Goal: Information Seeking & Learning: Learn about a topic

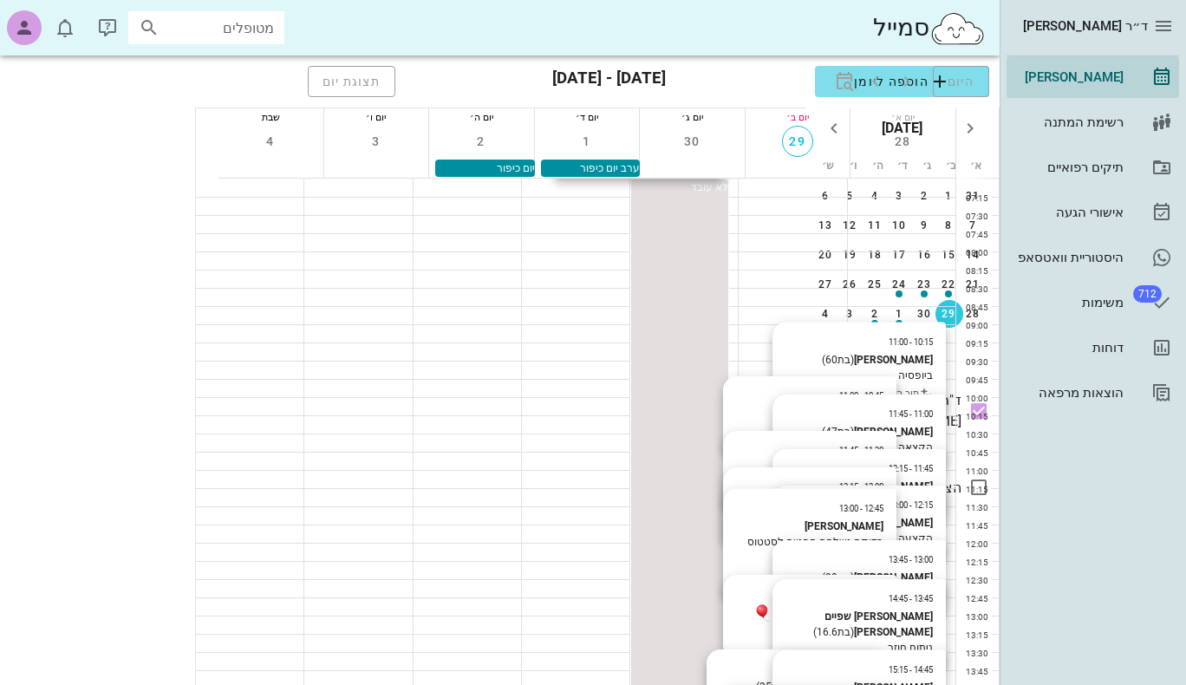
click at [898, 419] on div "[PERSON_NAME]" at bounding box center [922, 424] width 48 height 16
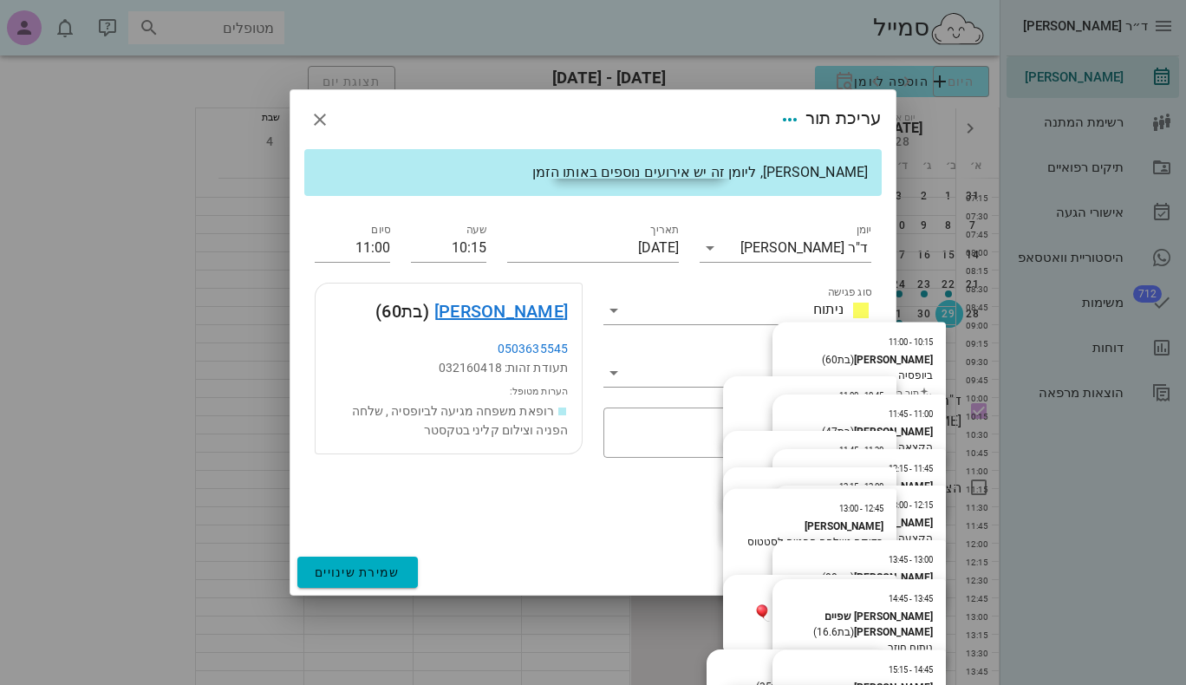
click at [556, 309] on link "[PERSON_NAME]" at bounding box center [500, 311] width 133 height 28
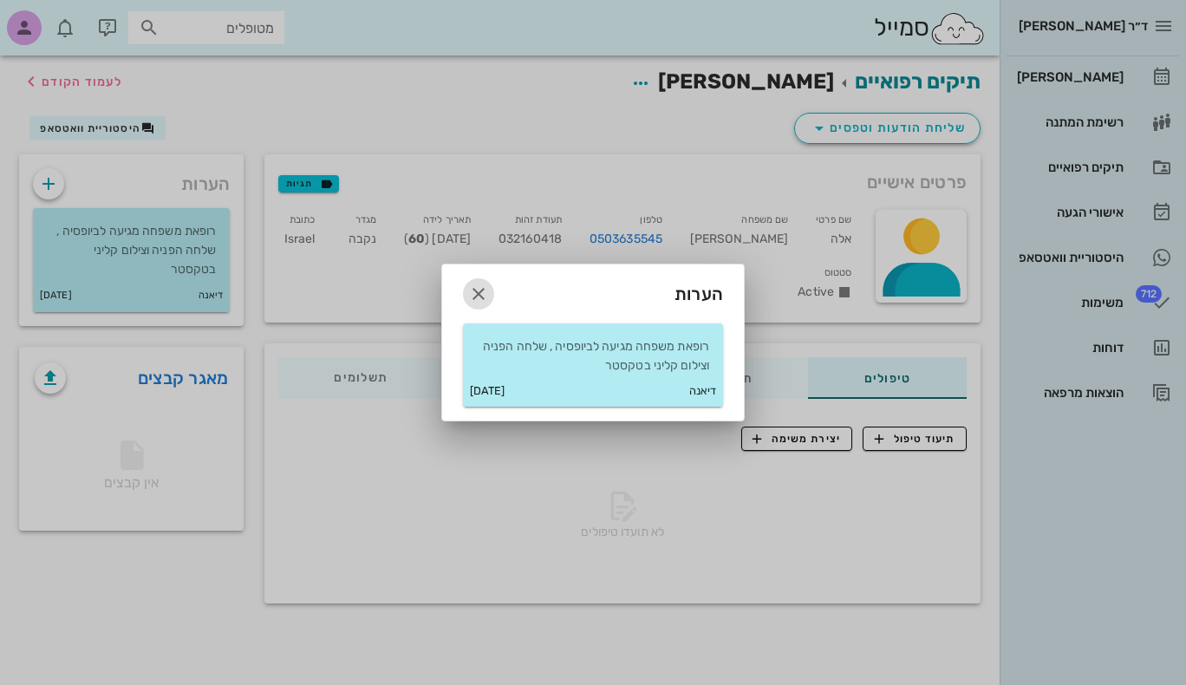
click at [478, 294] on icon "button" at bounding box center [478, 293] width 21 height 21
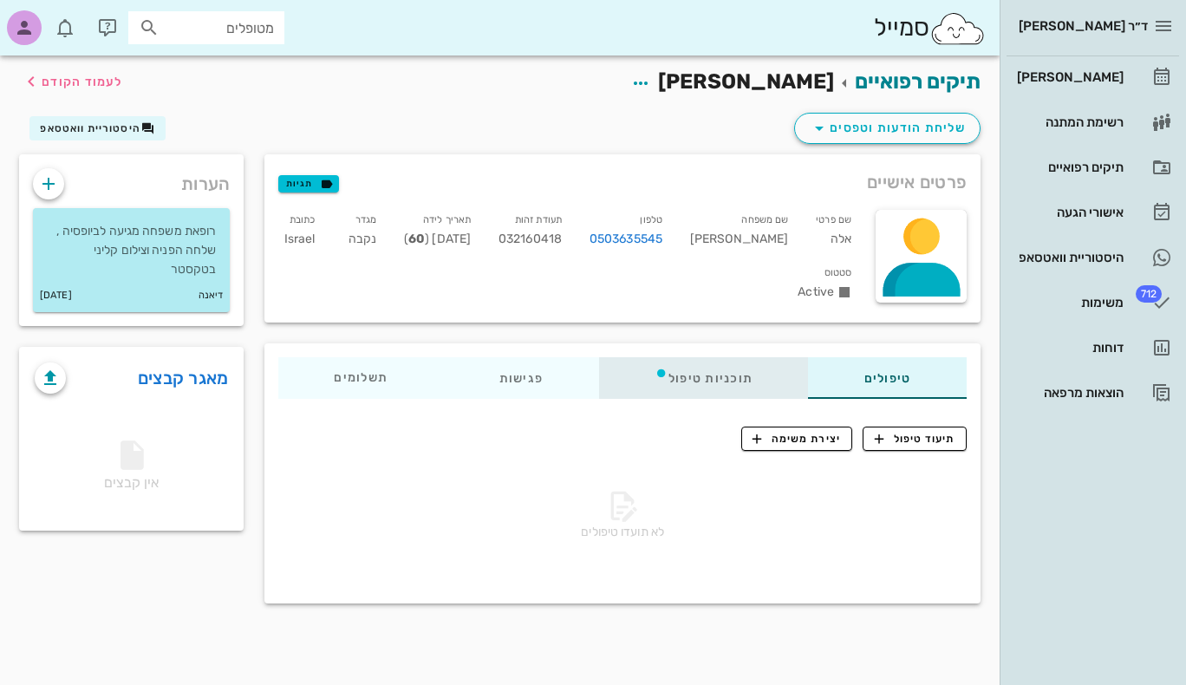
click at [688, 377] on div "תוכניות טיפול" at bounding box center [704, 378] width 210 height 42
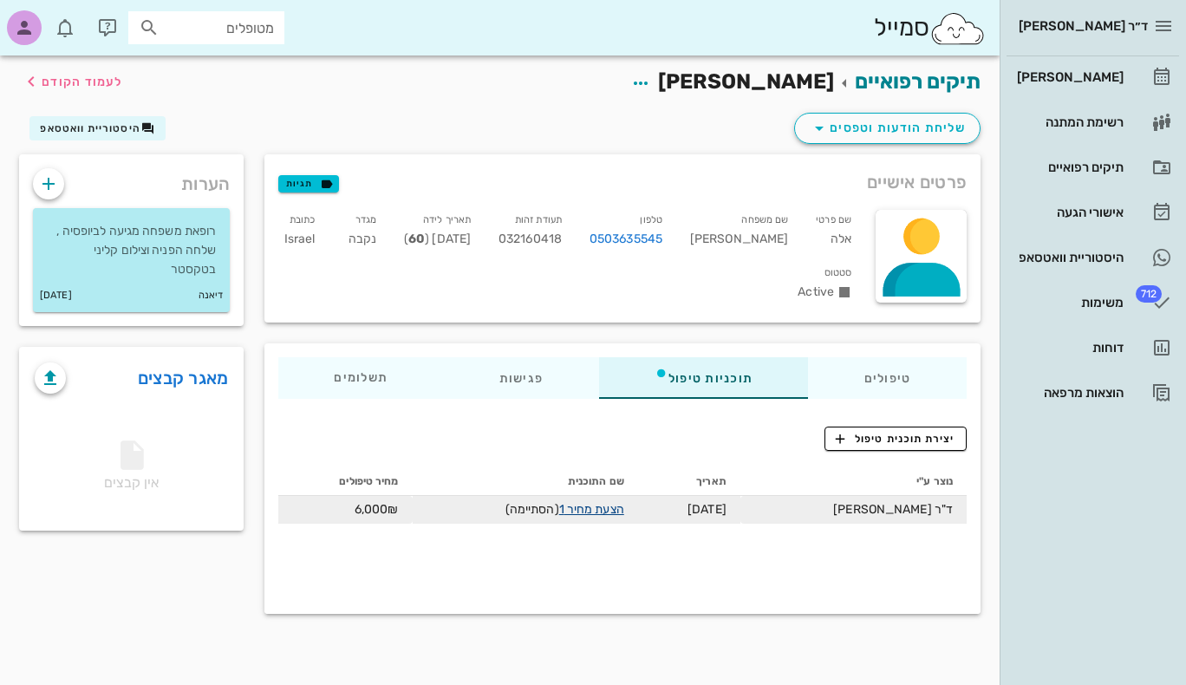
click at [619, 510] on link "הצעת מחיר 1" at bounding box center [591, 509] width 65 height 15
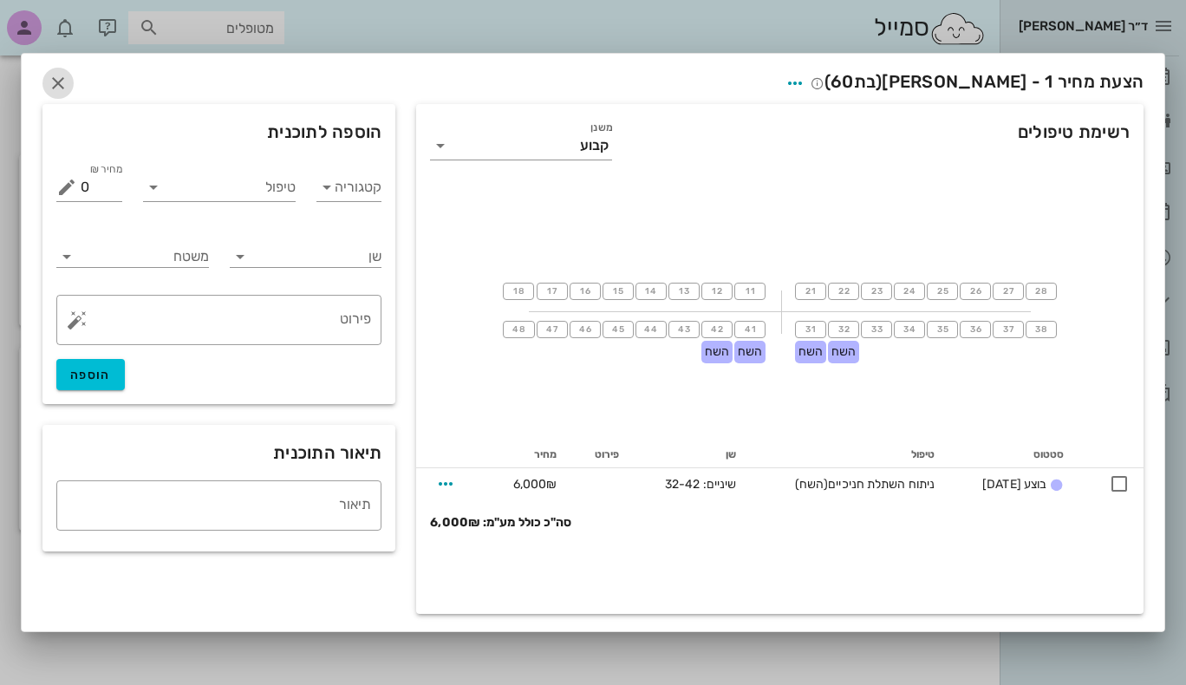
click at [55, 83] on icon "button" at bounding box center [58, 83] width 21 height 21
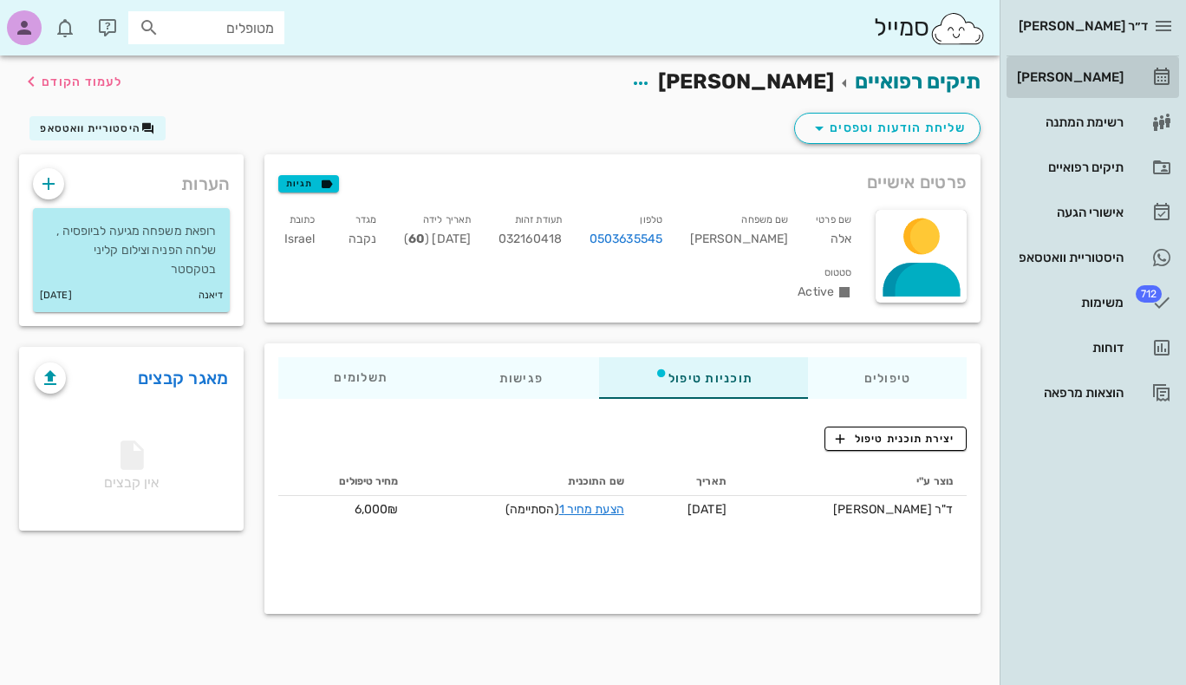
click at [1097, 71] on div "[PERSON_NAME]" at bounding box center [1068, 77] width 110 height 14
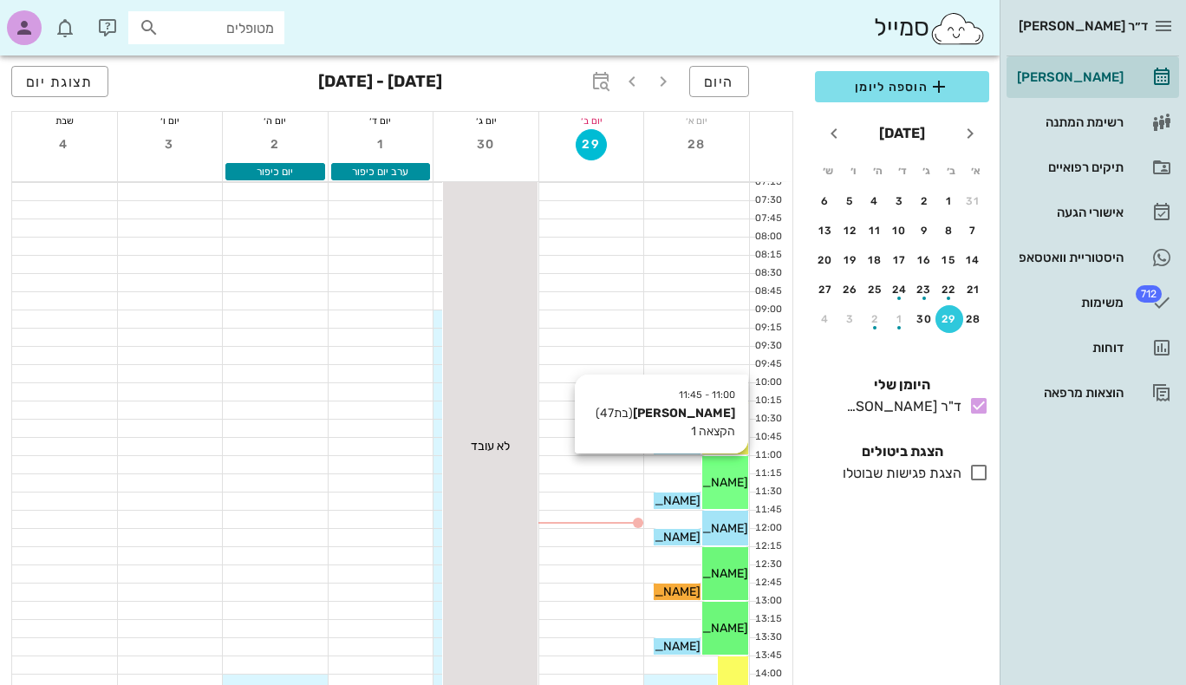
click at [731, 484] on span "[PERSON_NAME]" at bounding box center [699, 482] width 97 height 15
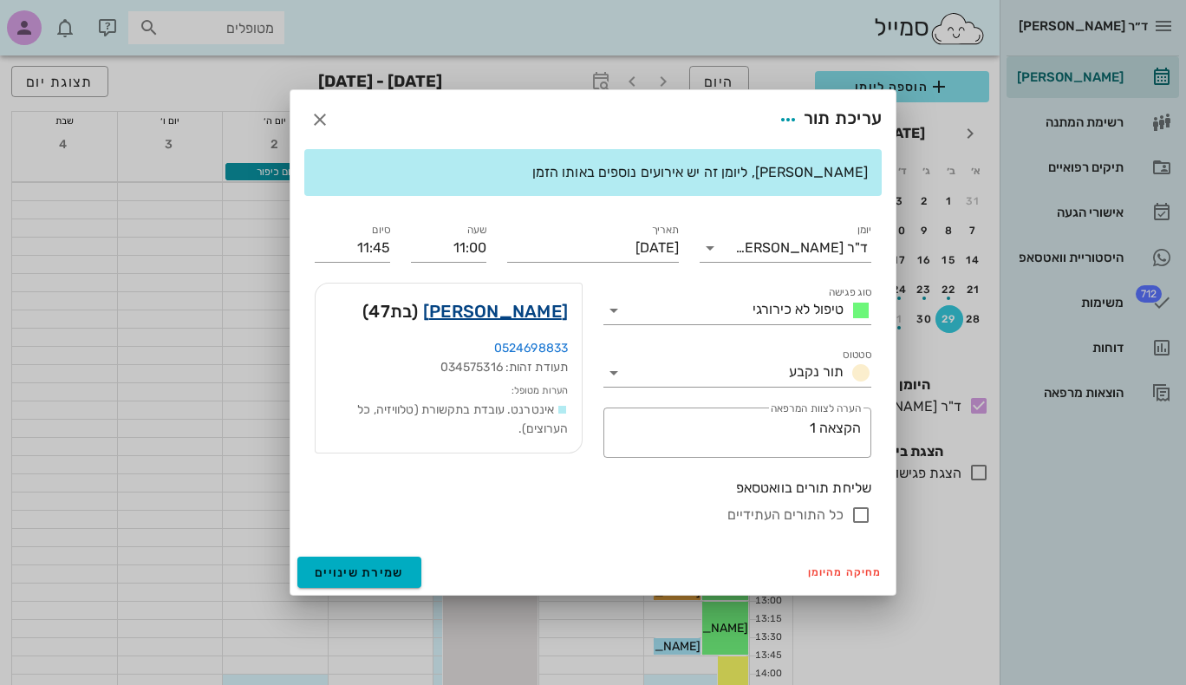
click at [544, 309] on link "ענת דולב" at bounding box center [495, 311] width 145 height 28
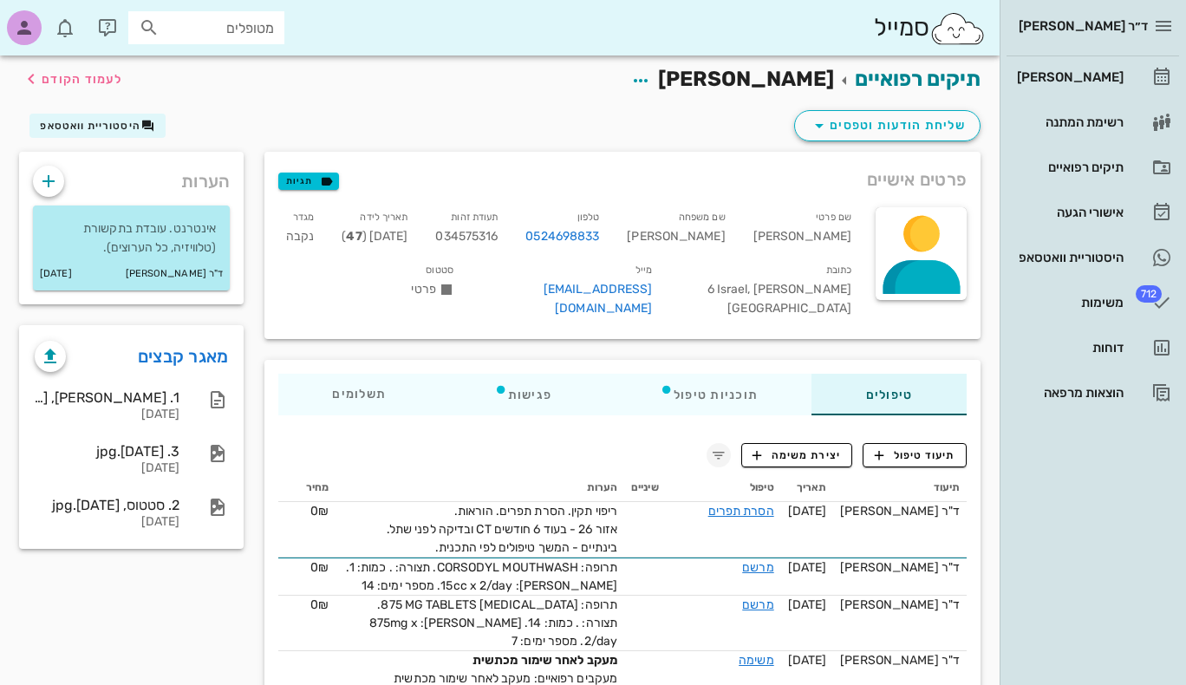
scroll to position [1, 0]
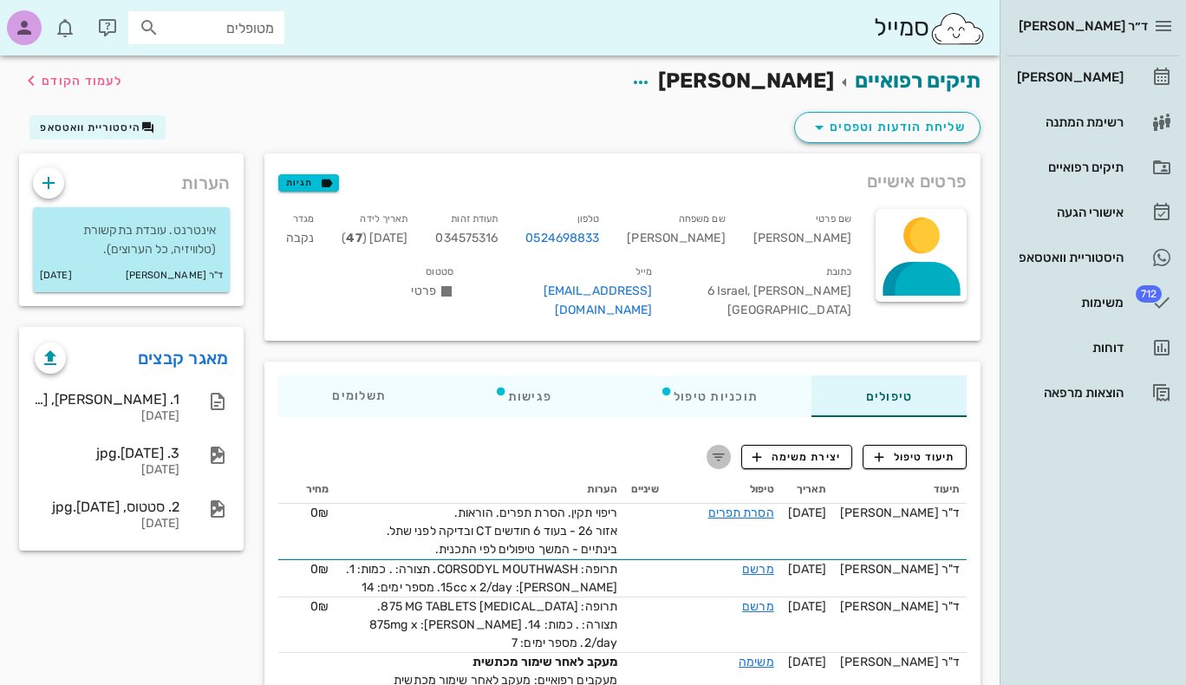
click at [718, 446] on icon "button" at bounding box center [718, 456] width 21 height 21
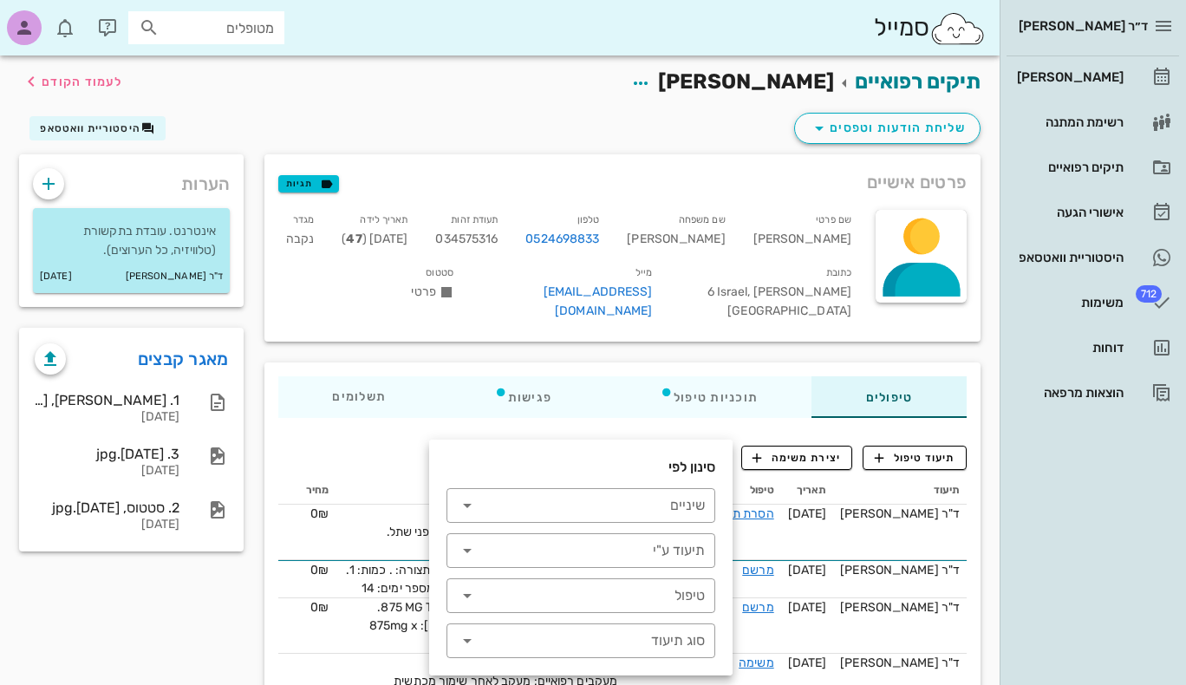
click at [718, 447] on icon "button" at bounding box center [718, 457] width 21 height 21
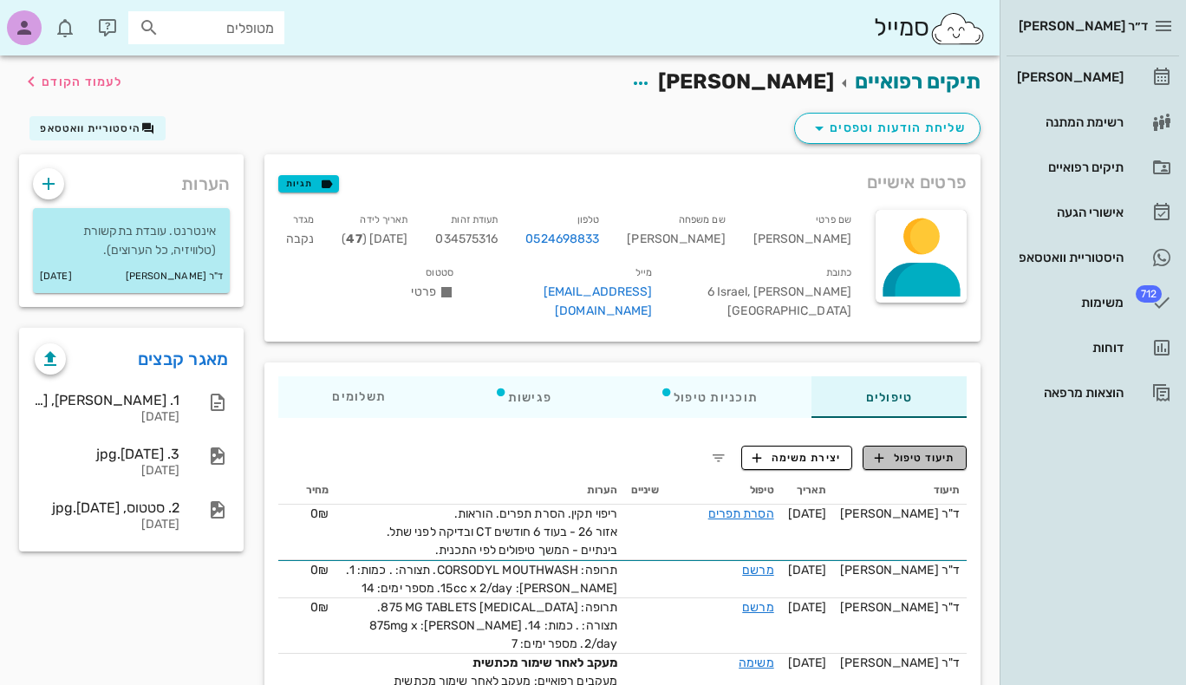
click at [879, 450] on icon "button" at bounding box center [879, 458] width 16 height 16
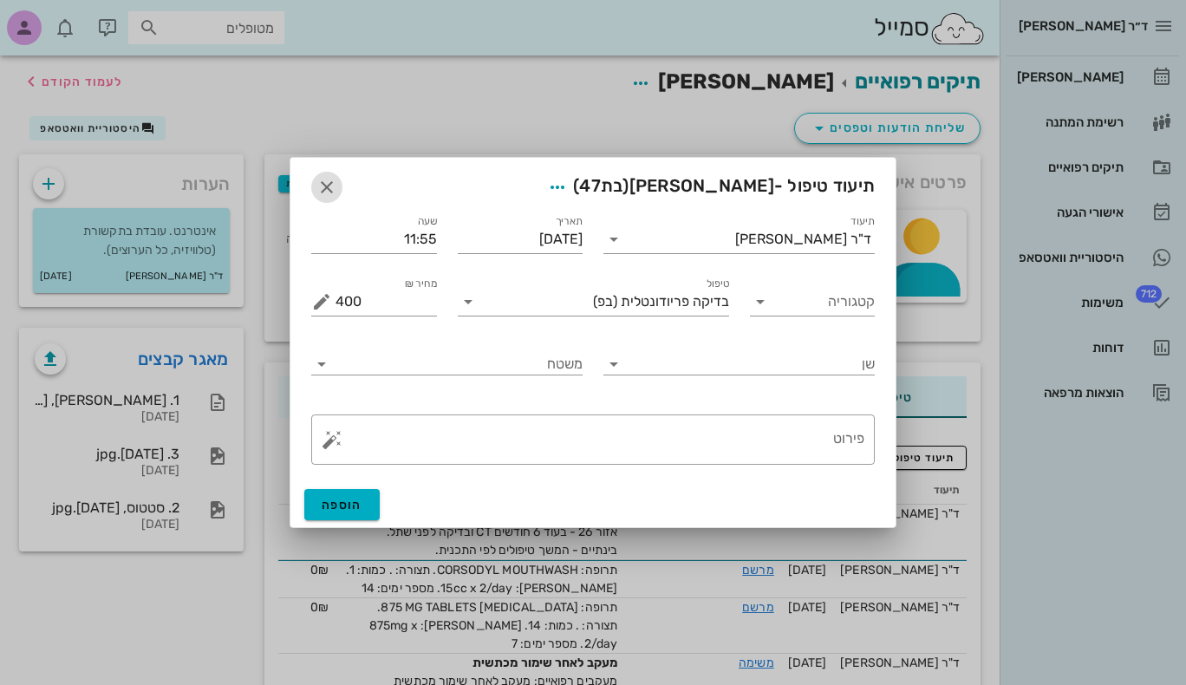
click at [321, 185] on icon "button" at bounding box center [326, 187] width 21 height 21
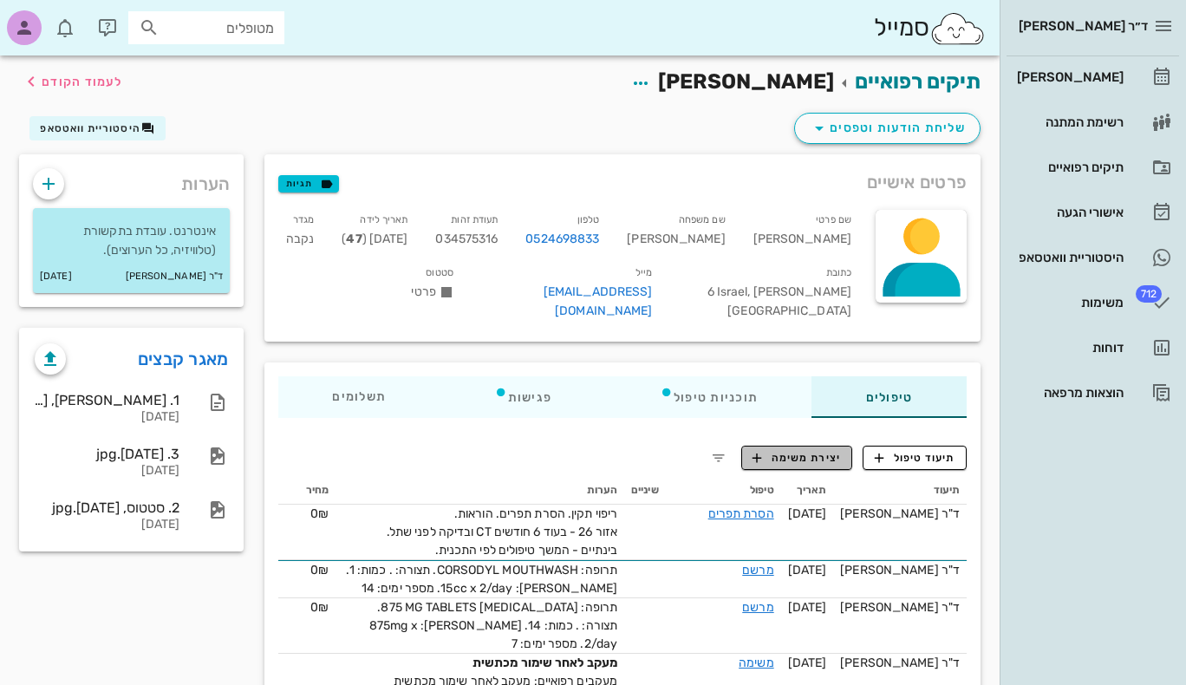
click at [760, 450] on icon "button" at bounding box center [757, 458] width 16 height 16
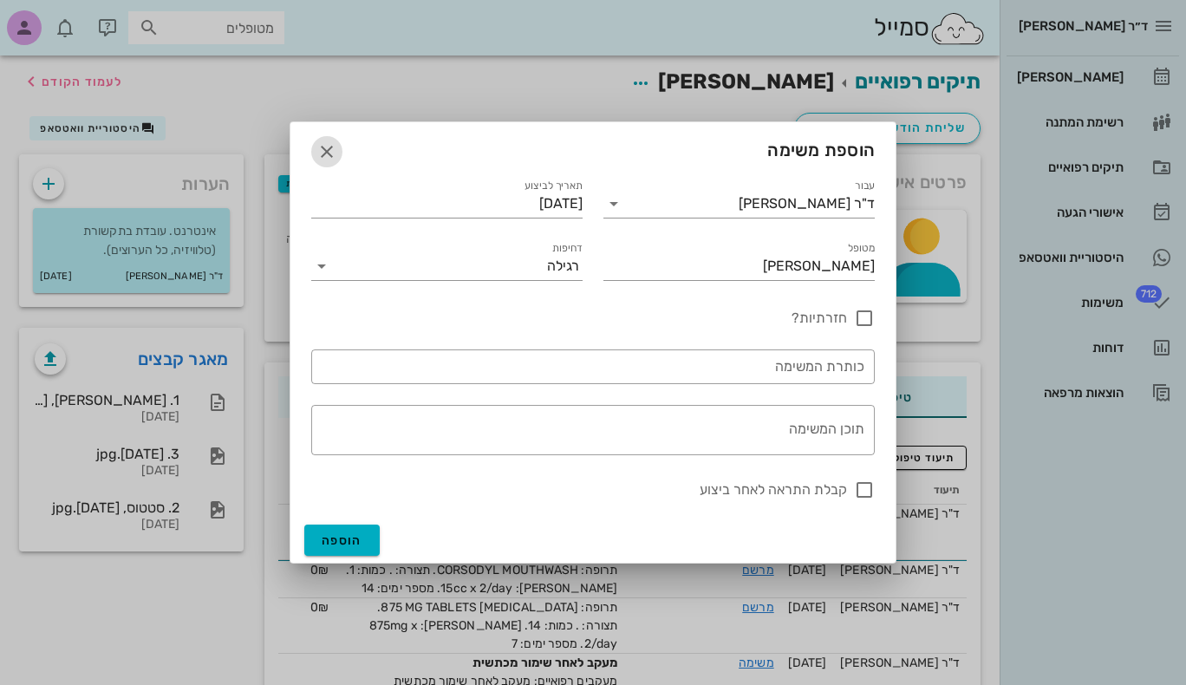
click at [327, 155] on icon "button" at bounding box center [326, 151] width 21 height 21
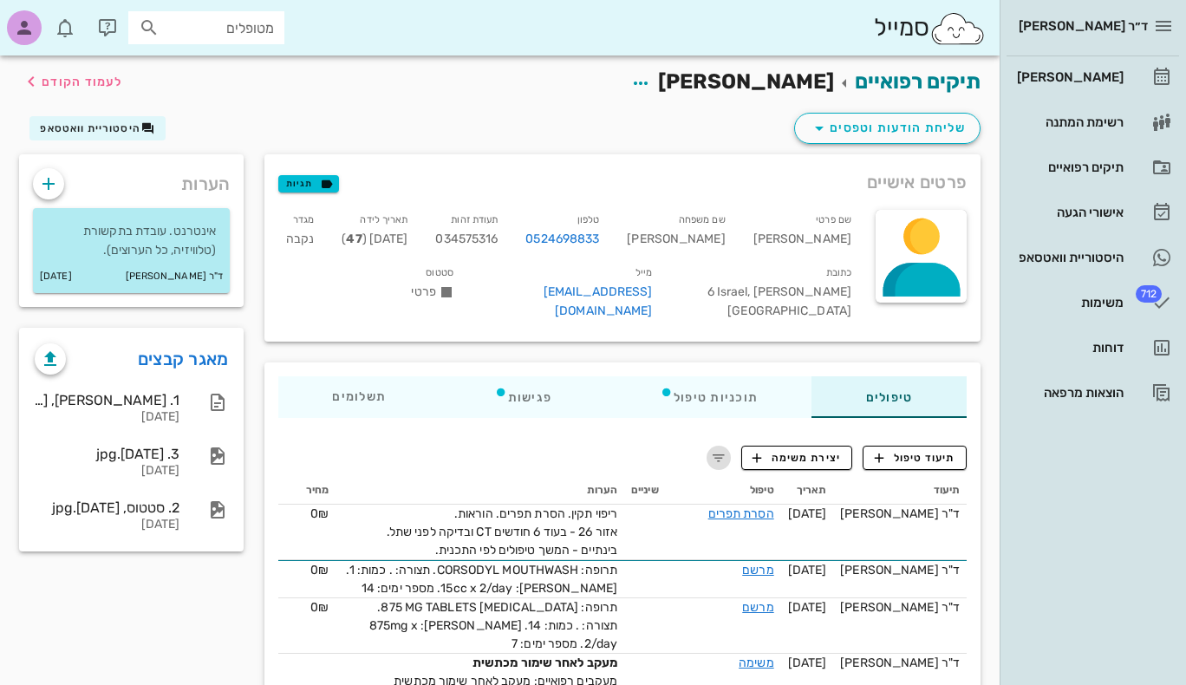
click at [717, 447] on icon "button" at bounding box center [718, 457] width 21 height 21
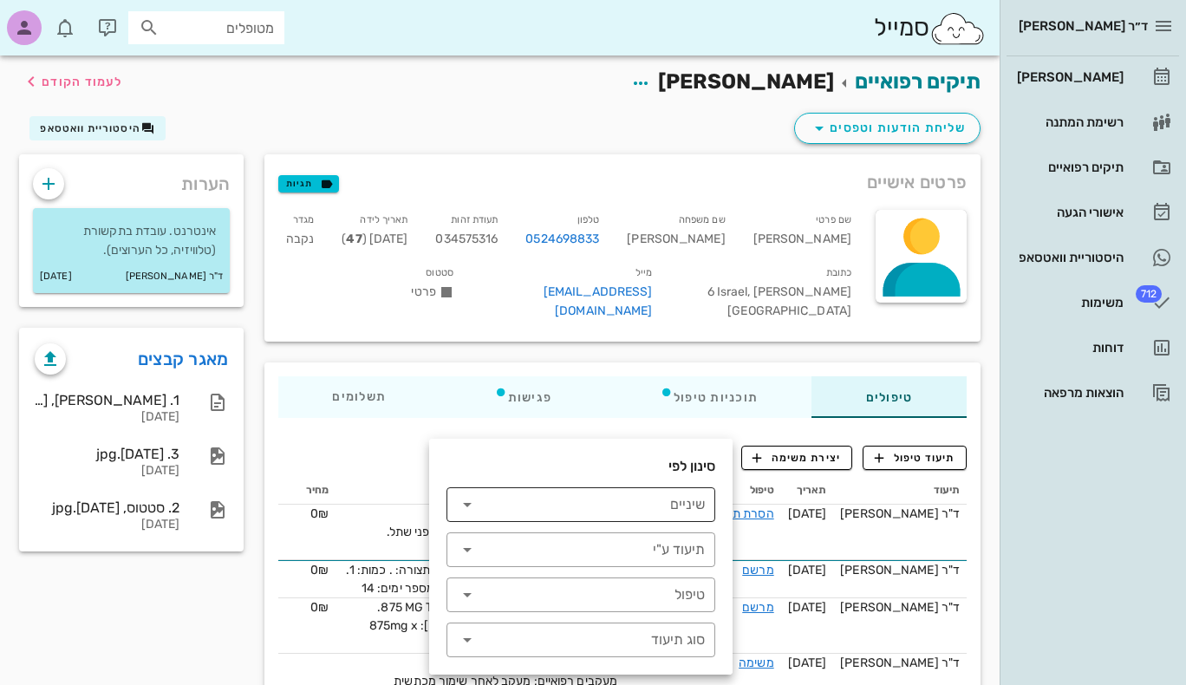
click at [466, 504] on icon at bounding box center [467, 504] width 21 height 21
click at [470, 596] on icon at bounding box center [467, 594] width 21 height 21
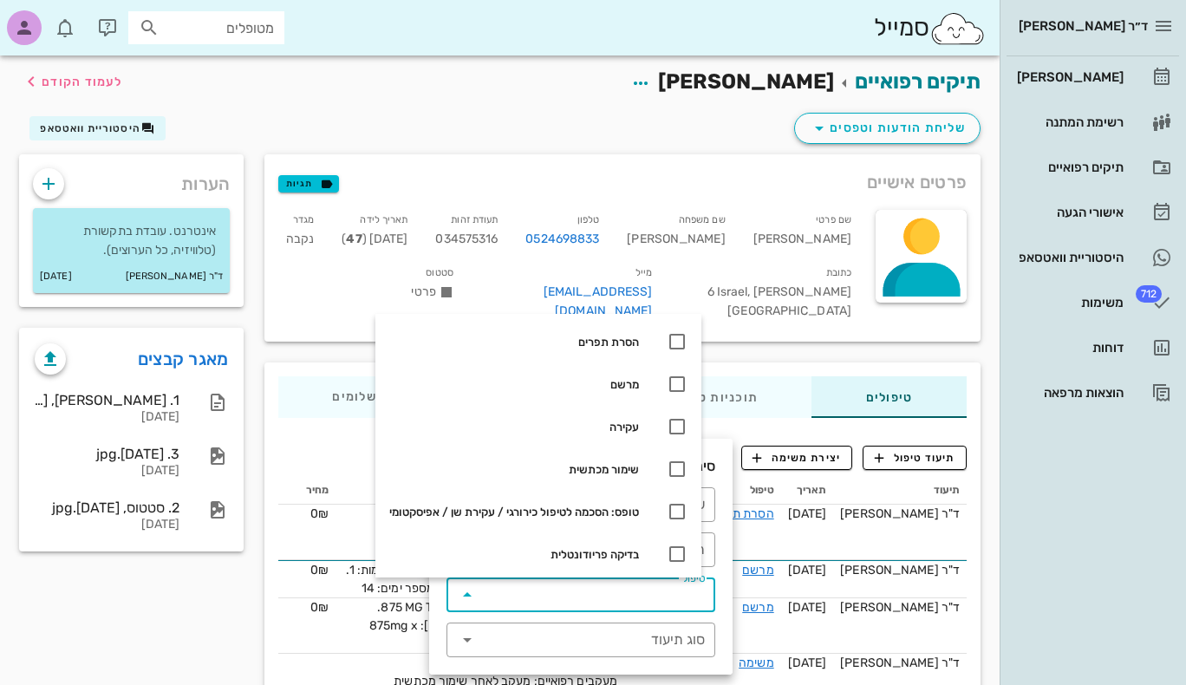
click at [469, 596] on icon at bounding box center [467, 594] width 21 height 21
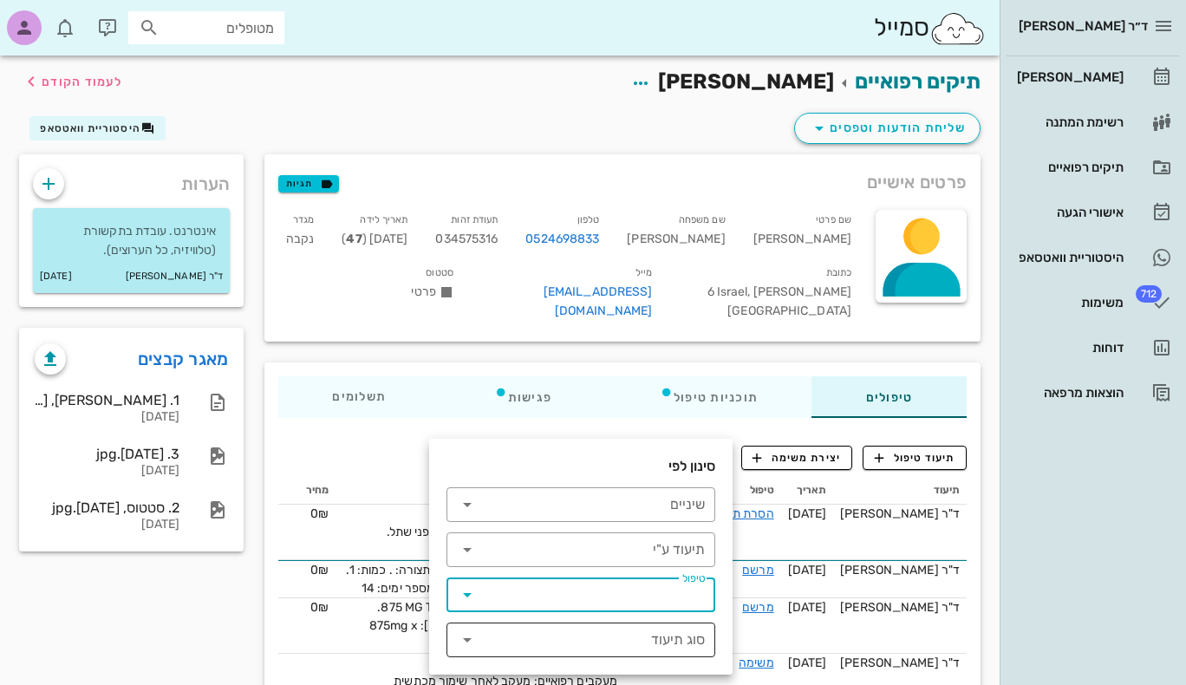
click at [468, 640] on icon at bounding box center [467, 639] width 21 height 21
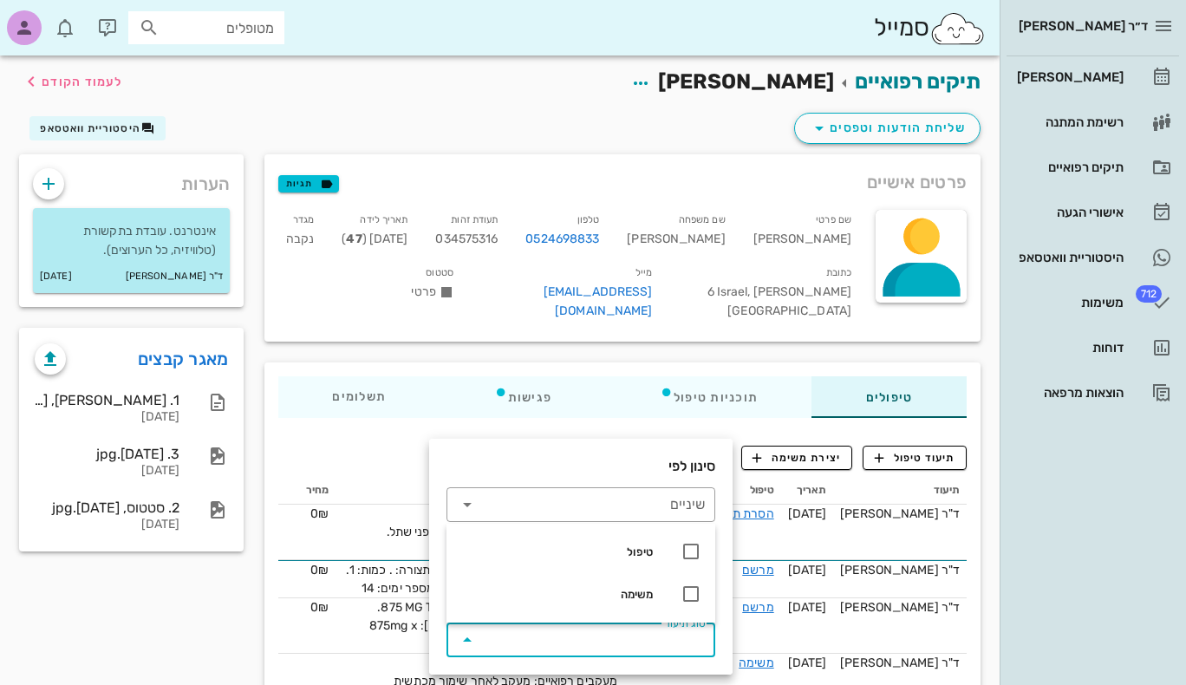
click at [467, 640] on icon at bounding box center [467, 639] width 21 height 21
click at [404, 411] on div "טיפולים תוכניות טיפול פגישות תשלומים 0₪" at bounding box center [622, 396] width 716 height 69
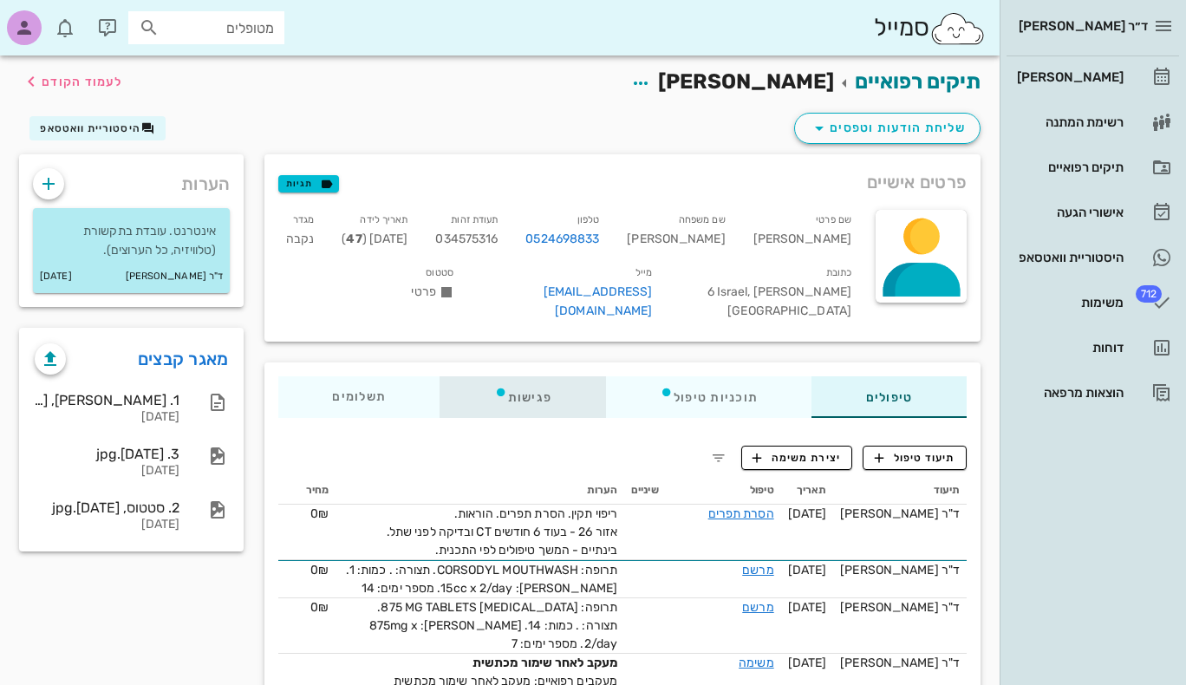
click at [531, 376] on div "פגישות" at bounding box center [523, 397] width 166 height 42
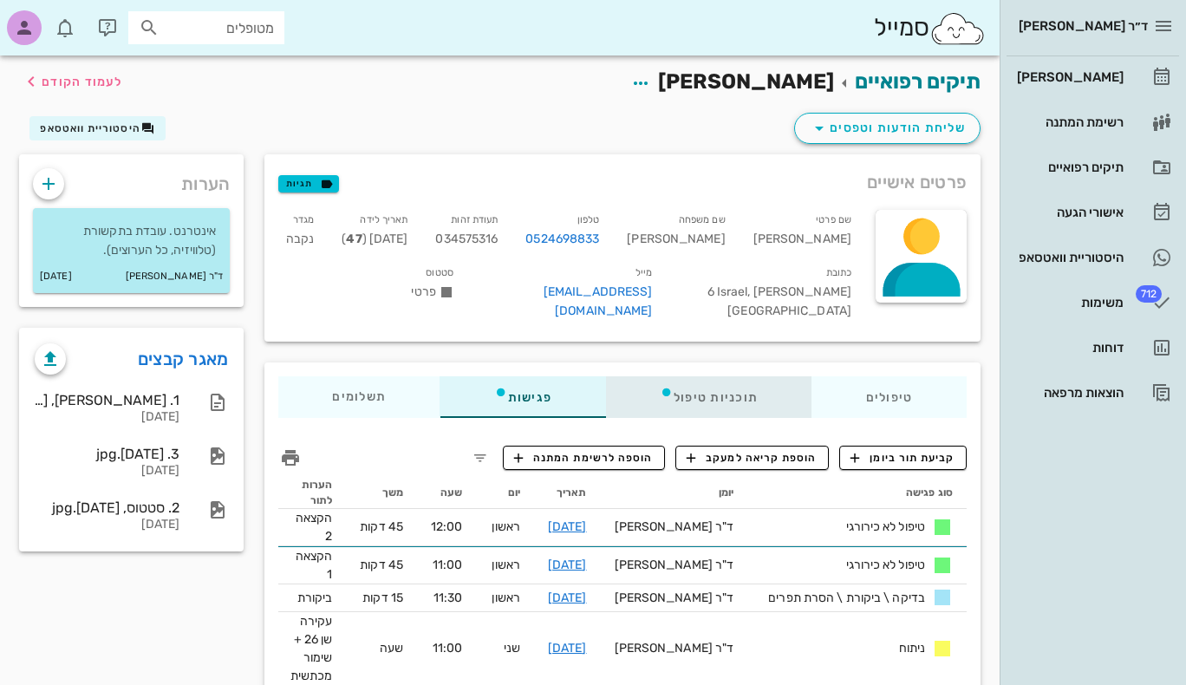
click at [686, 376] on div "תוכניות טיפול" at bounding box center [709, 397] width 206 height 42
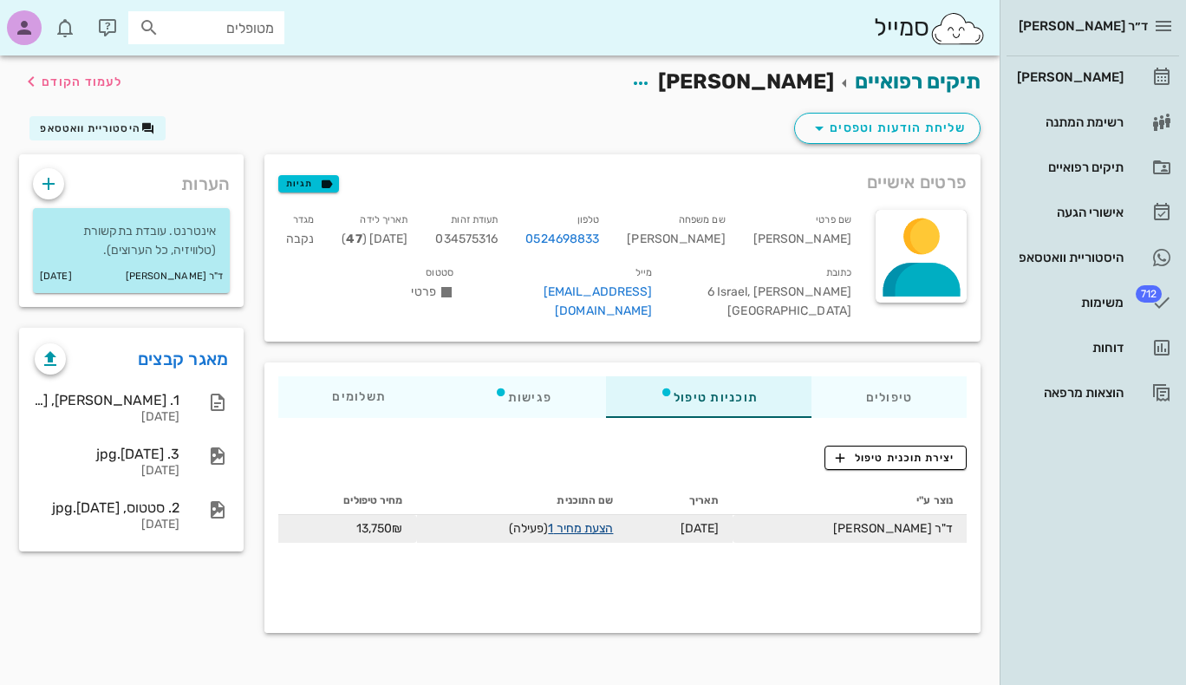
click at [601, 521] on link "הצעת מחיר 1" at bounding box center [580, 528] width 65 height 15
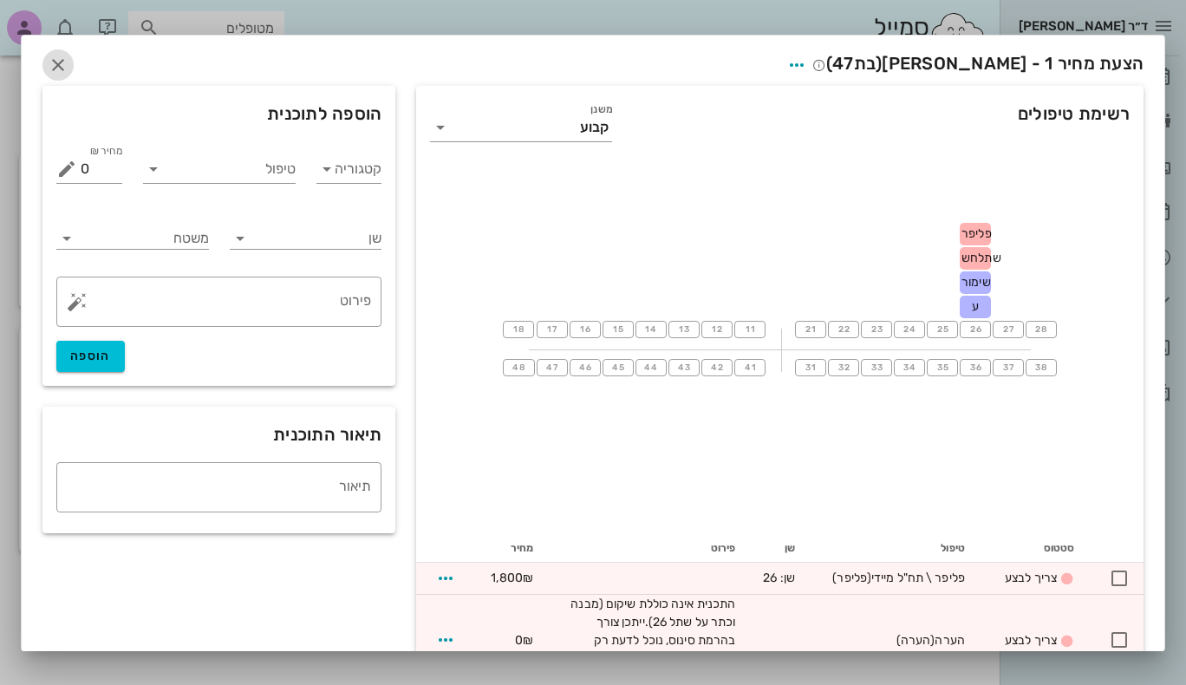
click at [68, 66] on icon "button" at bounding box center [58, 65] width 21 height 21
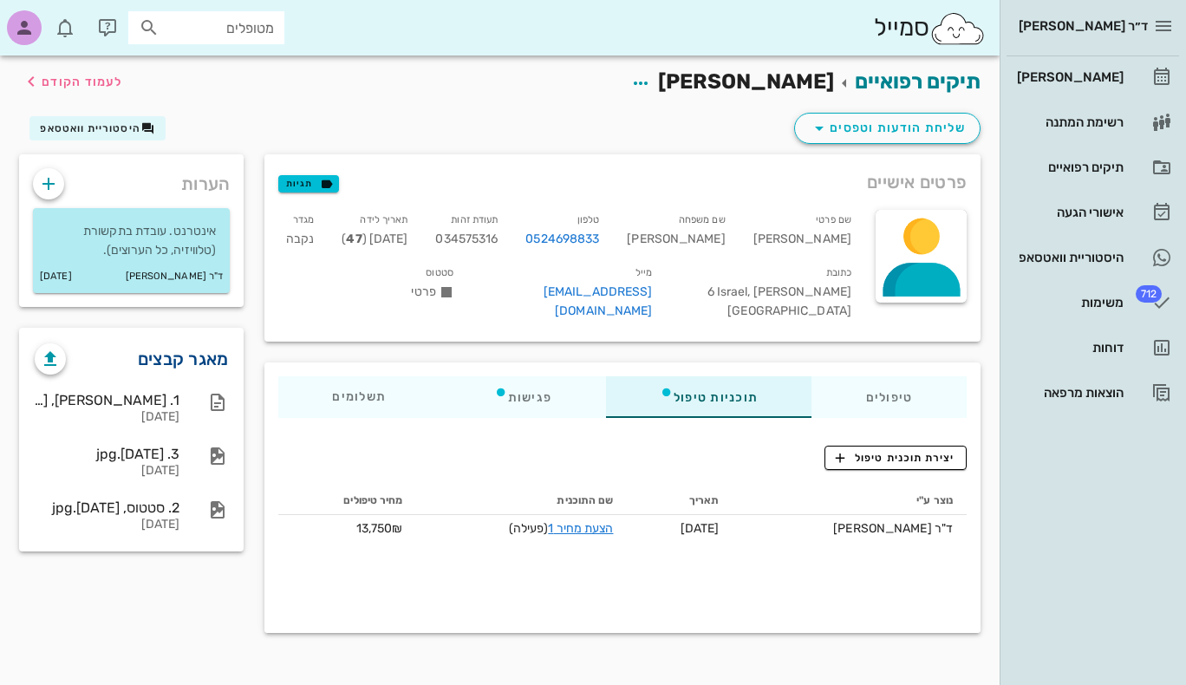
click at [203, 362] on link "מאגר קבצים" at bounding box center [183, 359] width 91 height 28
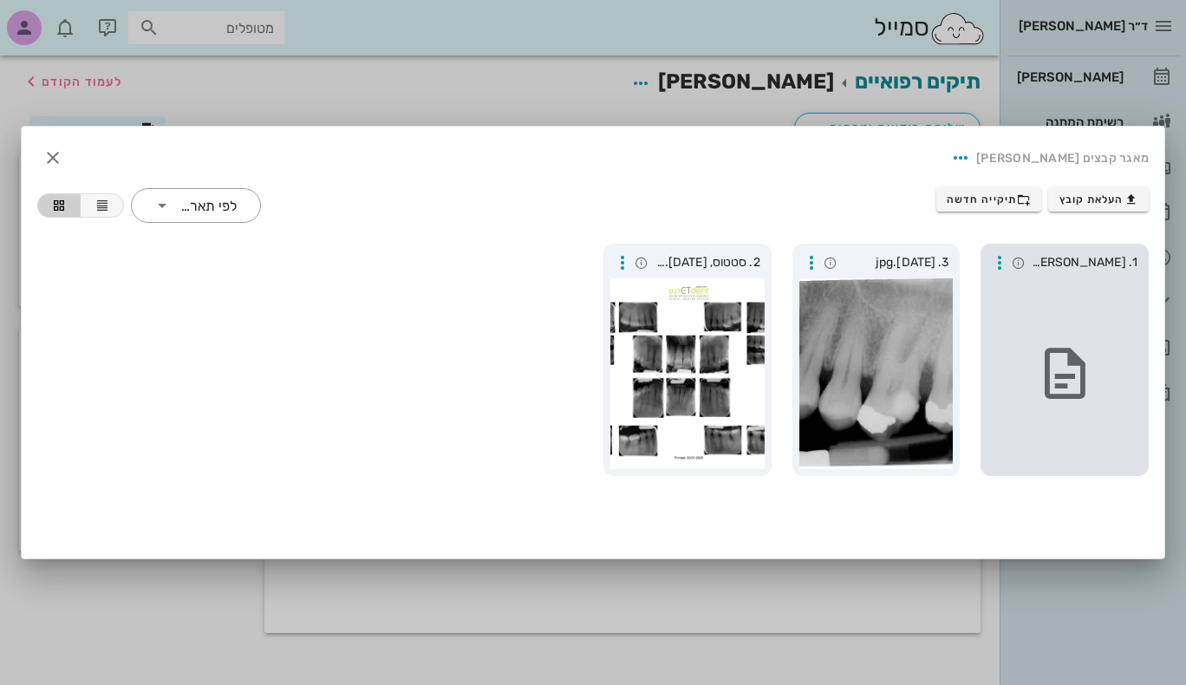
click at [1057, 315] on div at bounding box center [1064, 373] width 154 height 191
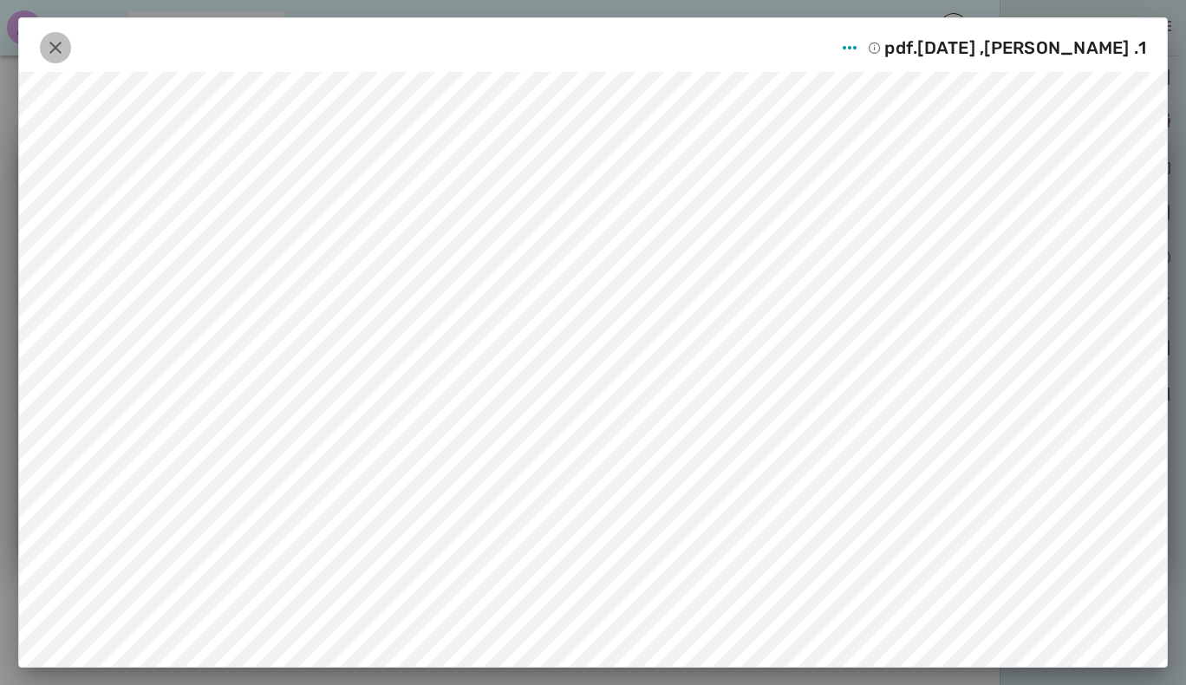
click at [55, 39] on icon "button" at bounding box center [55, 47] width 21 height 21
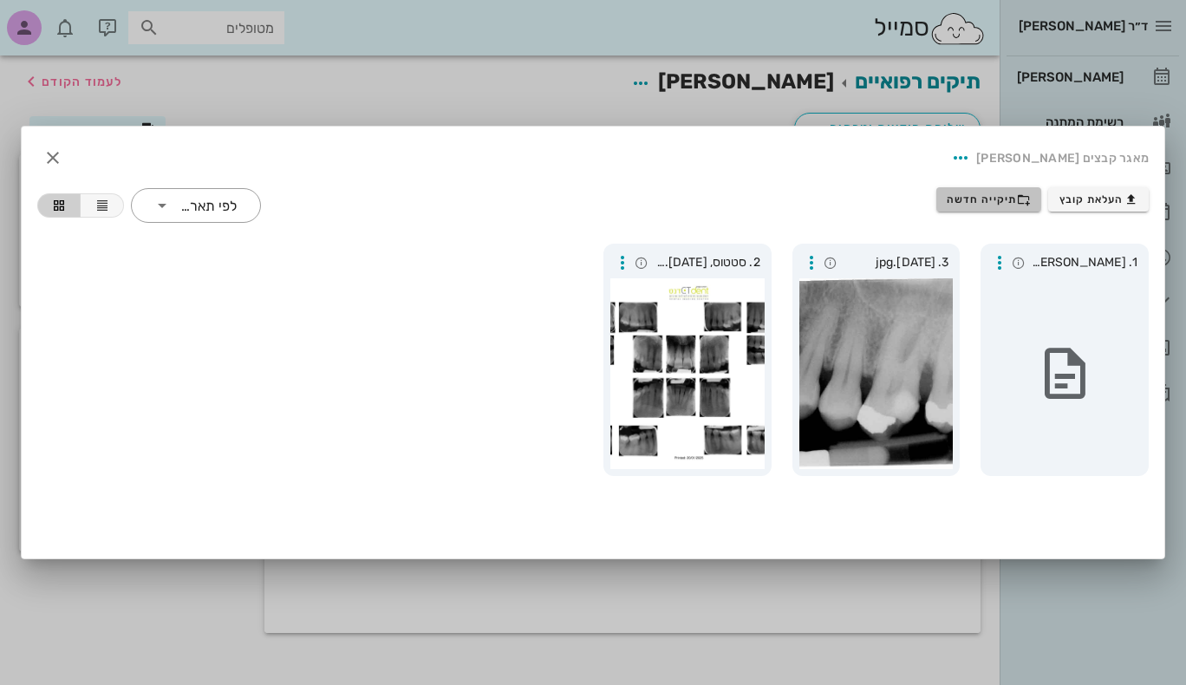
click at [981, 197] on span "תיקייה חדשה" at bounding box center [988, 199] width 84 height 14
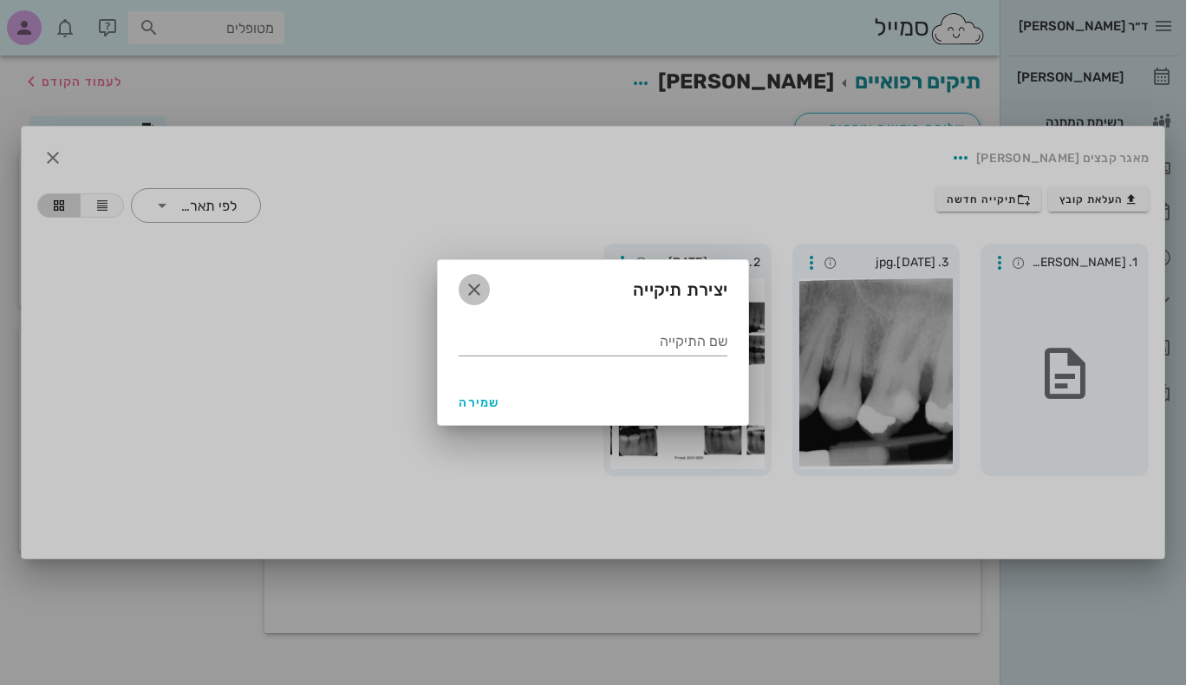
click at [473, 289] on icon "button" at bounding box center [474, 289] width 21 height 21
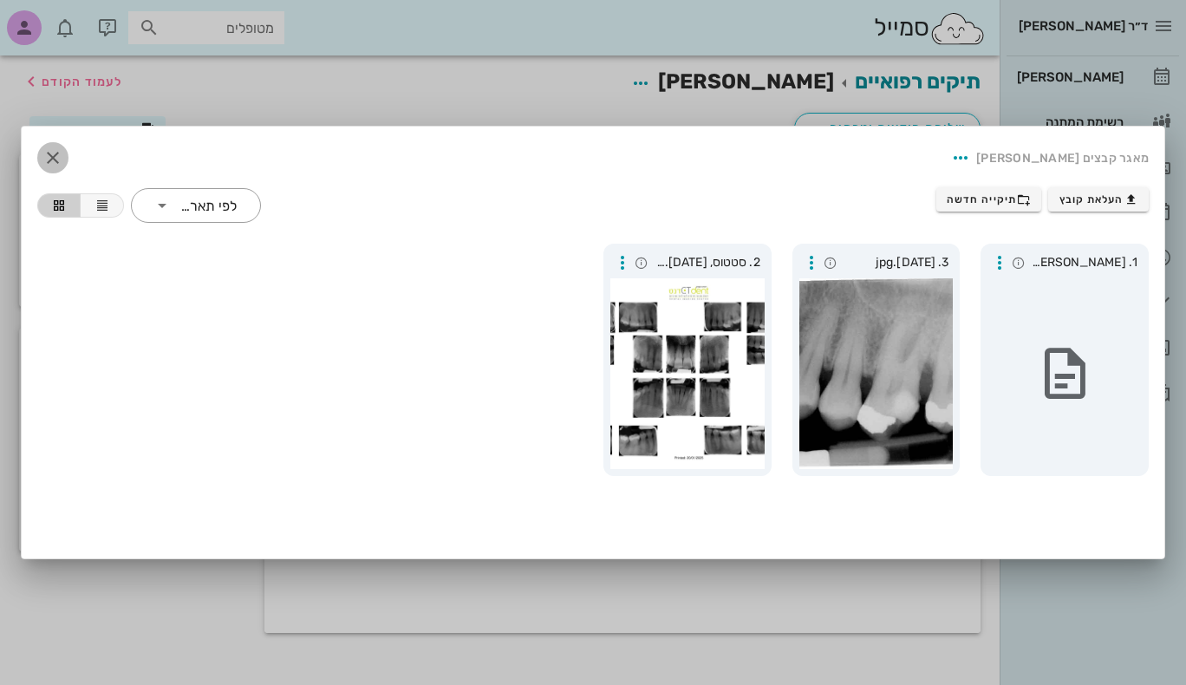
click at [51, 153] on icon "button" at bounding box center [52, 157] width 21 height 21
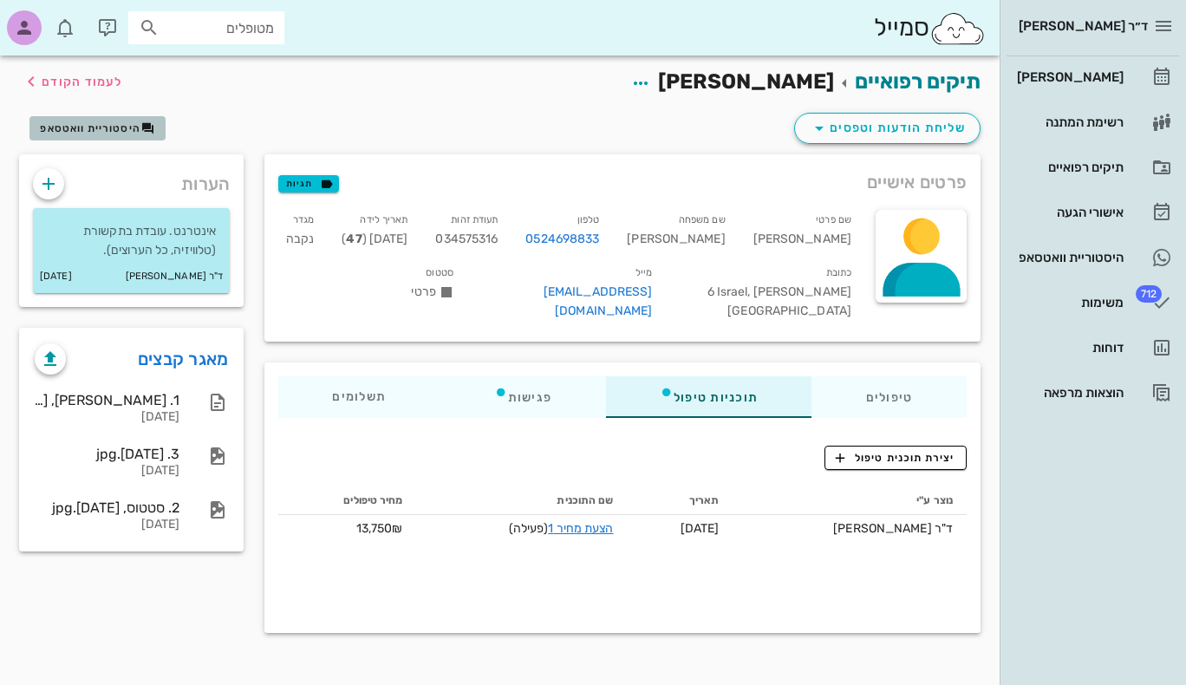
click at [126, 127] on span "היסטוריית וואטסאפ" at bounding box center [90, 128] width 101 height 12
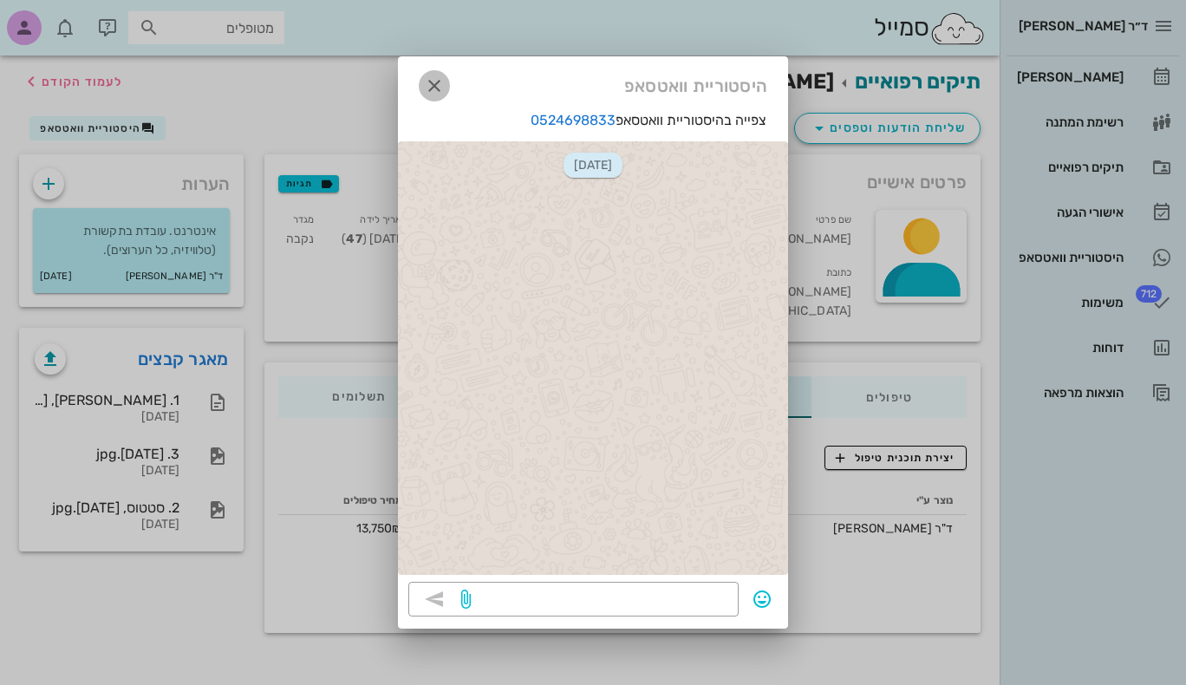
click at [435, 87] on icon "button" at bounding box center [434, 85] width 21 height 21
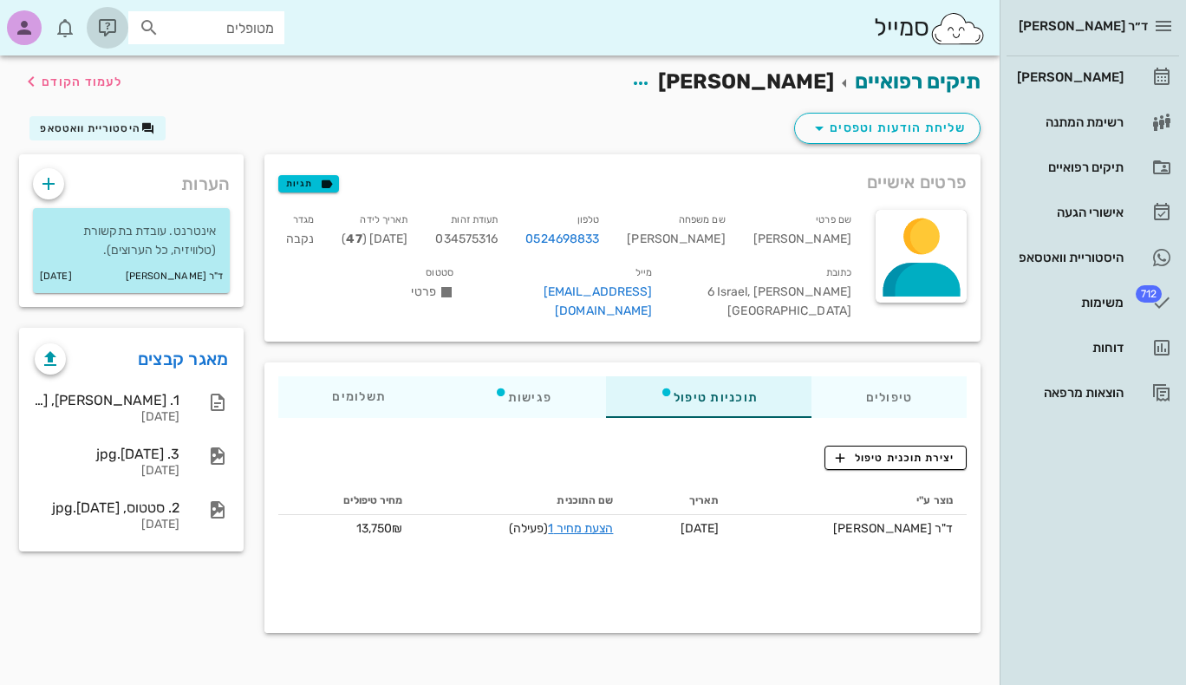
click at [102, 29] on icon "button" at bounding box center [107, 27] width 21 height 21
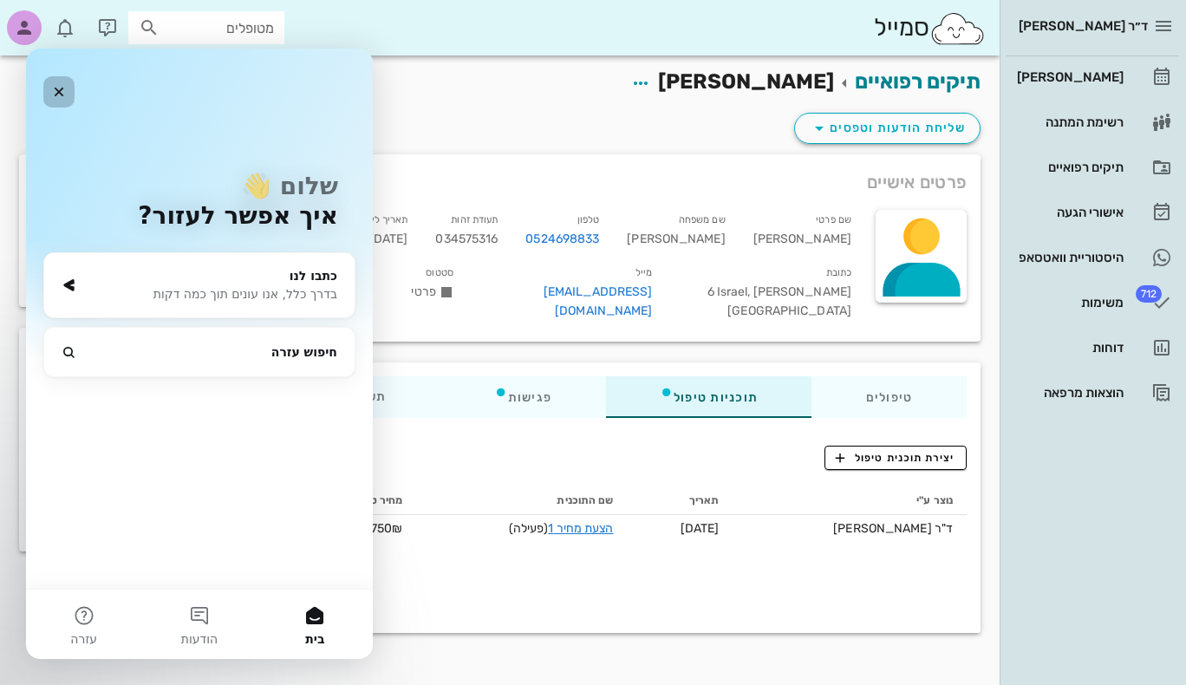
click at [59, 88] on icon "סגור" at bounding box center [59, 92] width 14 height 14
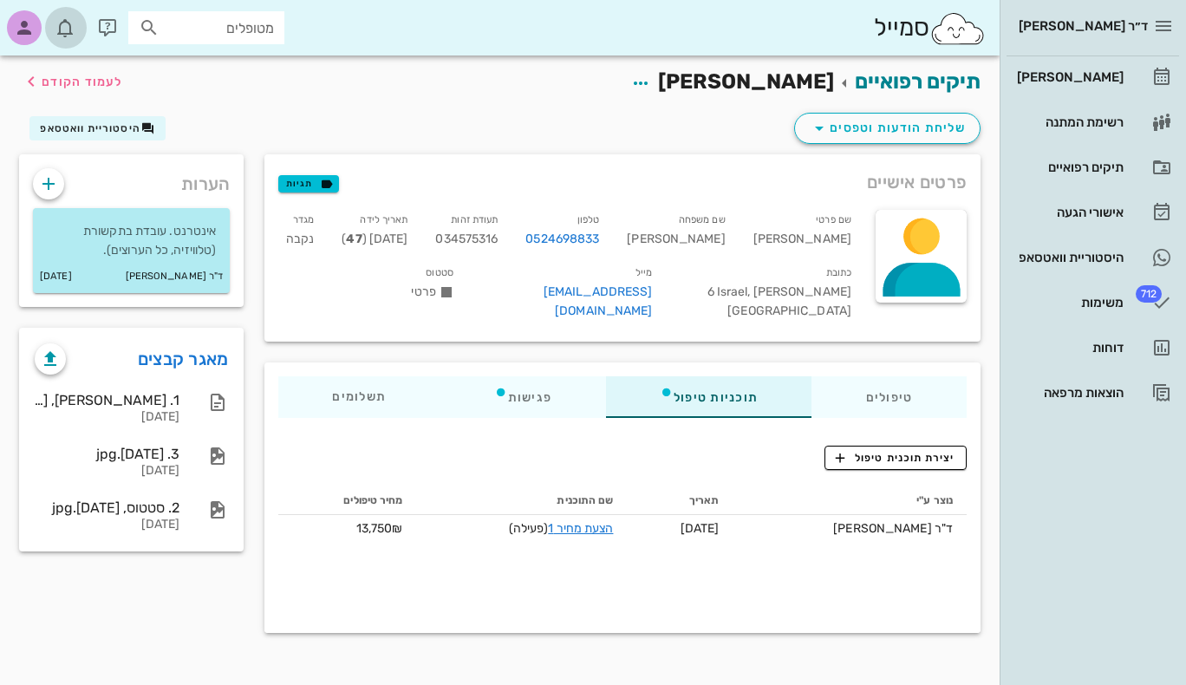
click at [61, 32] on icon "button" at bounding box center [65, 27] width 21 height 21
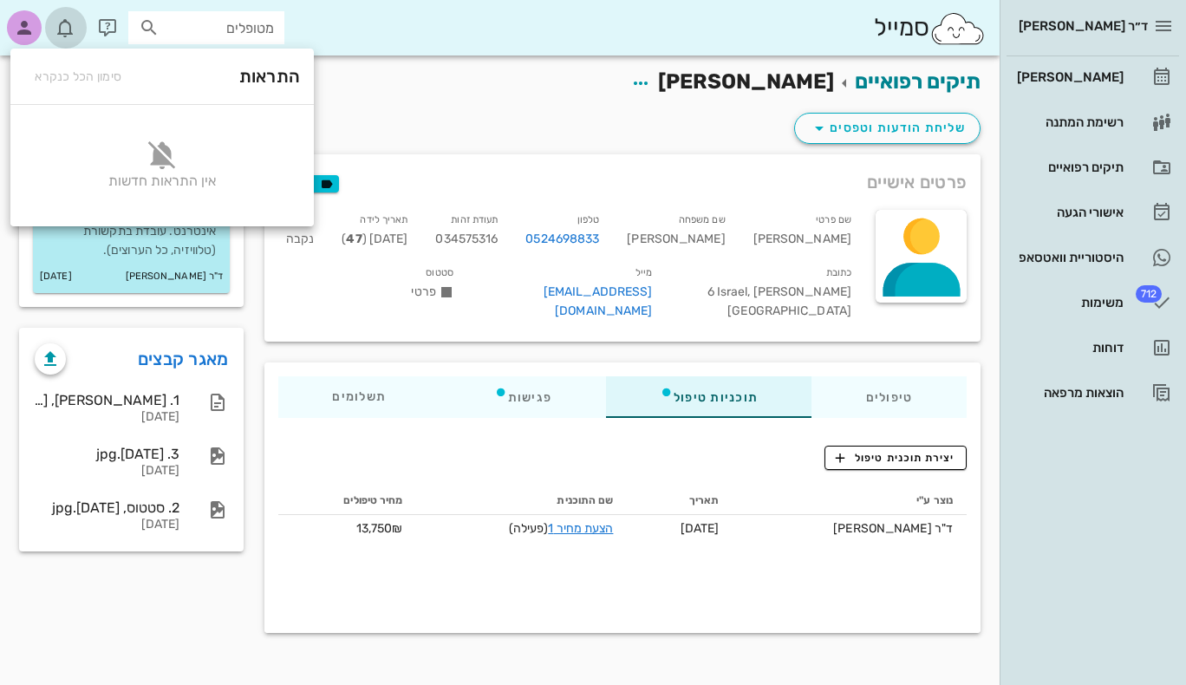
click at [61, 32] on icon "button" at bounding box center [65, 27] width 21 height 21
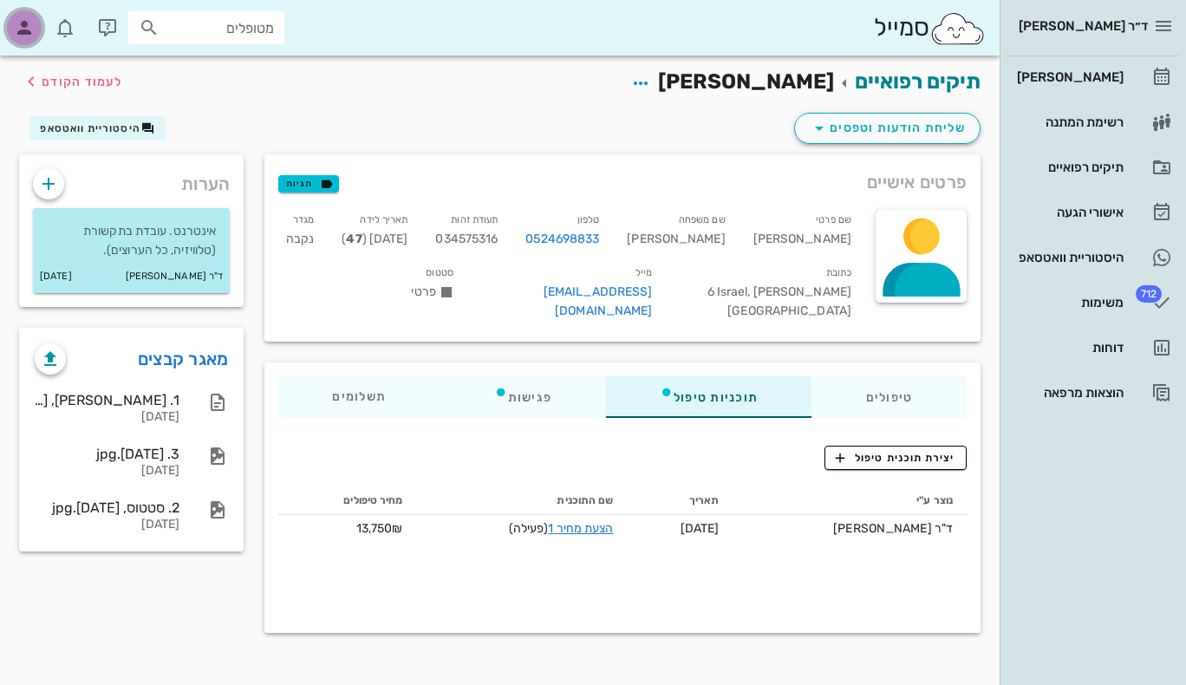
click at [29, 34] on icon "button" at bounding box center [24, 27] width 21 height 21
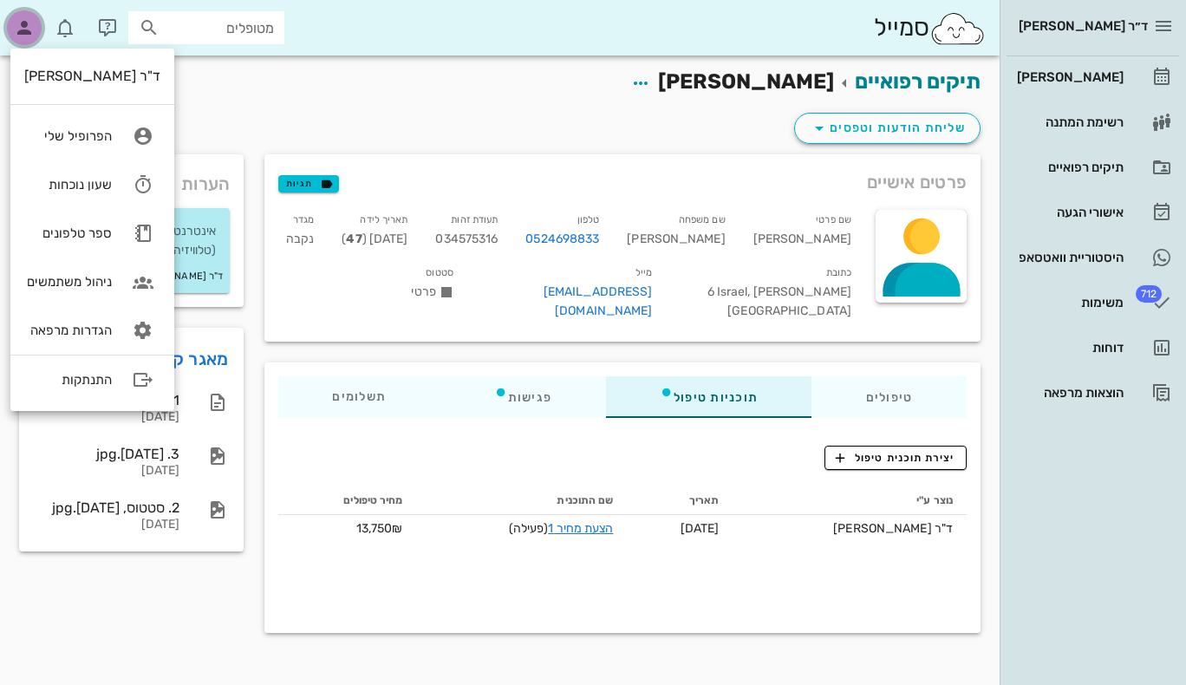
click at [29, 34] on icon "button" at bounding box center [24, 27] width 21 height 21
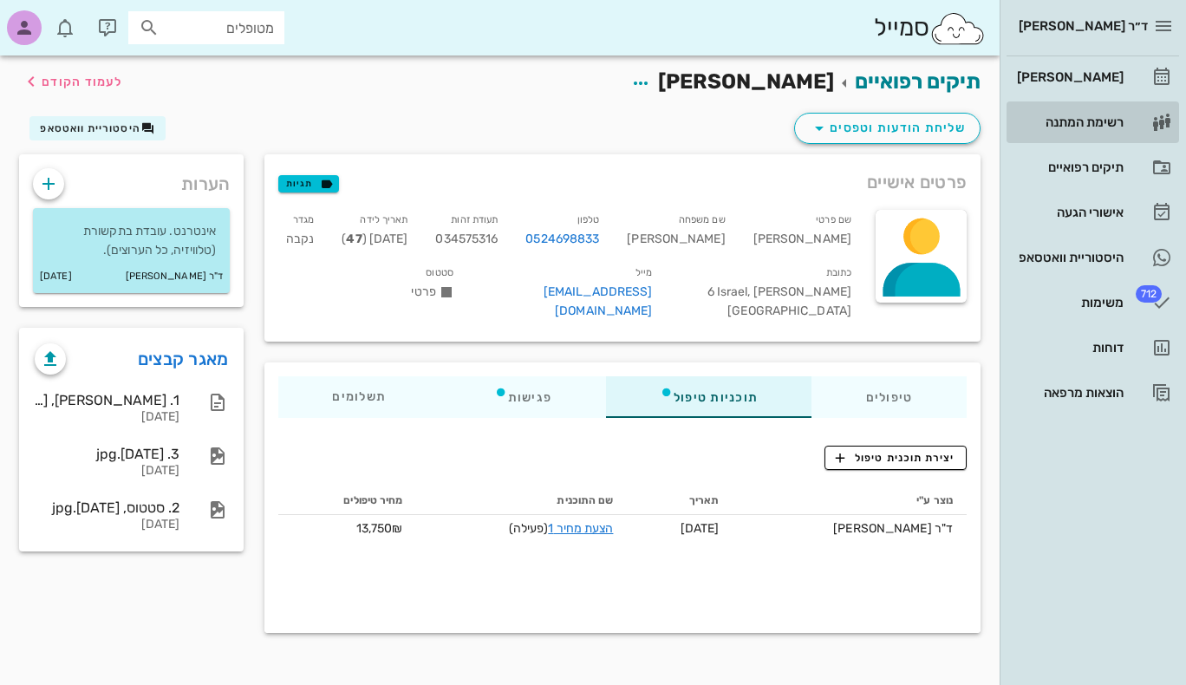
click at [1103, 125] on div "רשימת המתנה" at bounding box center [1068, 122] width 110 height 14
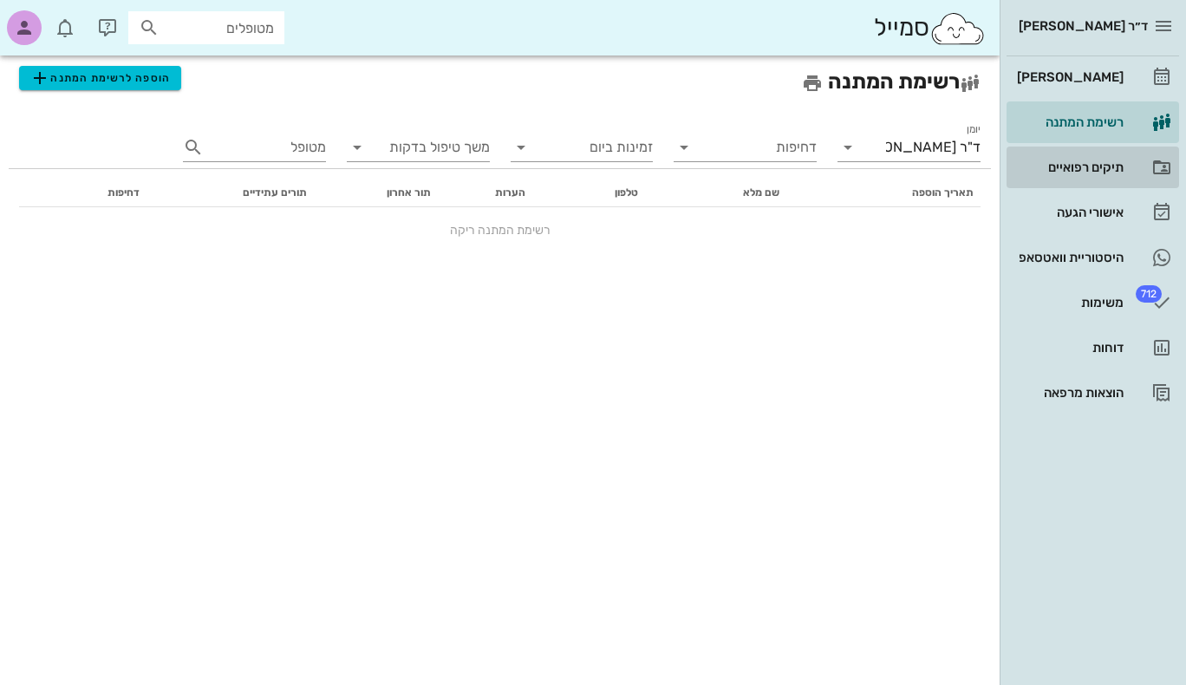
click at [1082, 164] on div "תיקים רפואיים" at bounding box center [1068, 167] width 110 height 14
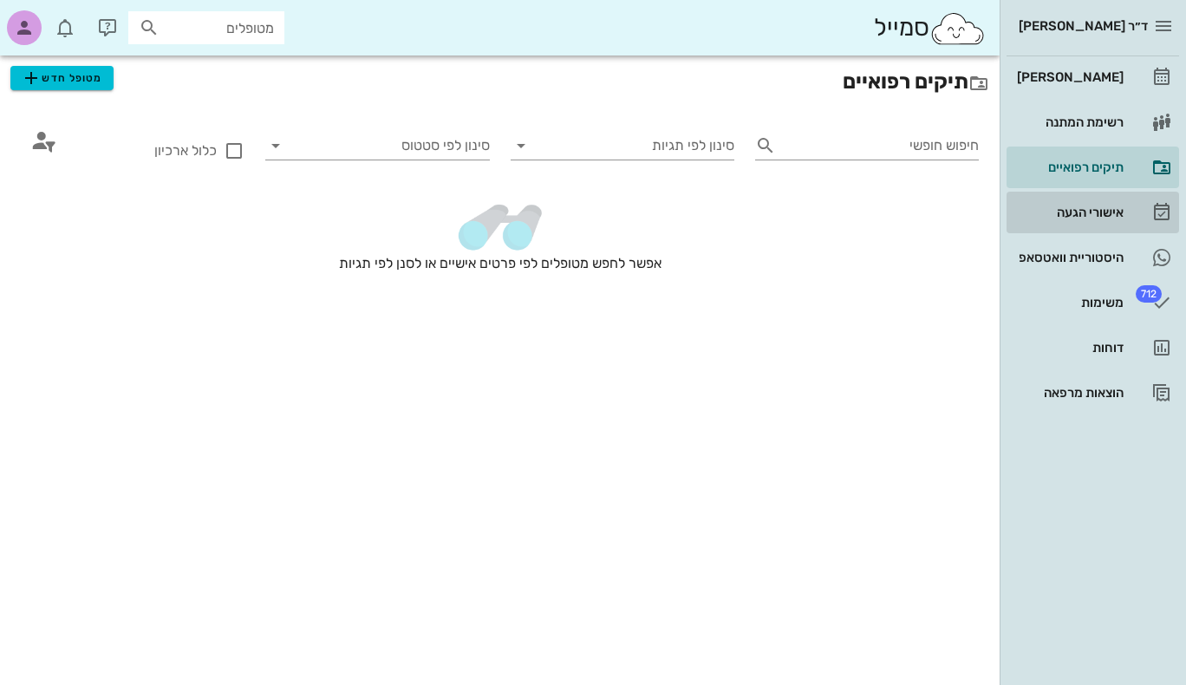
click at [1078, 217] on div "אישורי הגעה" at bounding box center [1068, 212] width 110 height 14
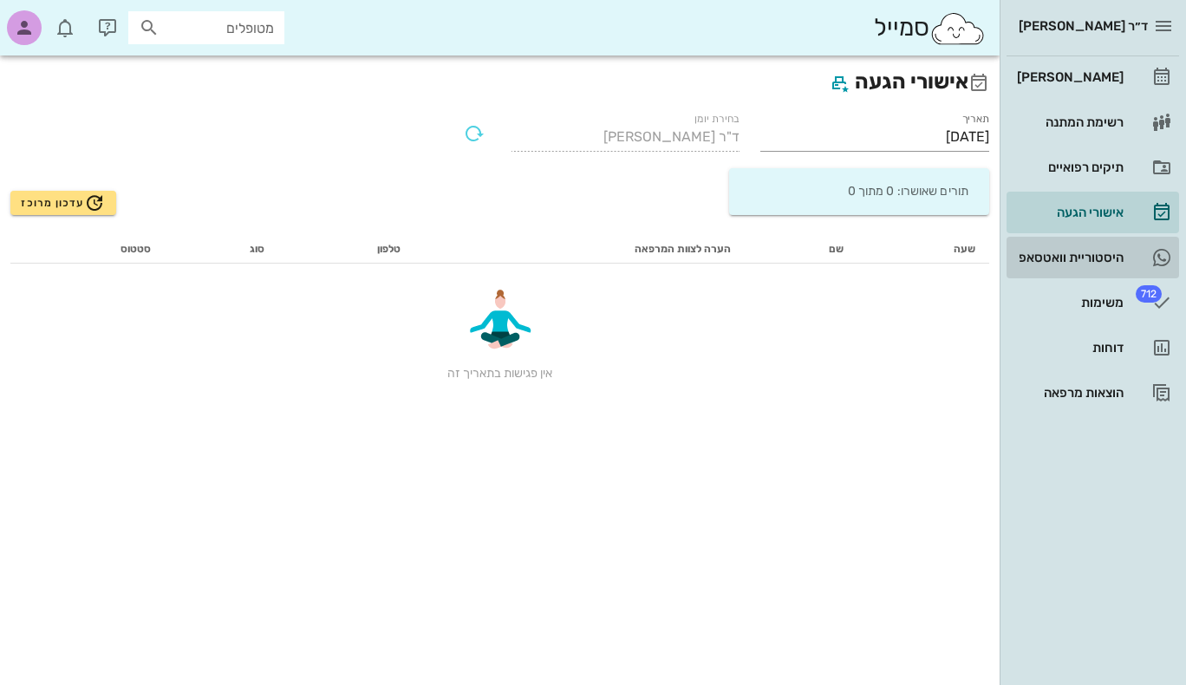
click at [1072, 260] on div "היסטוריית וואטסאפ" at bounding box center [1068, 257] width 110 height 14
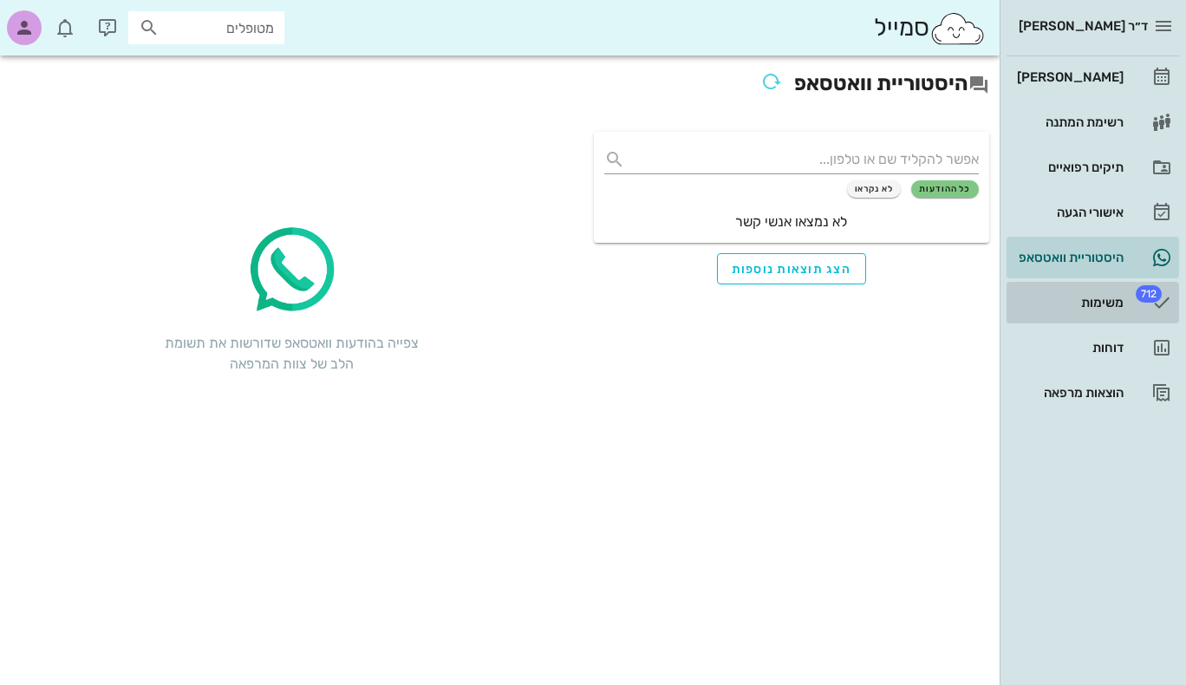
click at [1091, 293] on div "משימות" at bounding box center [1068, 303] width 110 height 28
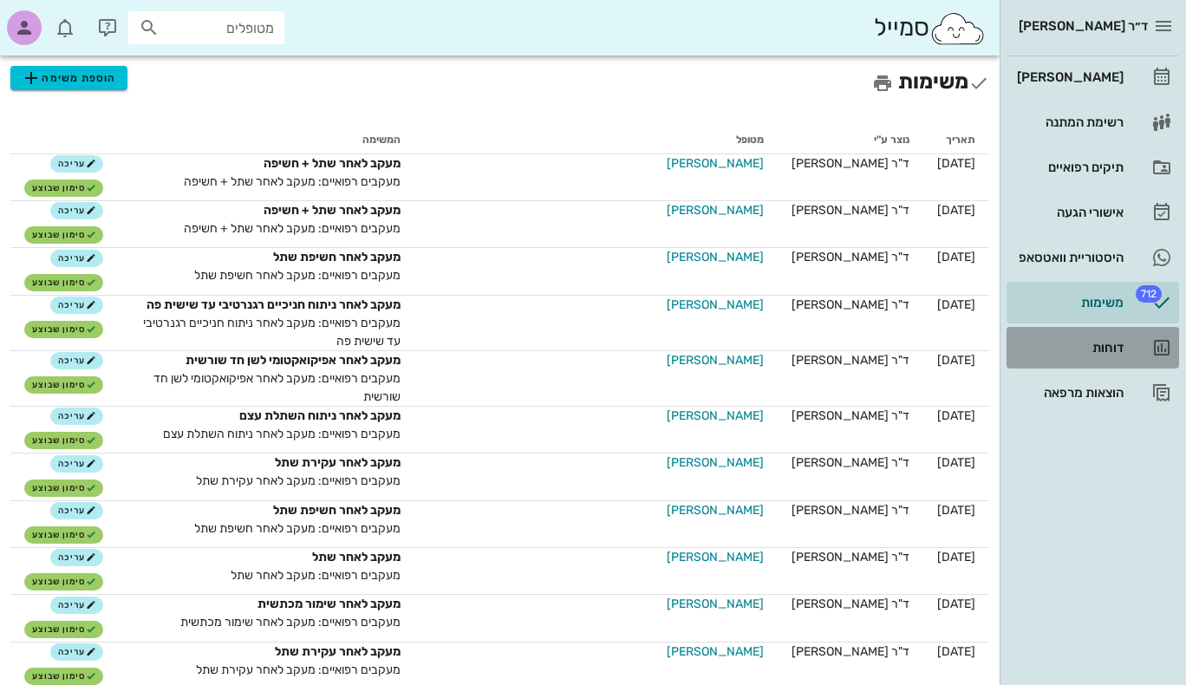
click at [1112, 348] on div "דוחות" at bounding box center [1068, 348] width 110 height 14
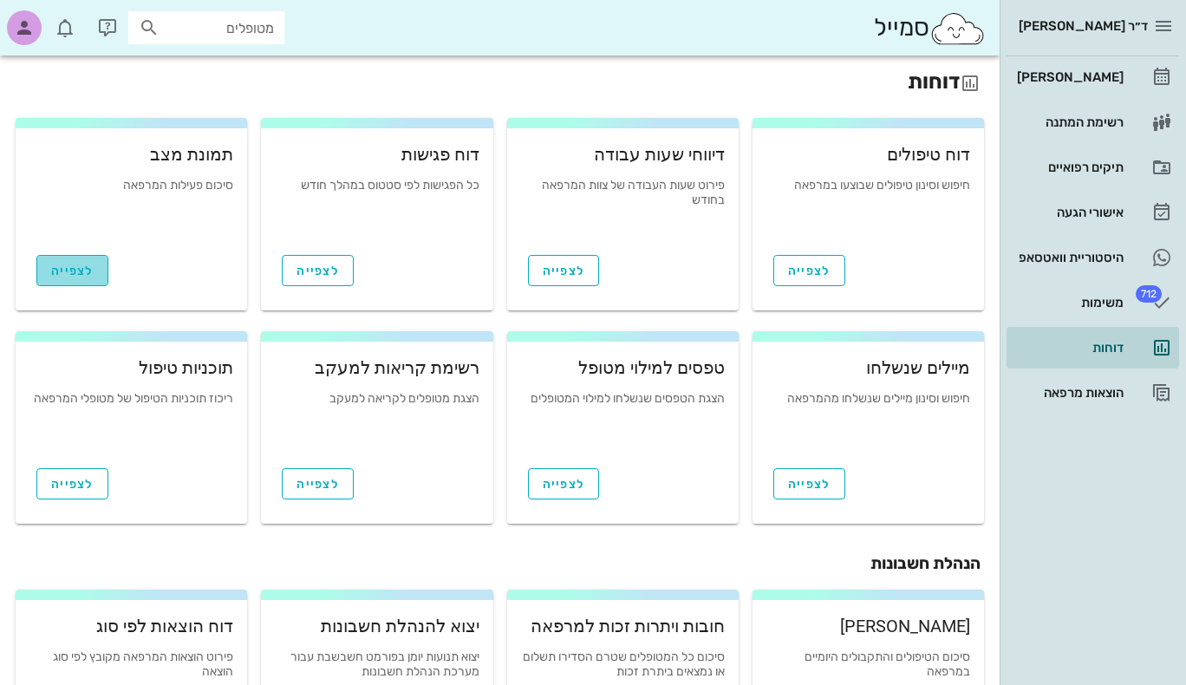
click at [62, 276] on span "לצפייה" at bounding box center [72, 270] width 42 height 15
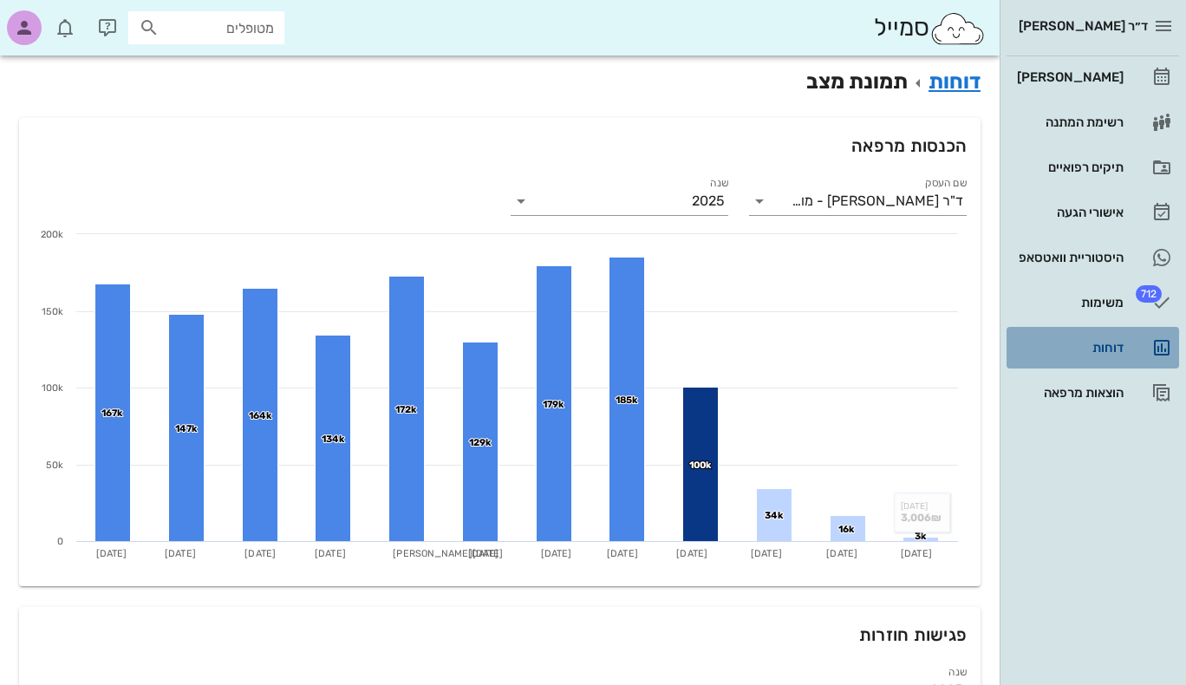
click at [1111, 341] on div "דוחות" at bounding box center [1068, 348] width 110 height 14
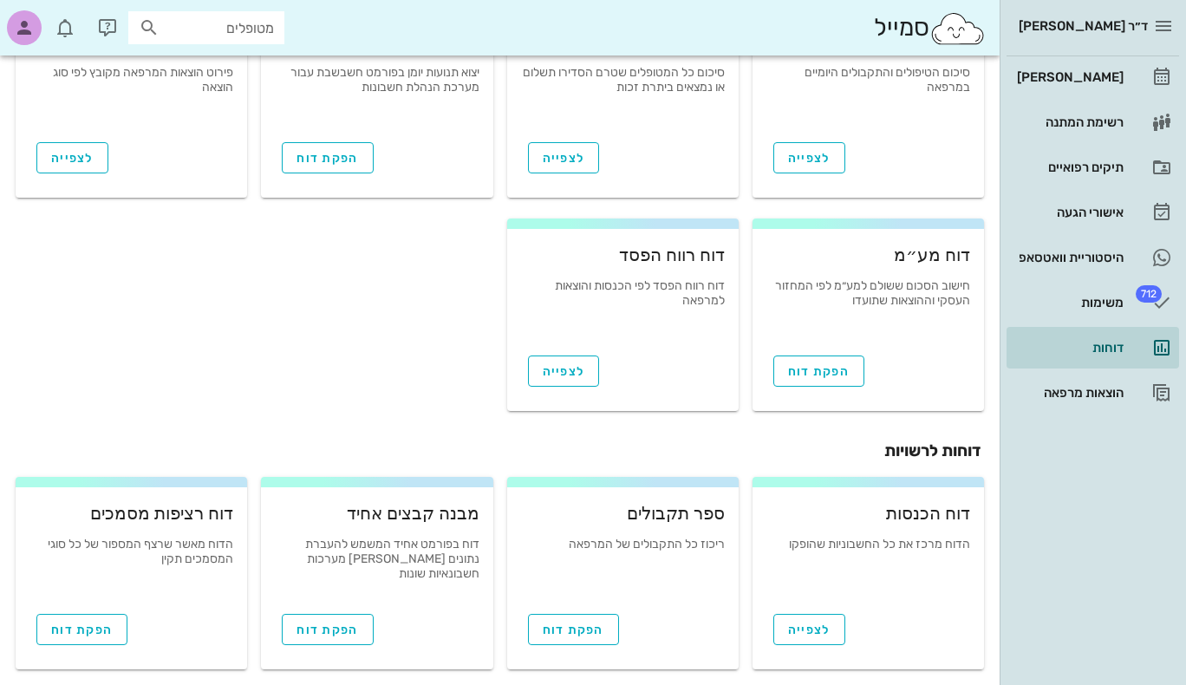
scroll to position [596, 0]
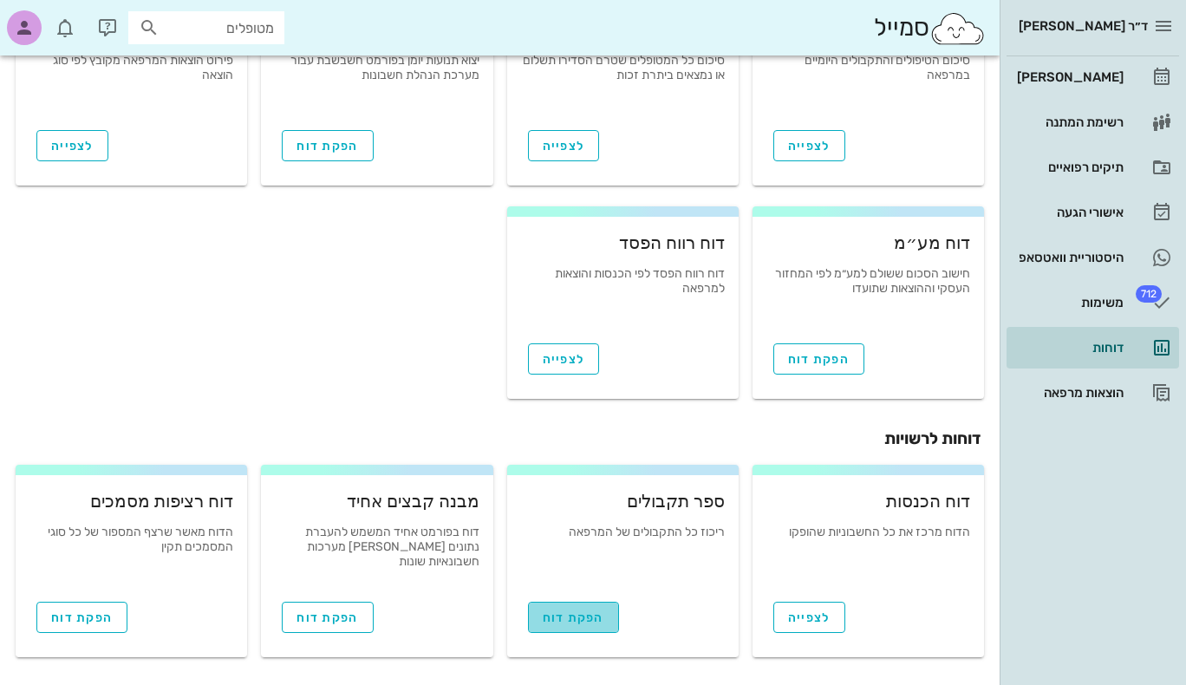
click at [594, 618] on span "הפקת דוח" at bounding box center [574, 617] width 62 height 15
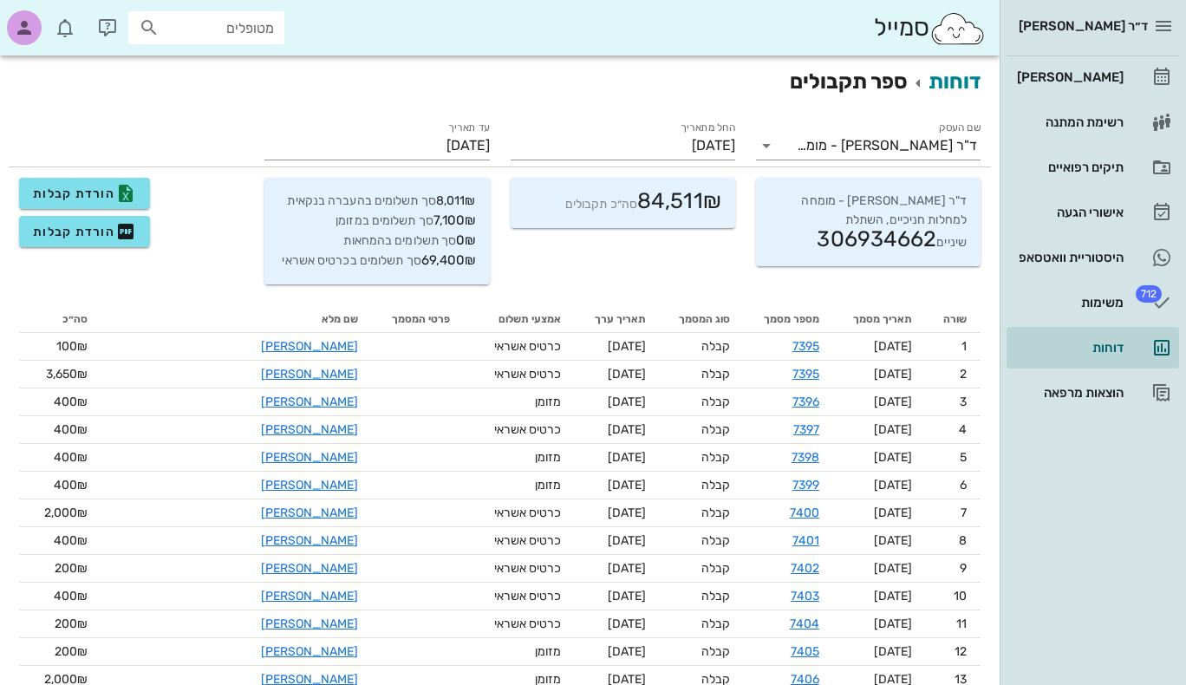
click at [411, 220] on div "8,011₪ סך תשלומים בהעברה בנקאית 7,100₪ סך תשלומים במזומן 0₪ סך תשלומים בהמחאות …" at bounding box center [376, 231] width 224 height 107
click at [630, 210] on span "84,511₪ סה״כ תקבולים" at bounding box center [643, 204] width 156 height 15
click at [686, 152] on input "01/09/2025" at bounding box center [622, 146] width 224 height 28
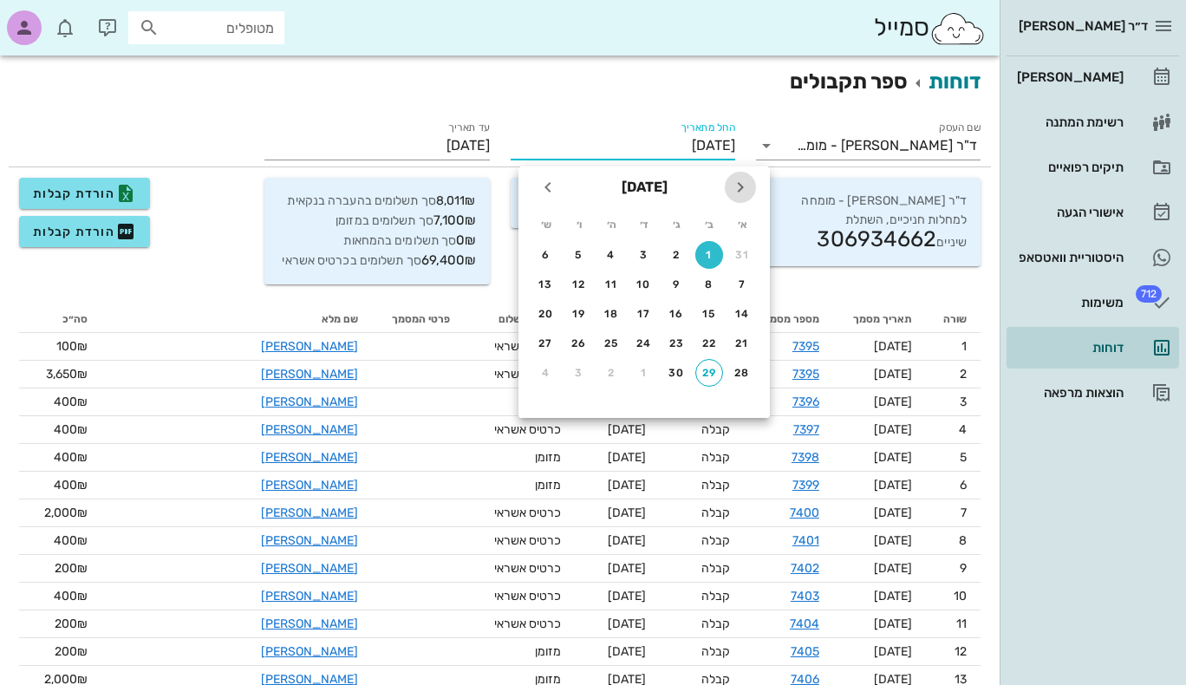
click at [738, 192] on icon "חודש שעבר" at bounding box center [740, 187] width 21 height 21
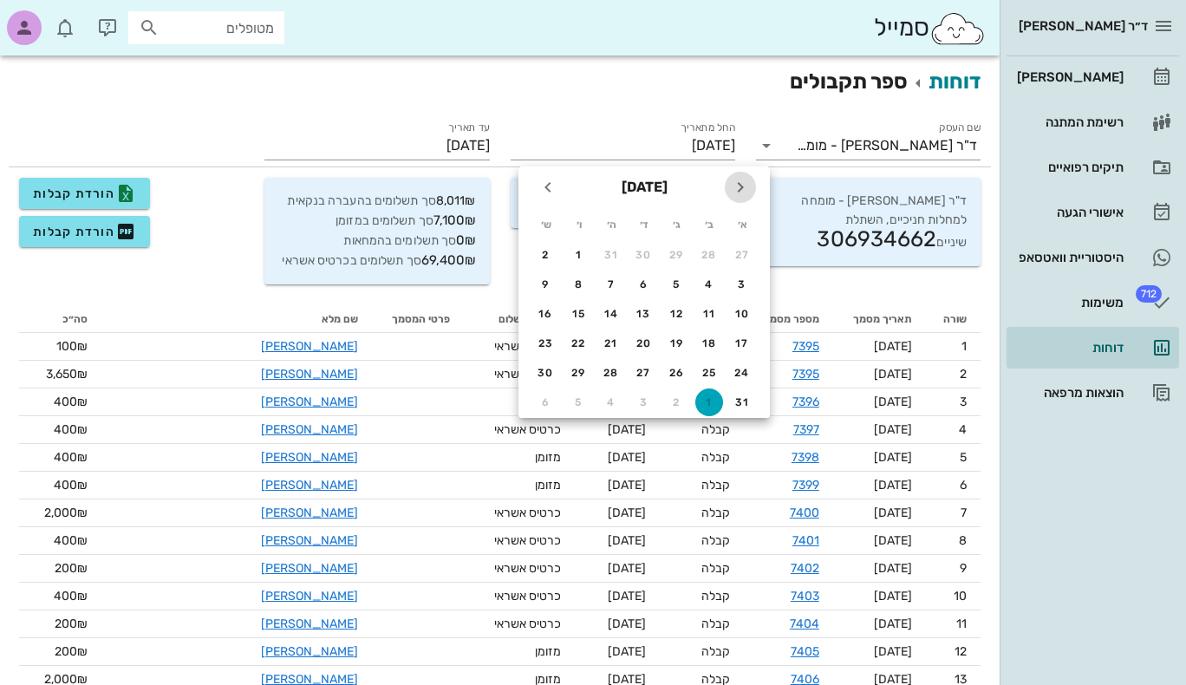
click at [734, 191] on icon "חודש שעבר" at bounding box center [740, 187] width 21 height 21
click at [677, 251] on div "1" at bounding box center [677, 255] width 28 height 12
type input "01/07/2025"
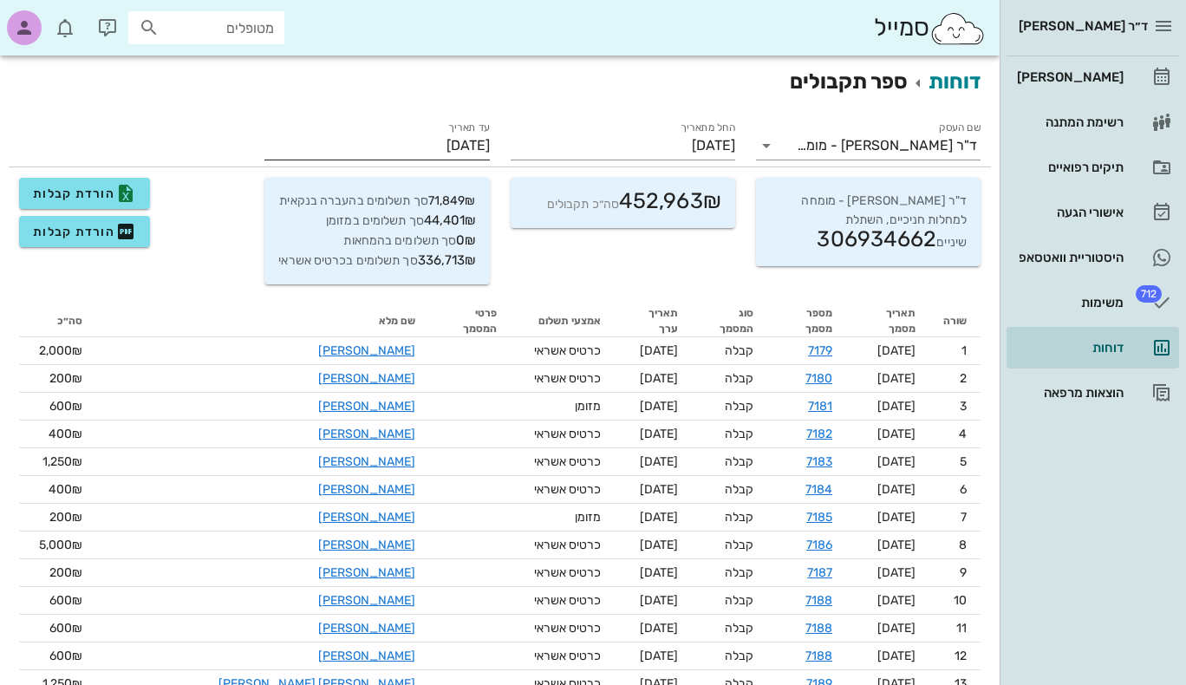
click at [419, 143] on input "29/09/2025" at bounding box center [376, 146] width 224 height 28
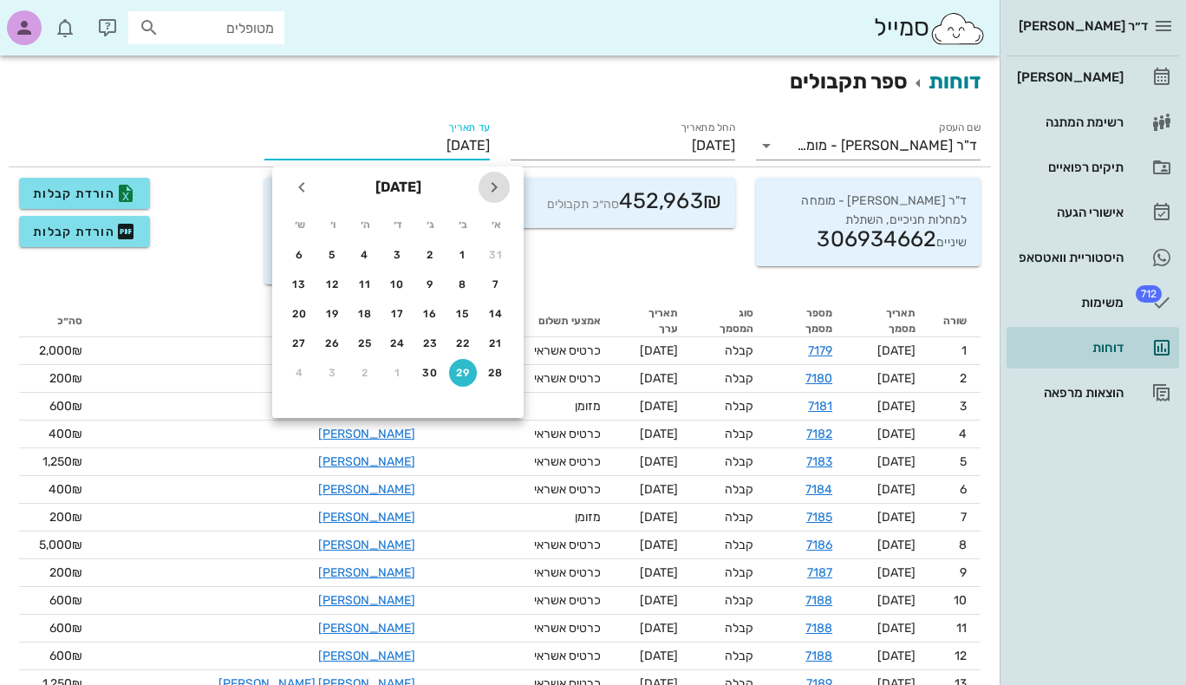
click at [491, 185] on icon "חודש שעבר" at bounding box center [494, 187] width 21 height 21
click at [366, 371] on div "31" at bounding box center [365, 373] width 28 height 12
type input "31/07/2025"
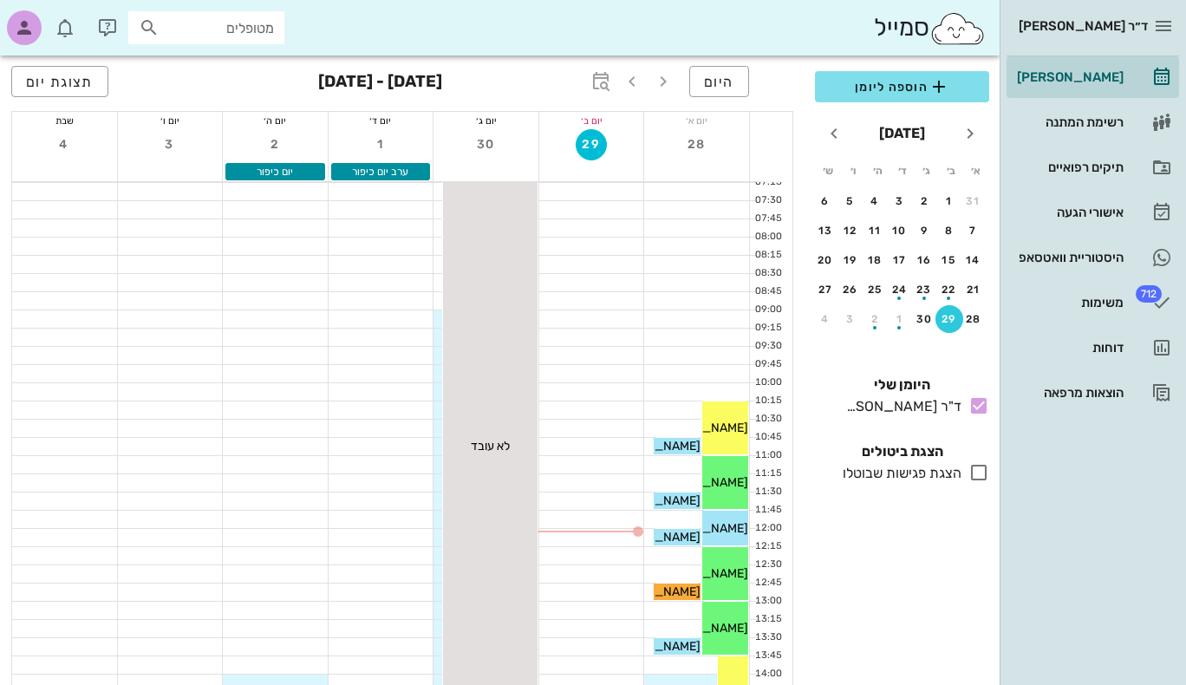
click at [974, 182] on th "א׳" at bounding box center [976, 170] width 23 height 29
click at [730, 426] on span "[PERSON_NAME]" at bounding box center [699, 427] width 97 height 15
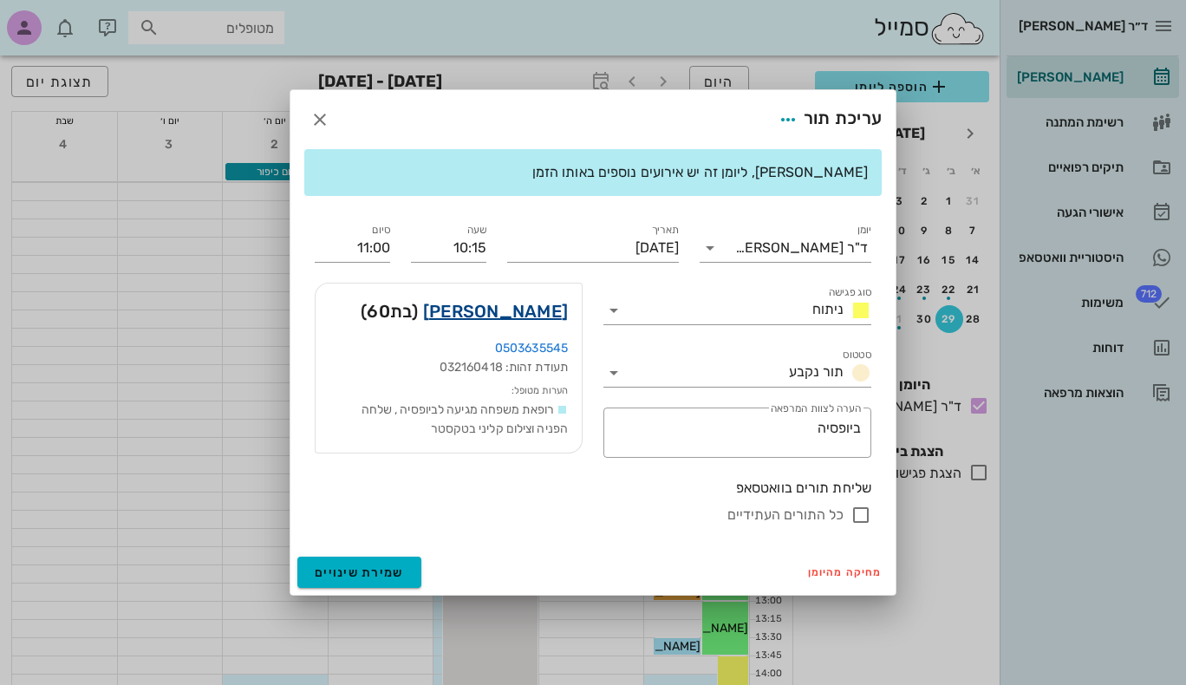
click at [546, 311] on link "[PERSON_NAME]" at bounding box center [495, 311] width 145 height 28
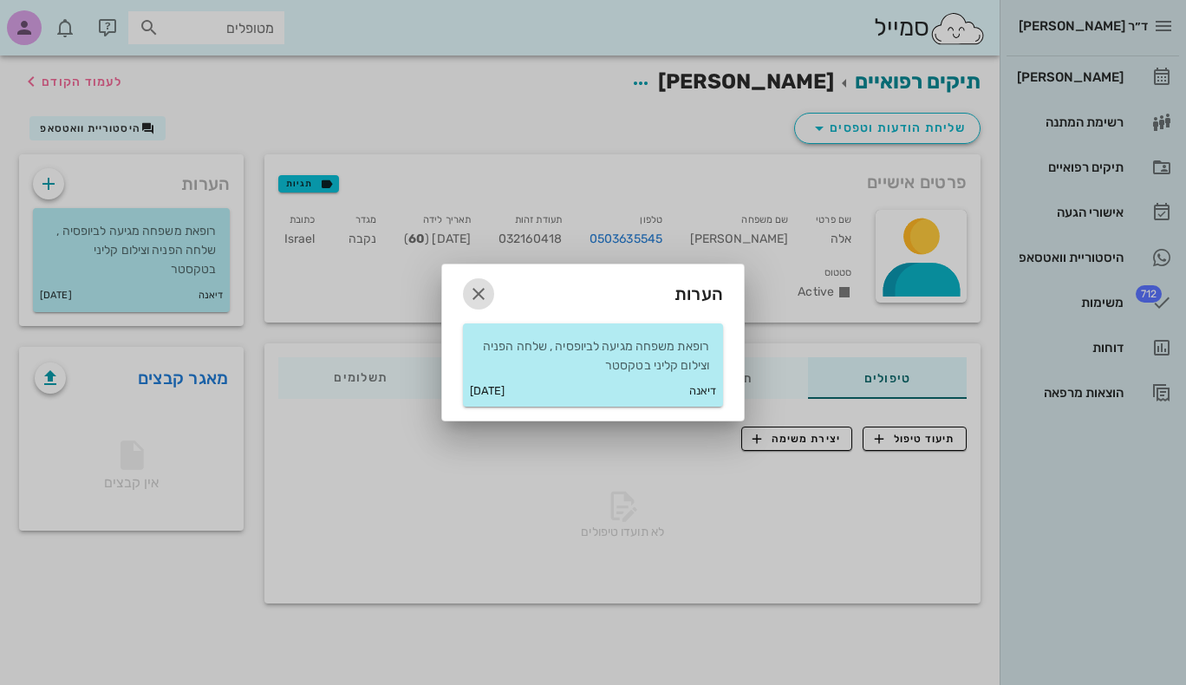
click at [481, 298] on icon "button" at bounding box center [478, 293] width 21 height 21
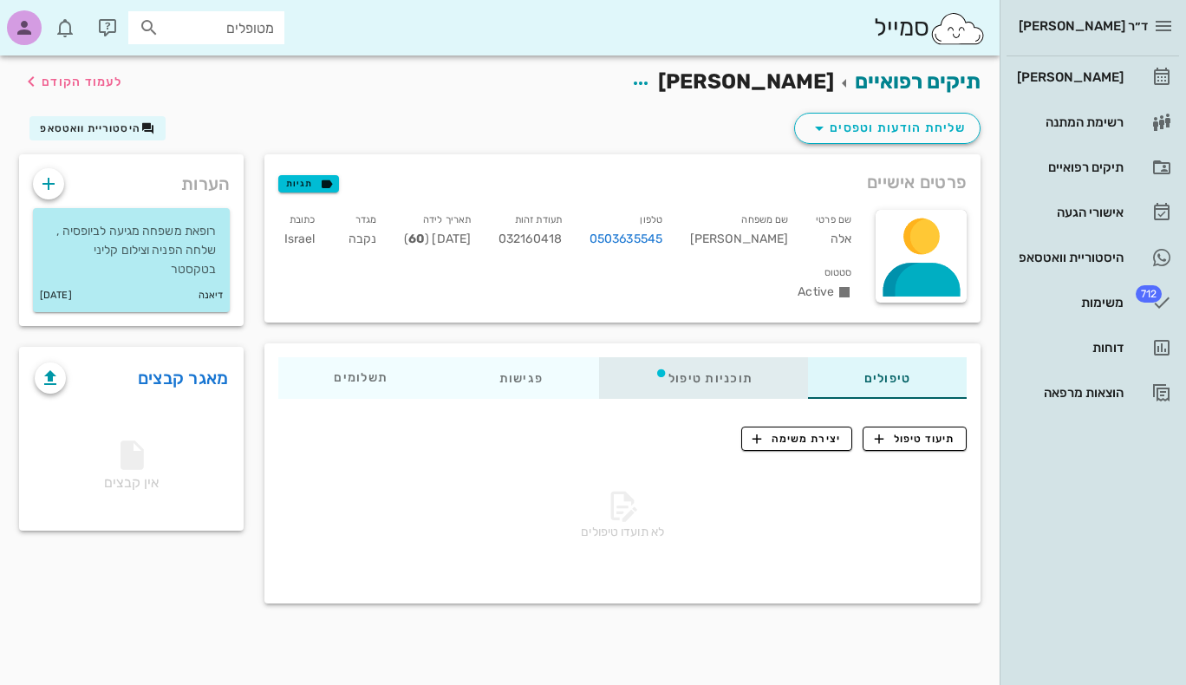
click at [728, 378] on div "תוכניות טיפול" at bounding box center [704, 378] width 210 height 42
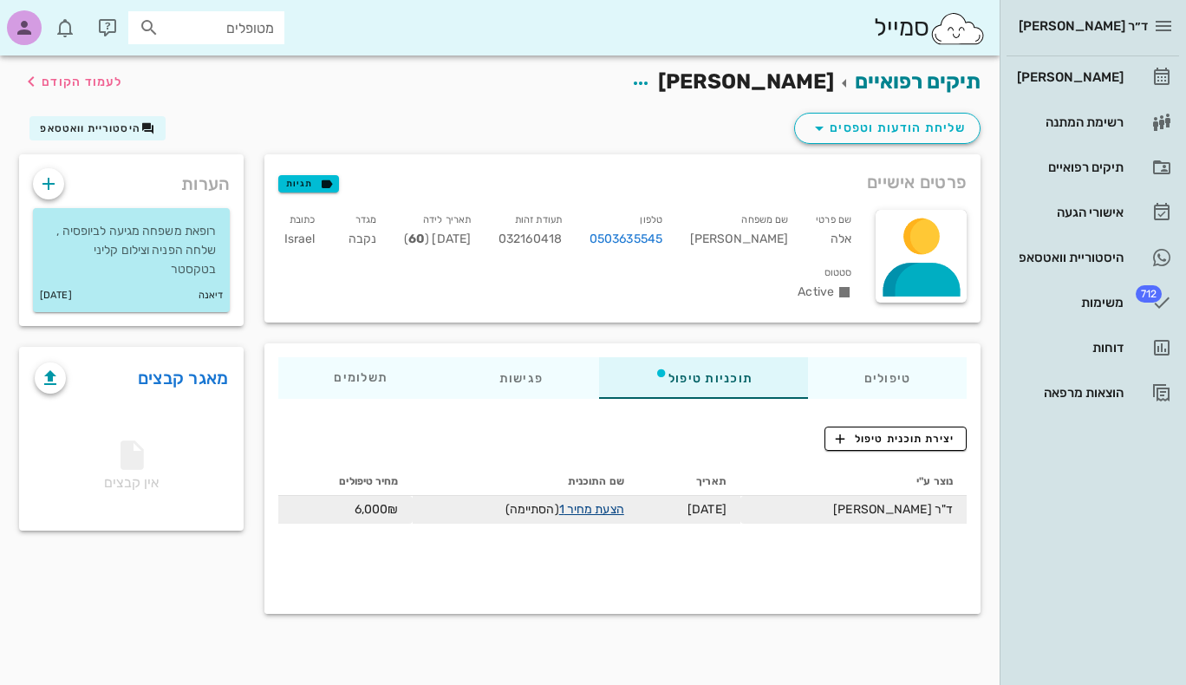
click at [621, 508] on link "הצעת מחיר 1" at bounding box center [591, 509] width 65 height 15
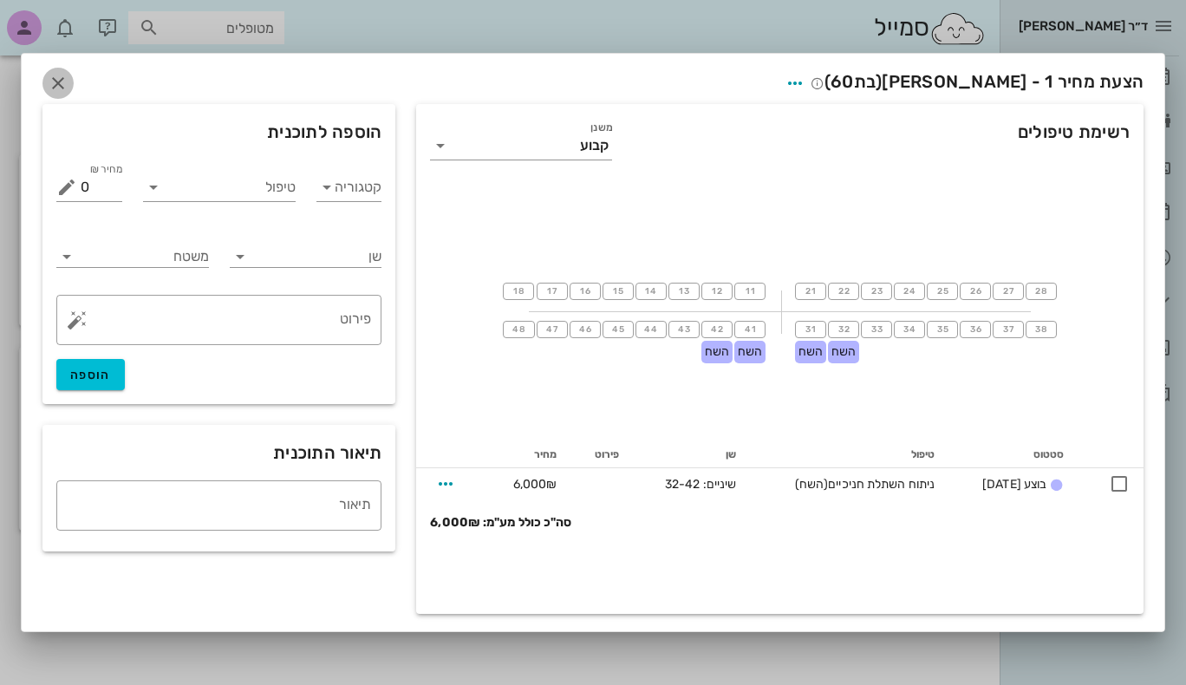
click at [55, 83] on icon "button" at bounding box center [58, 83] width 21 height 21
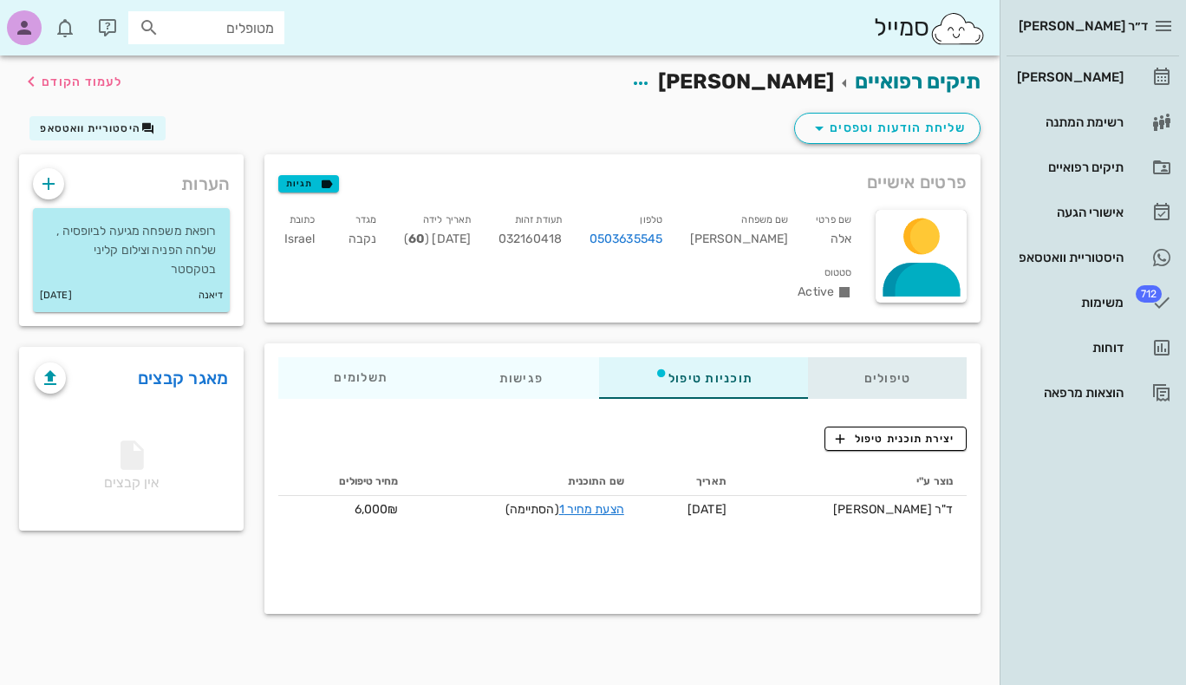
click at [855, 383] on div "טיפולים" at bounding box center [888, 378] width 158 height 42
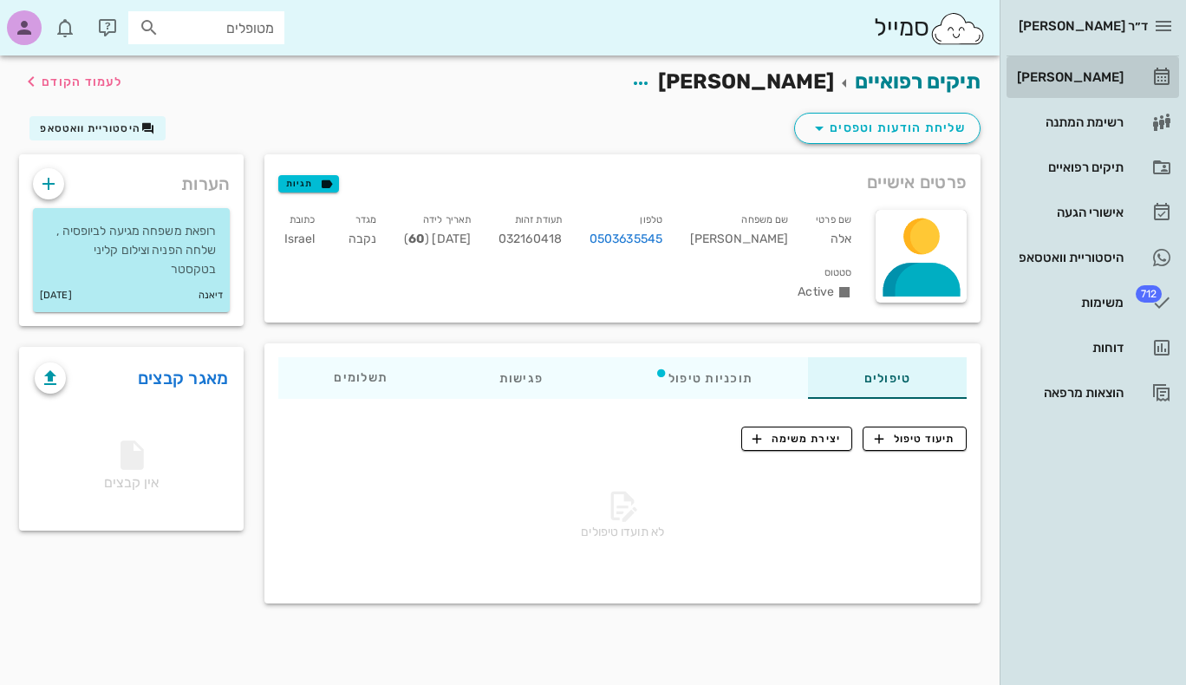
click at [1099, 76] on div "[PERSON_NAME]" at bounding box center [1068, 77] width 110 height 14
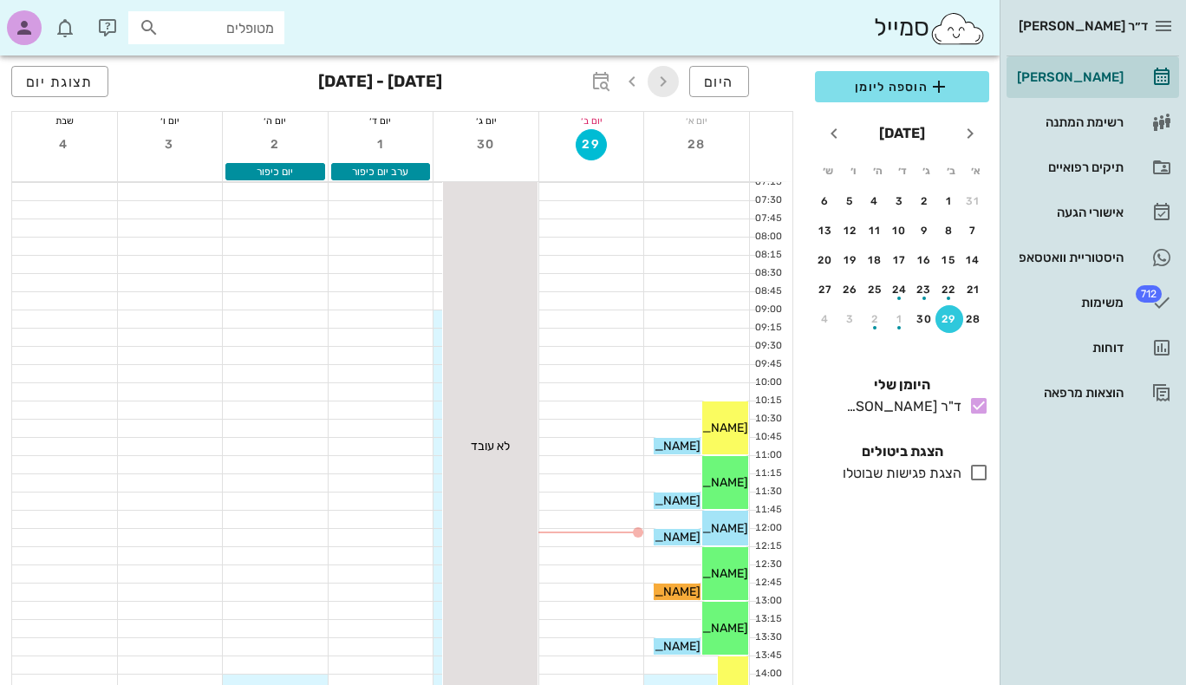
click at [663, 87] on icon "button" at bounding box center [663, 81] width 21 height 21
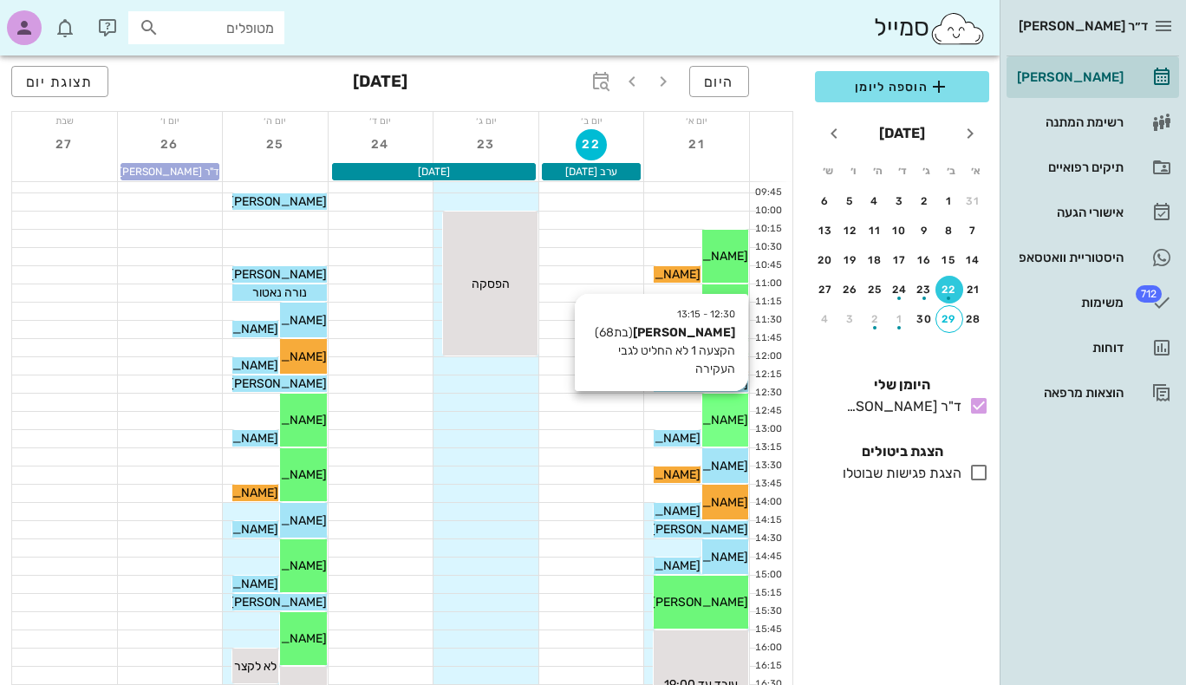
scroll to position [172, 0]
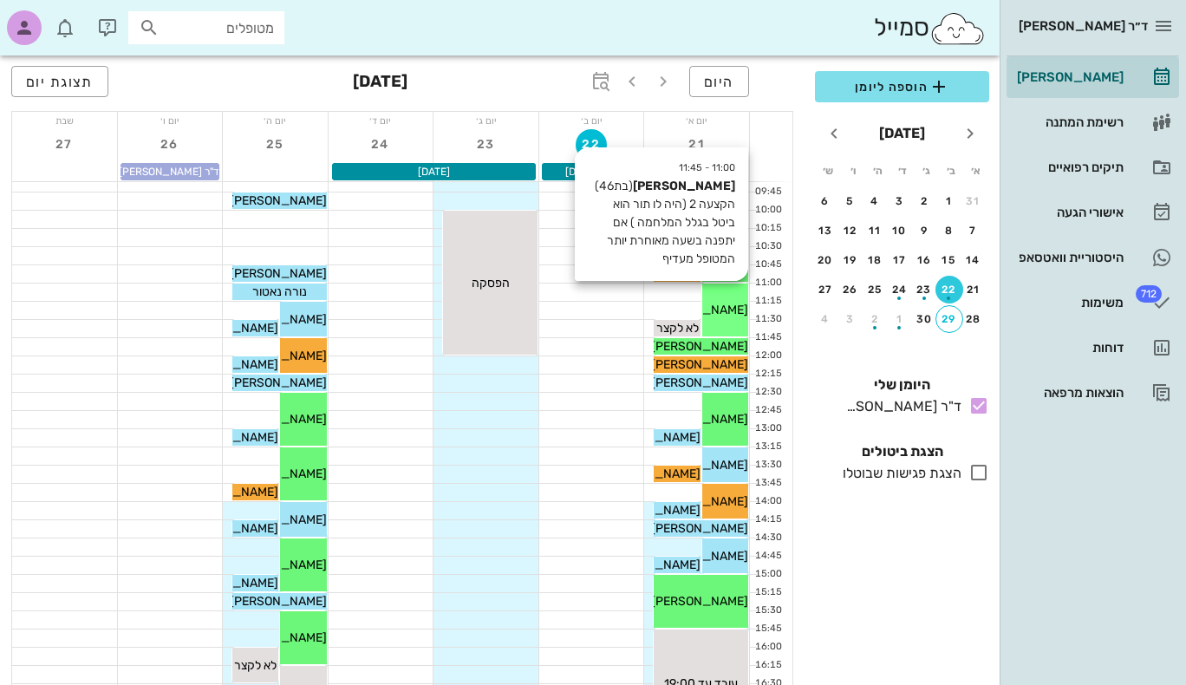
click at [732, 301] on div "תומר כדורי" at bounding box center [725, 310] width 46 height 18
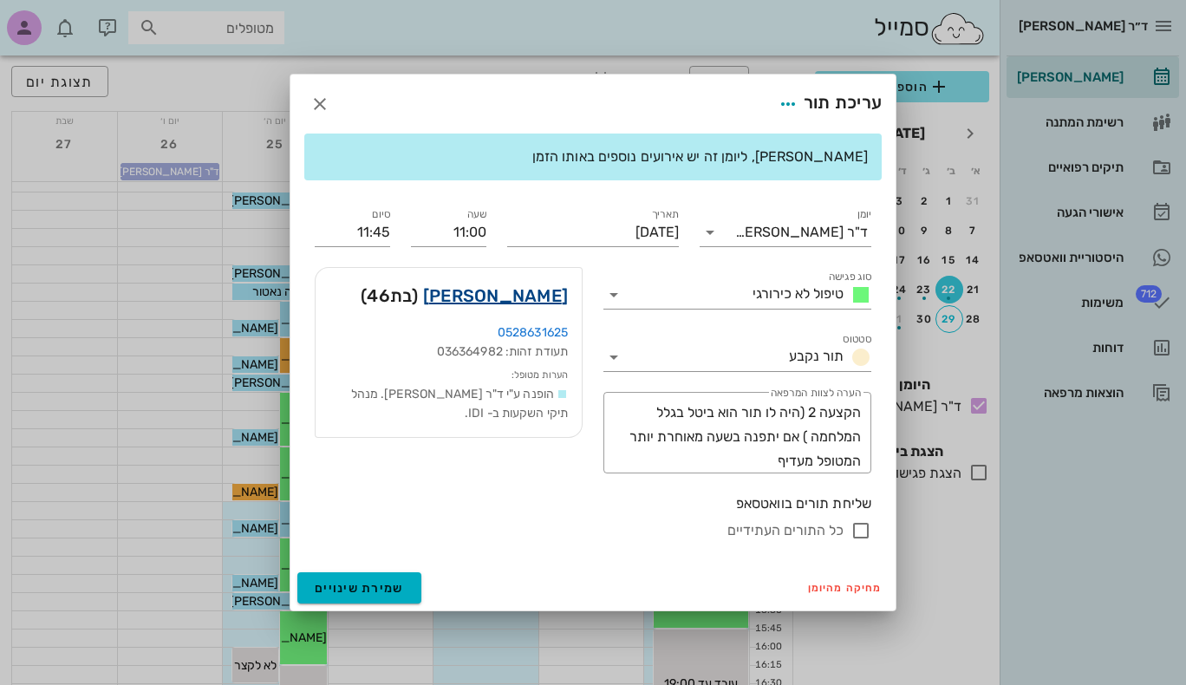
click at [551, 301] on link "תומר כדורי" at bounding box center [495, 296] width 145 height 28
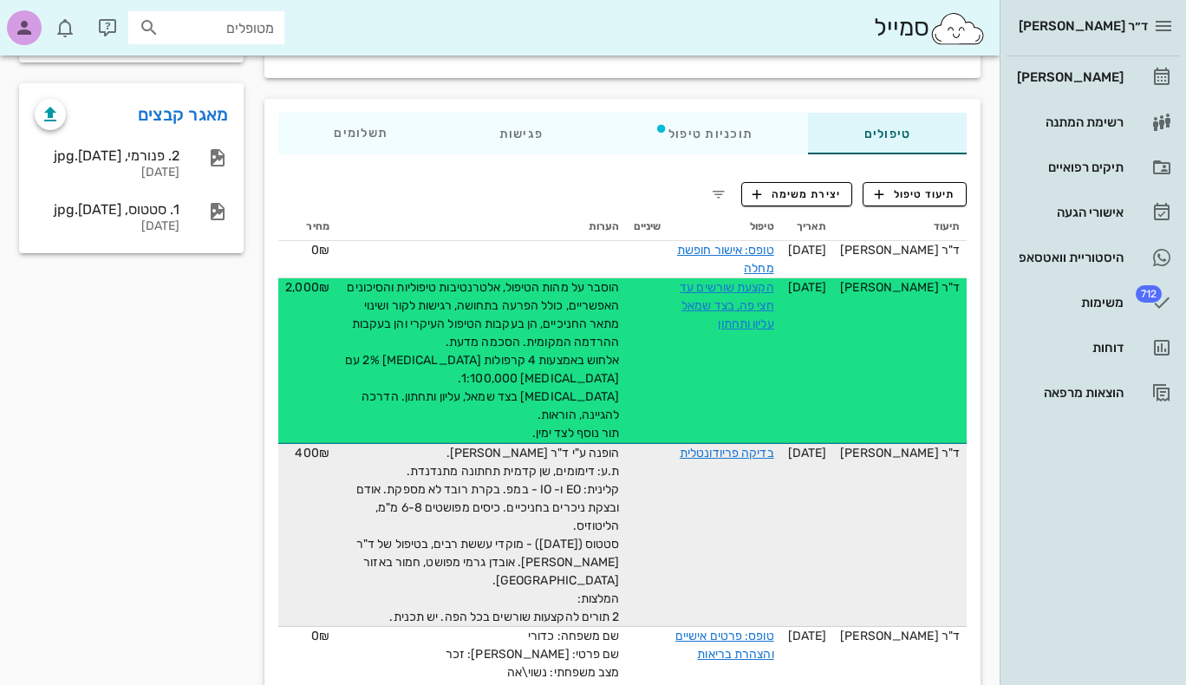
scroll to position [265, 0]
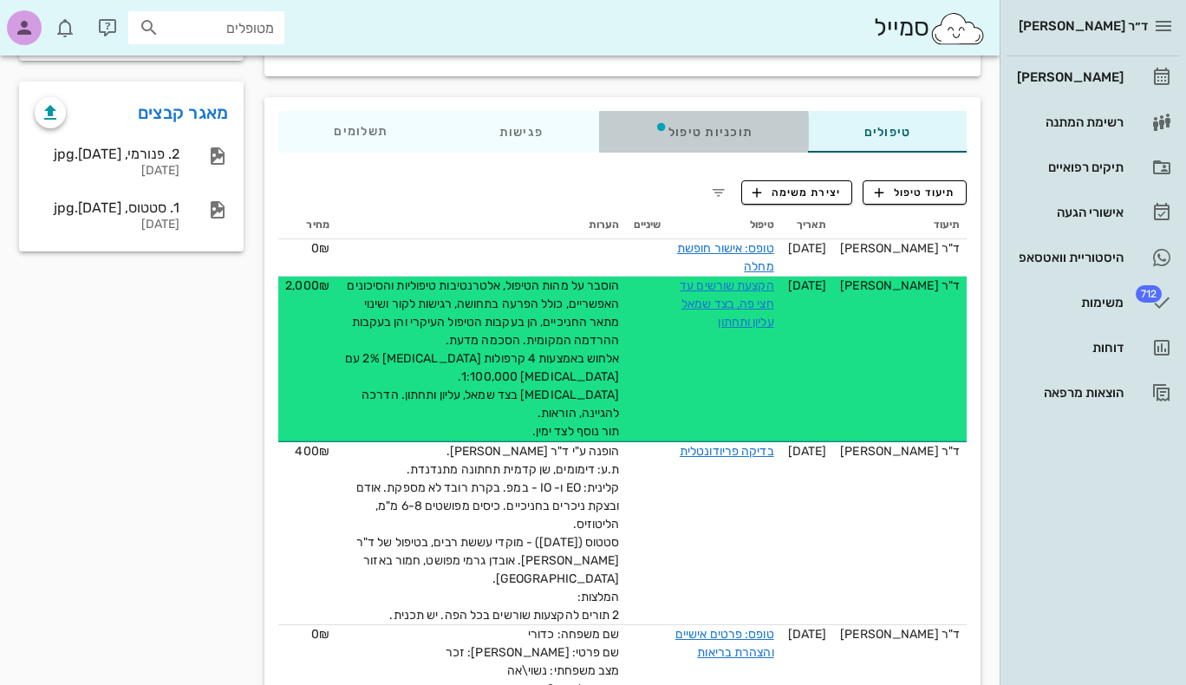
click at [734, 115] on div "תוכניות טיפול" at bounding box center [704, 132] width 210 height 42
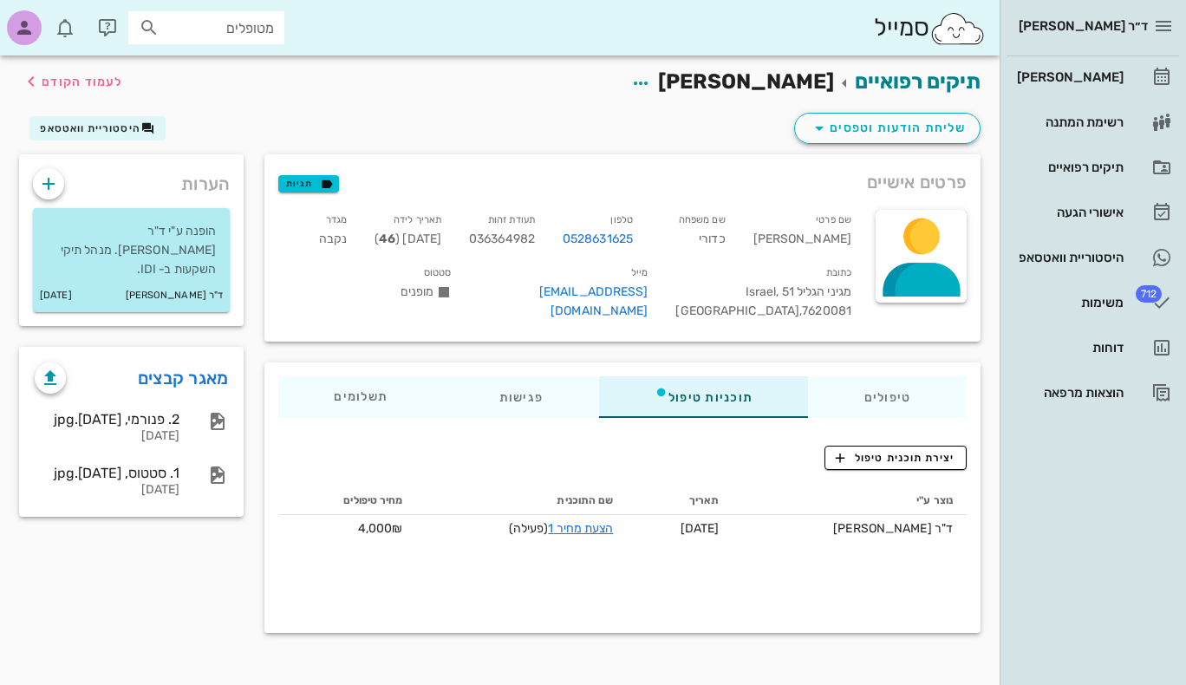
scroll to position [0, 0]
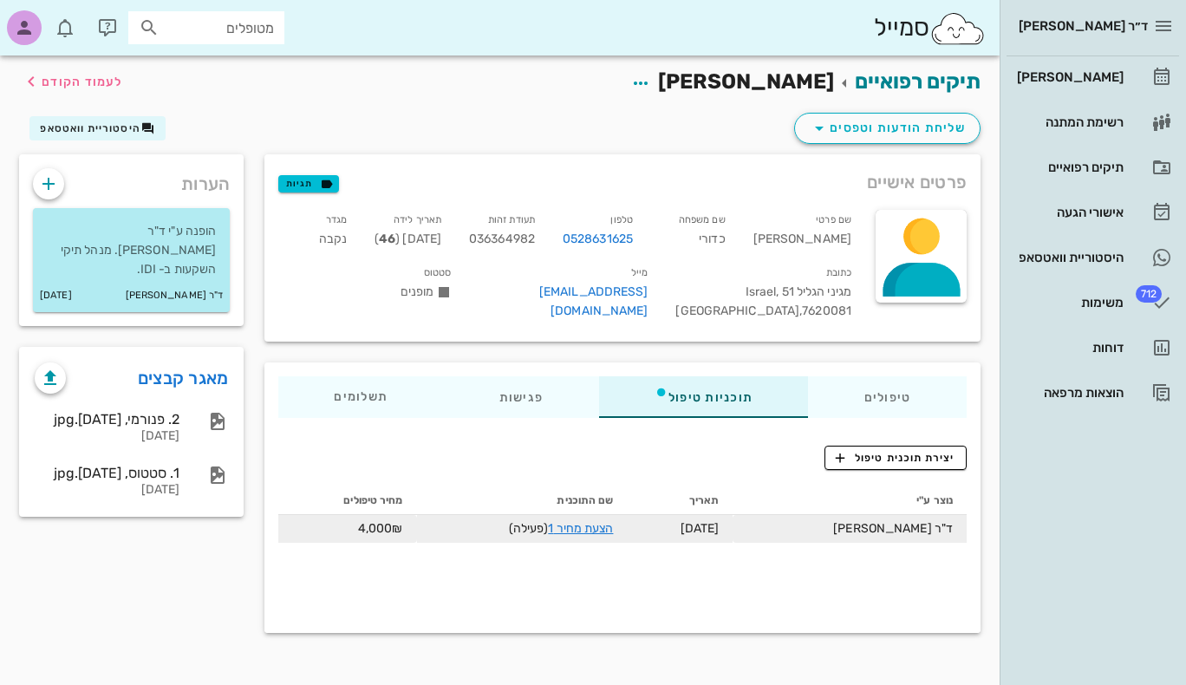
click at [625, 515] on td "הצעת מחיר 1 (פעילה)" at bounding box center [522, 529] width 211 height 28
click at [613, 521] on link "הצעת מחיר 1" at bounding box center [580, 528] width 65 height 15
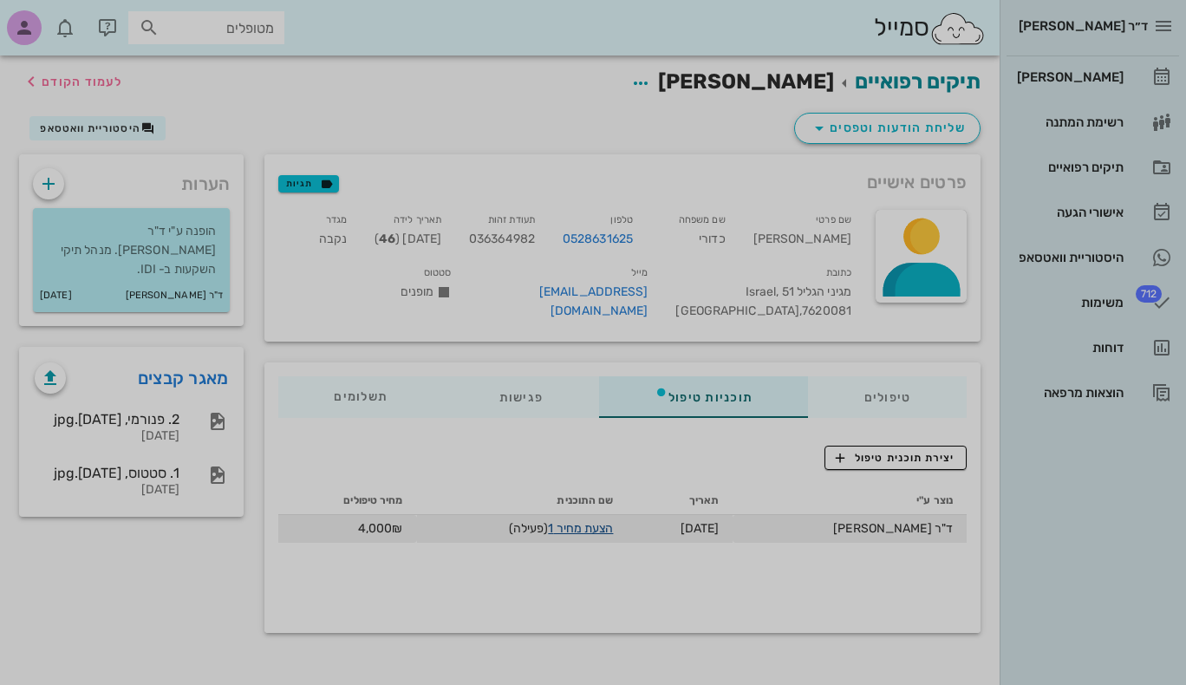
click at [615, 510] on div at bounding box center [593, 342] width 1186 height 685
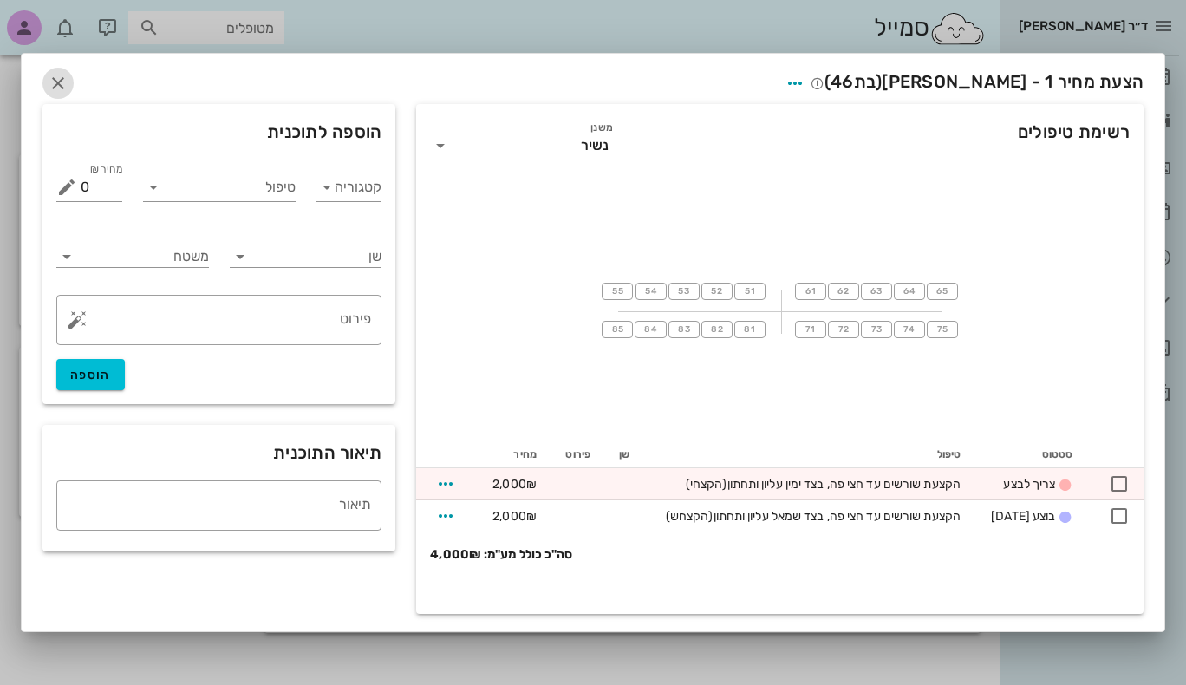
click at [58, 88] on icon "button" at bounding box center [58, 83] width 21 height 21
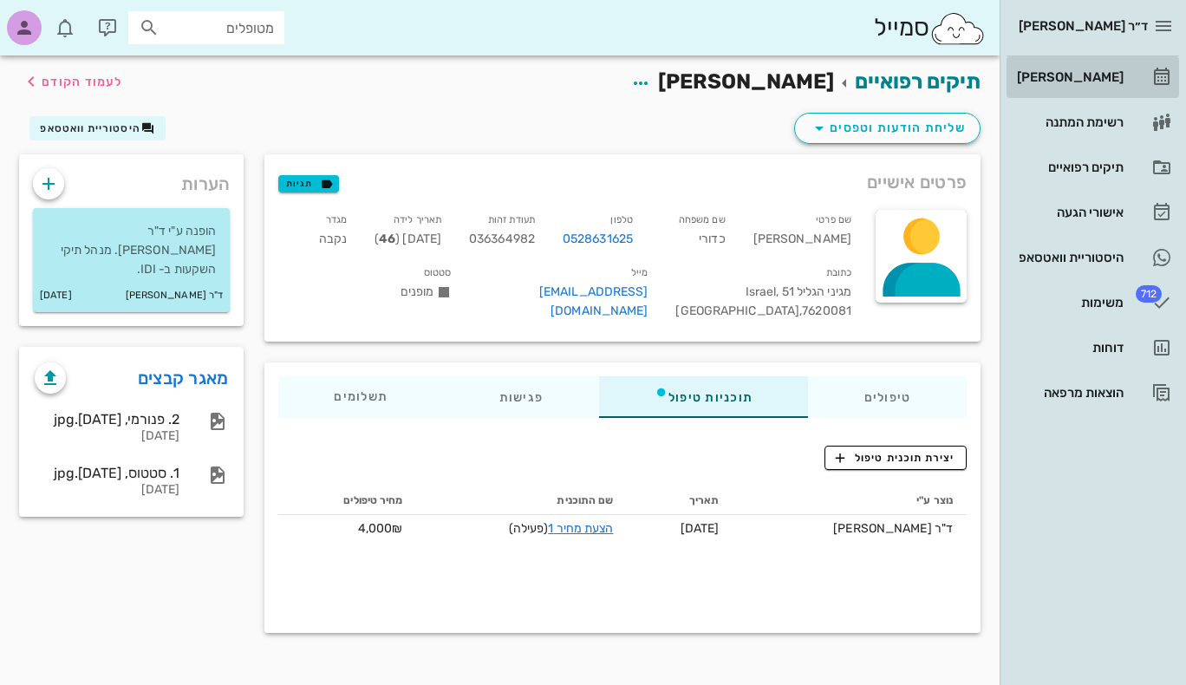
click at [1111, 75] on div "[PERSON_NAME]" at bounding box center [1068, 77] width 110 height 14
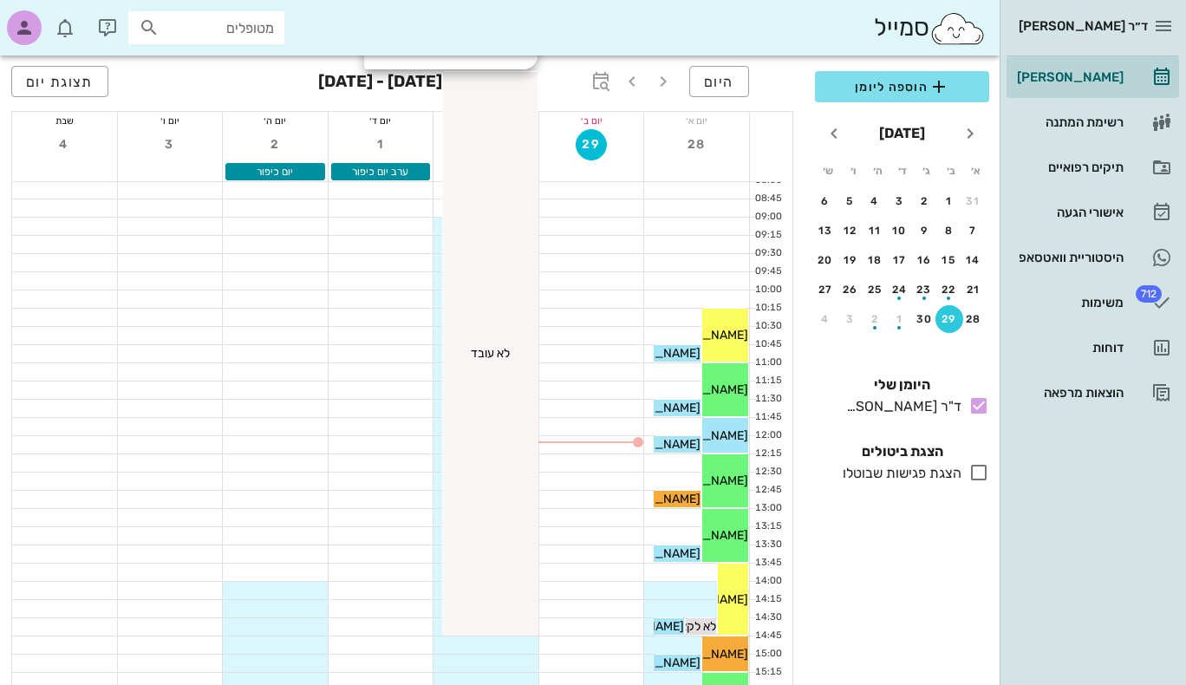
scroll to position [92, 0]
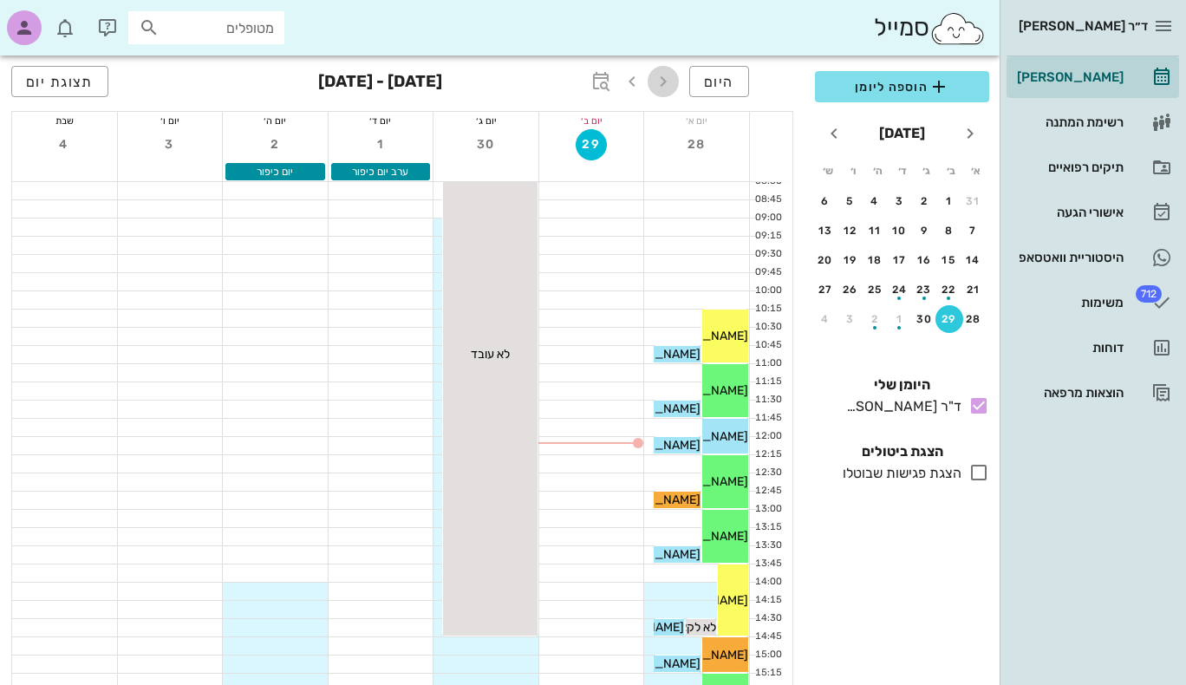
click at [667, 83] on icon "button" at bounding box center [663, 81] width 21 height 21
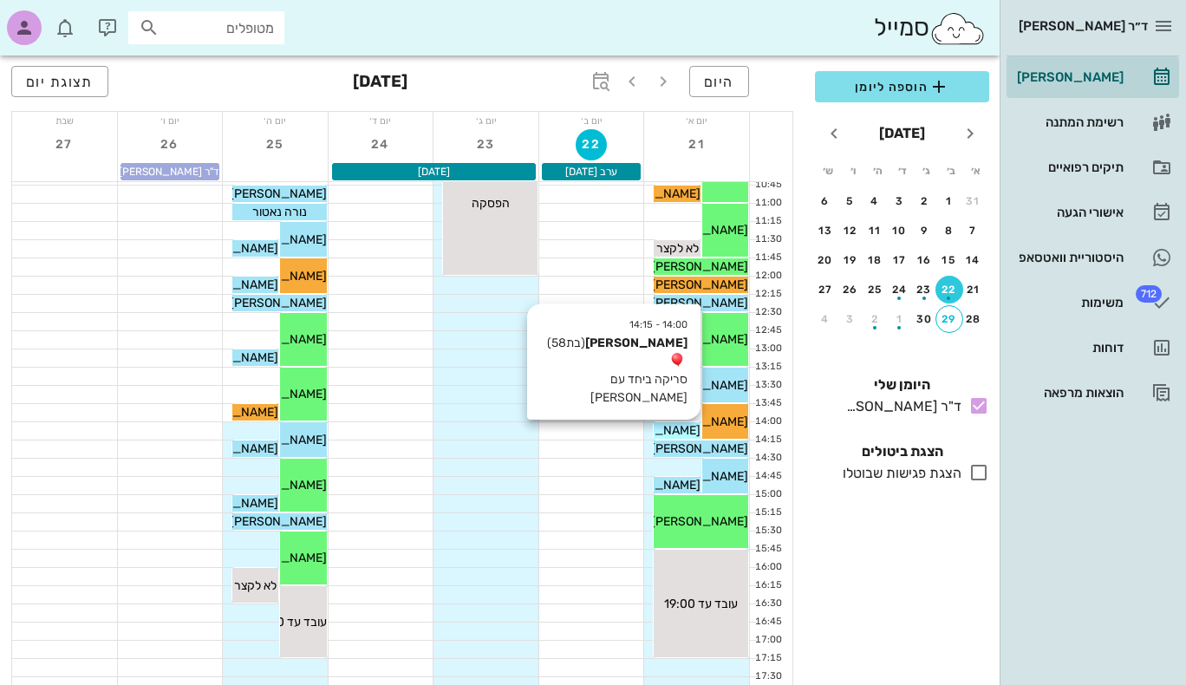
scroll to position [252, 0]
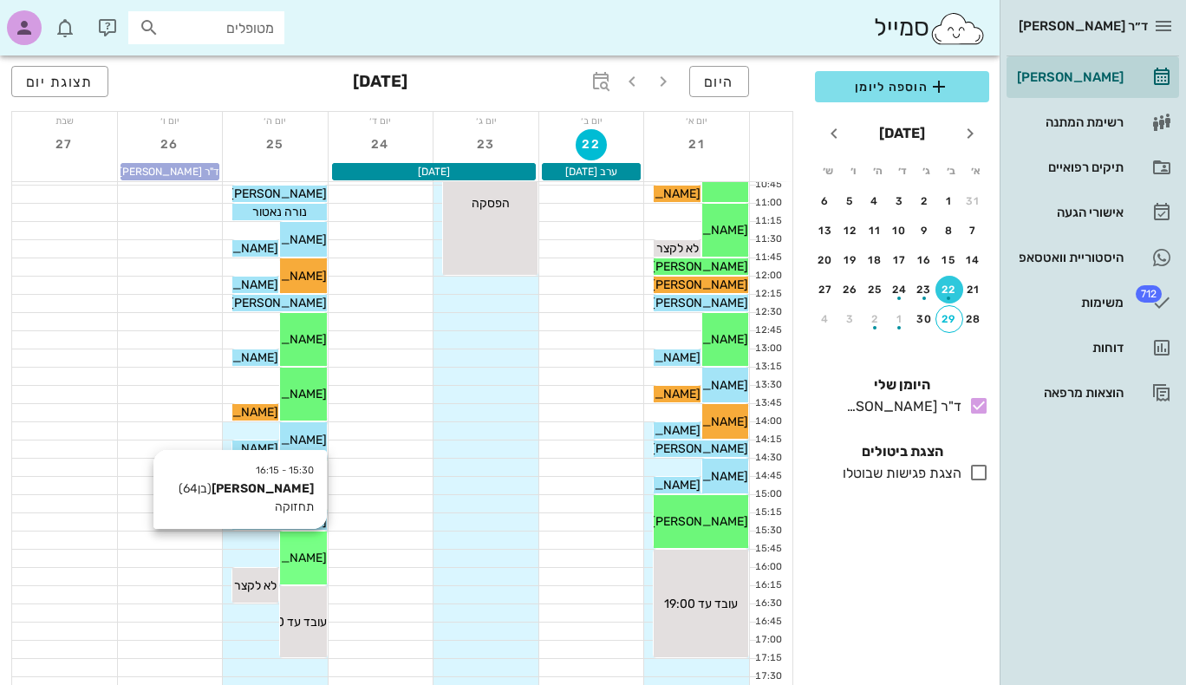
click at [314, 557] on span "סימון תורגמן" at bounding box center [278, 557] width 97 height 15
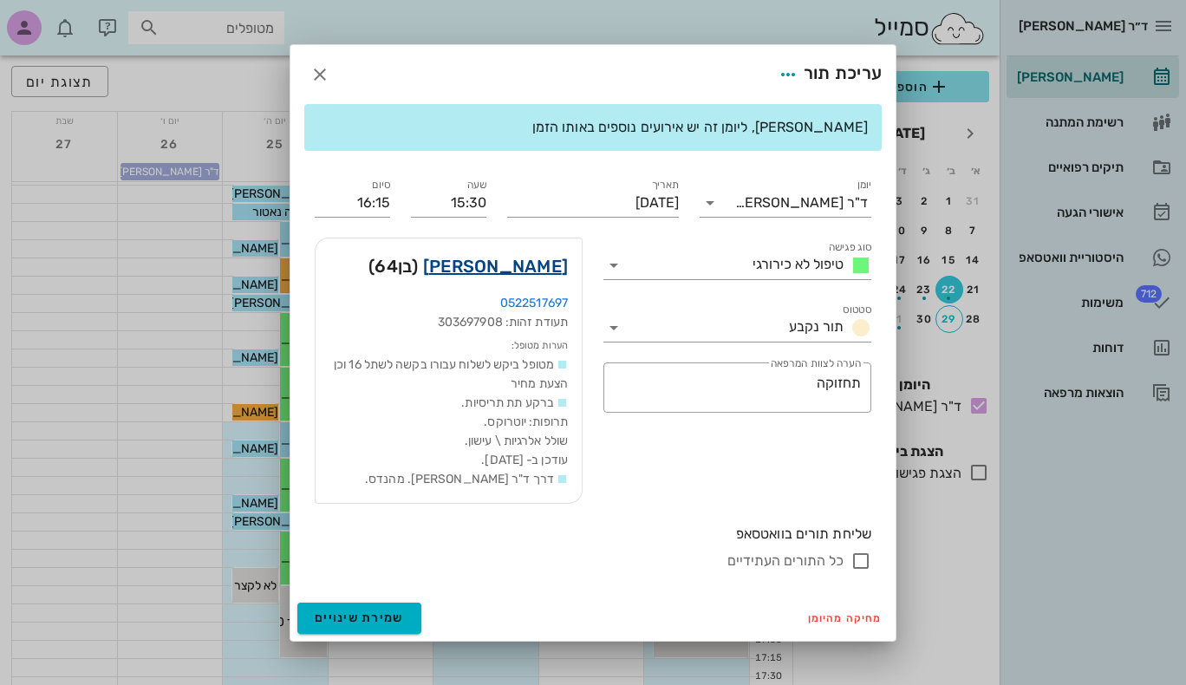
click at [520, 273] on link "סימון תורגמן" at bounding box center [495, 266] width 145 height 28
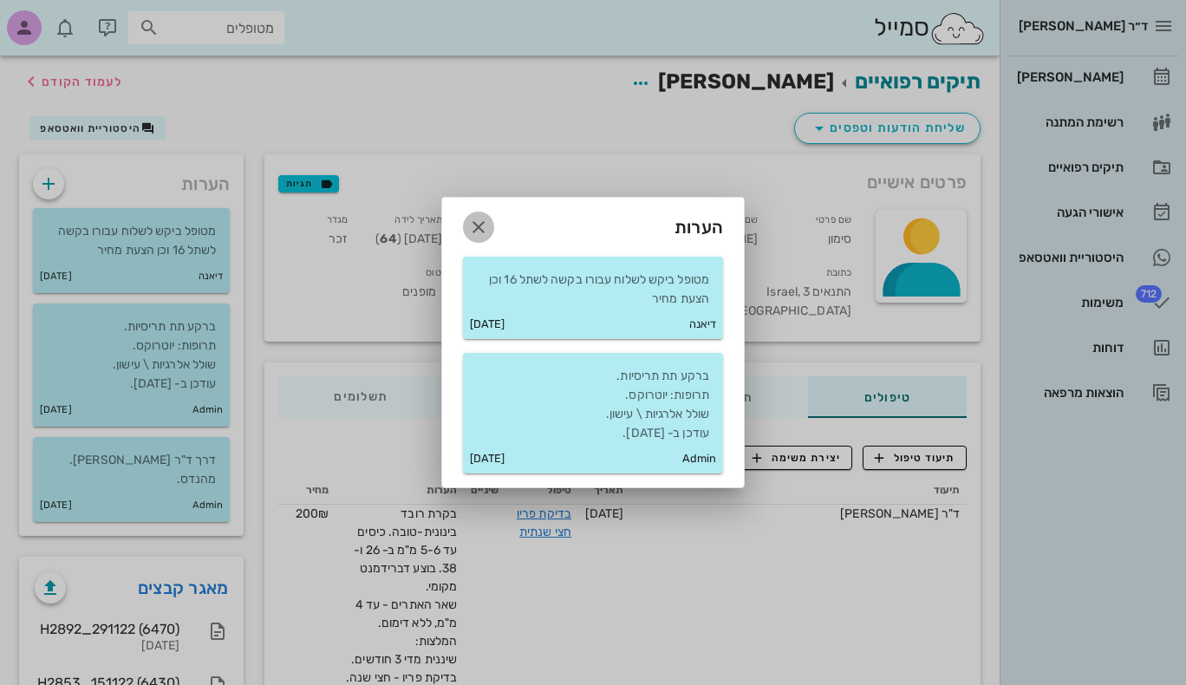
click at [485, 218] on icon "button" at bounding box center [478, 227] width 21 height 21
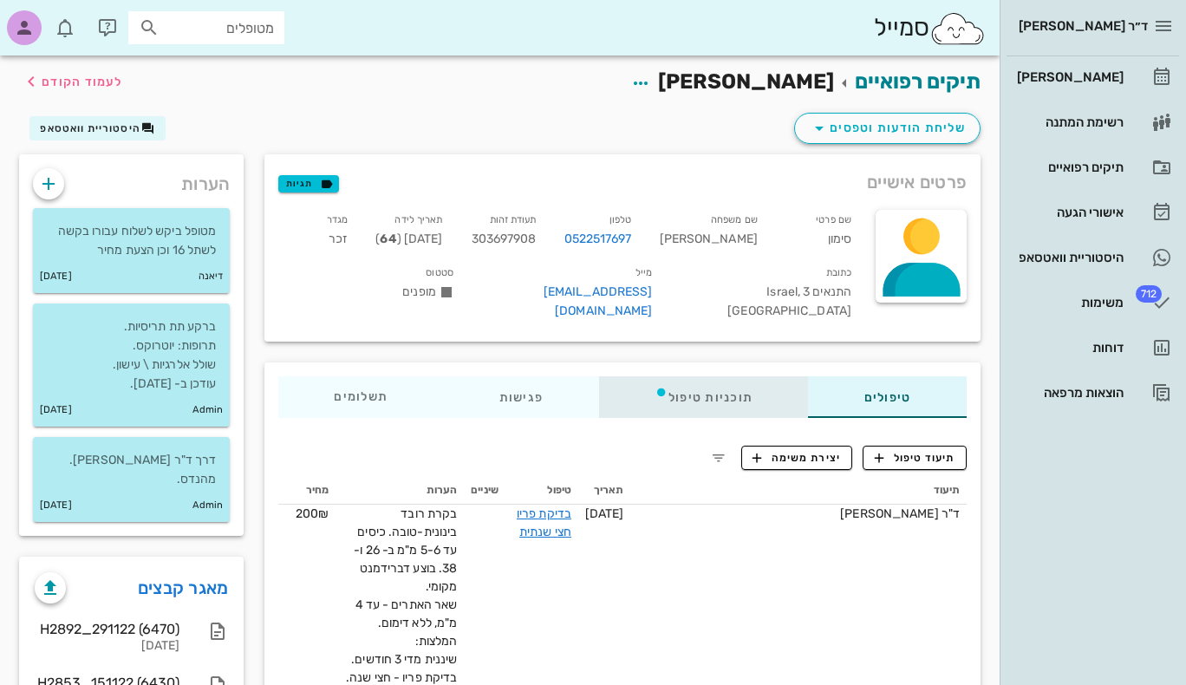
click at [698, 376] on div "תוכניות טיפול" at bounding box center [704, 397] width 210 height 42
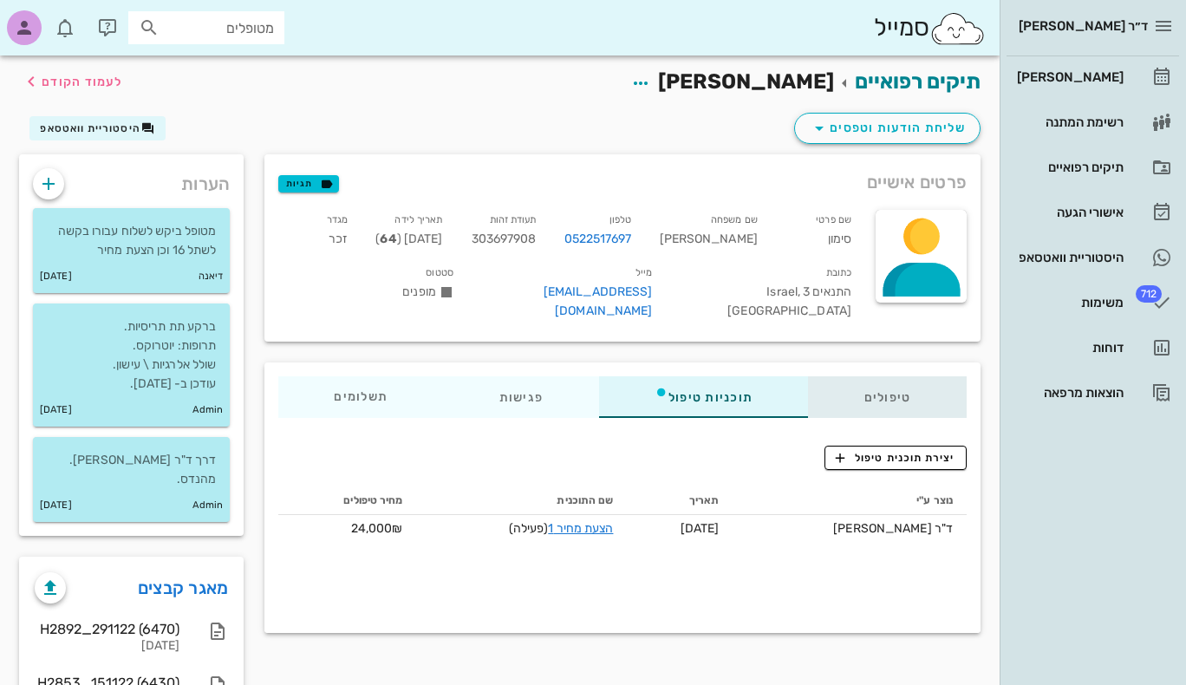
click at [895, 376] on div "טיפולים" at bounding box center [888, 397] width 158 height 42
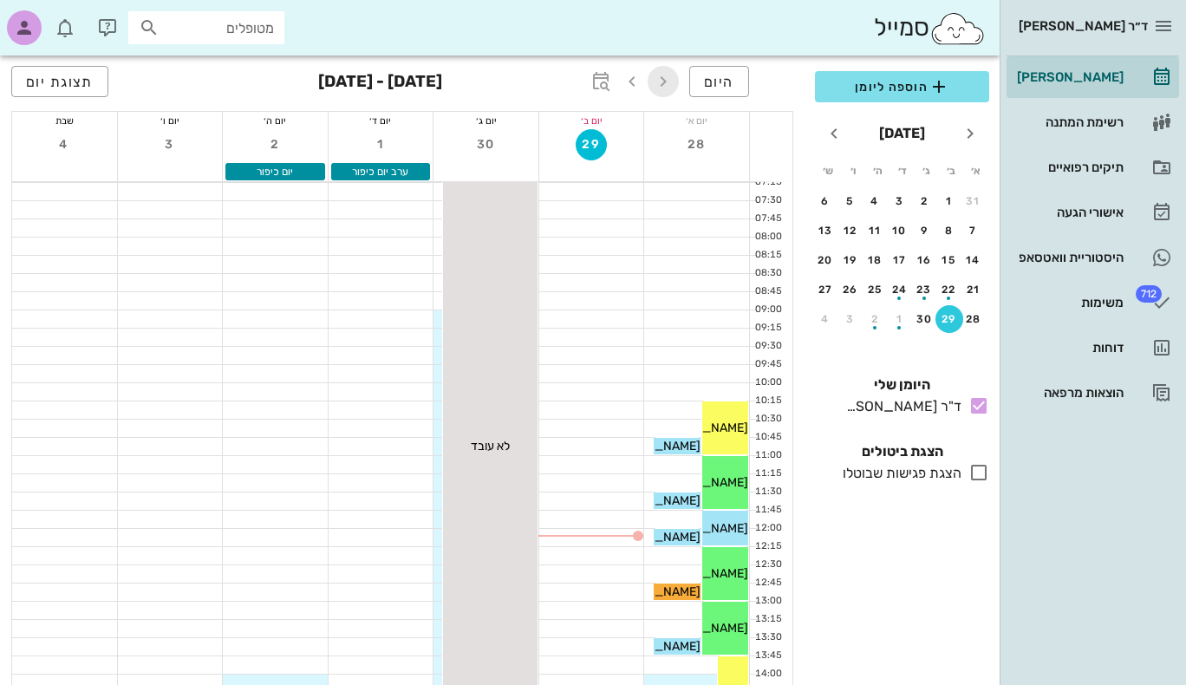
click at [672, 80] on icon "button" at bounding box center [663, 81] width 21 height 21
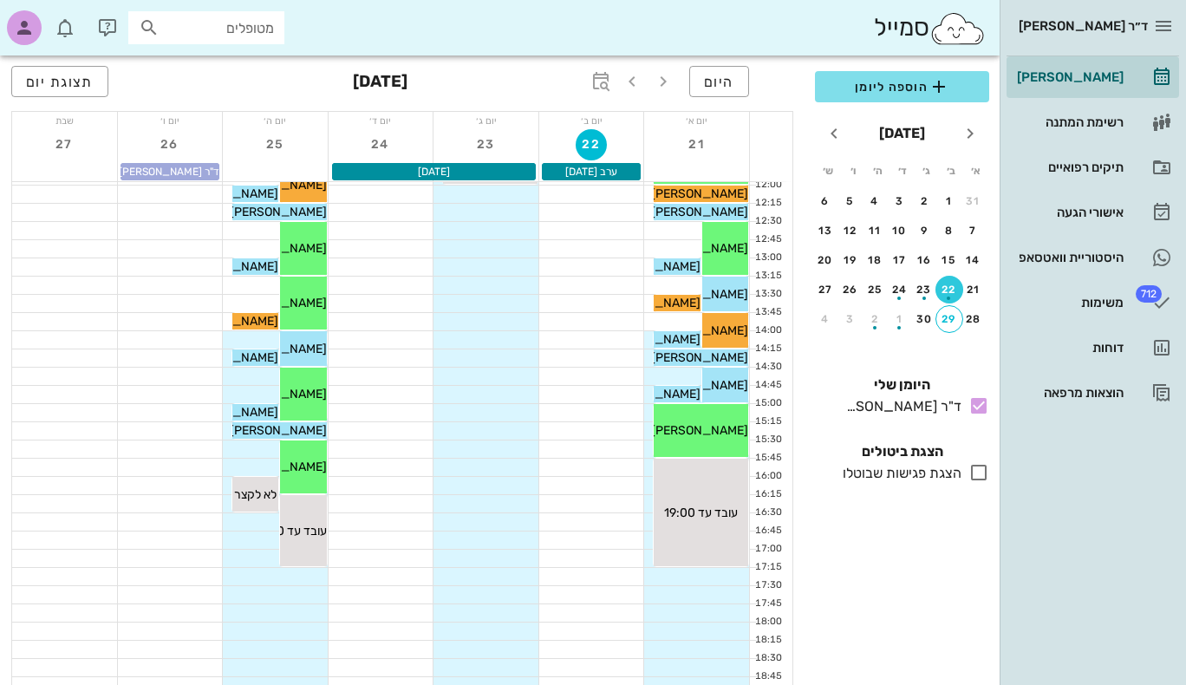
scroll to position [345, 0]
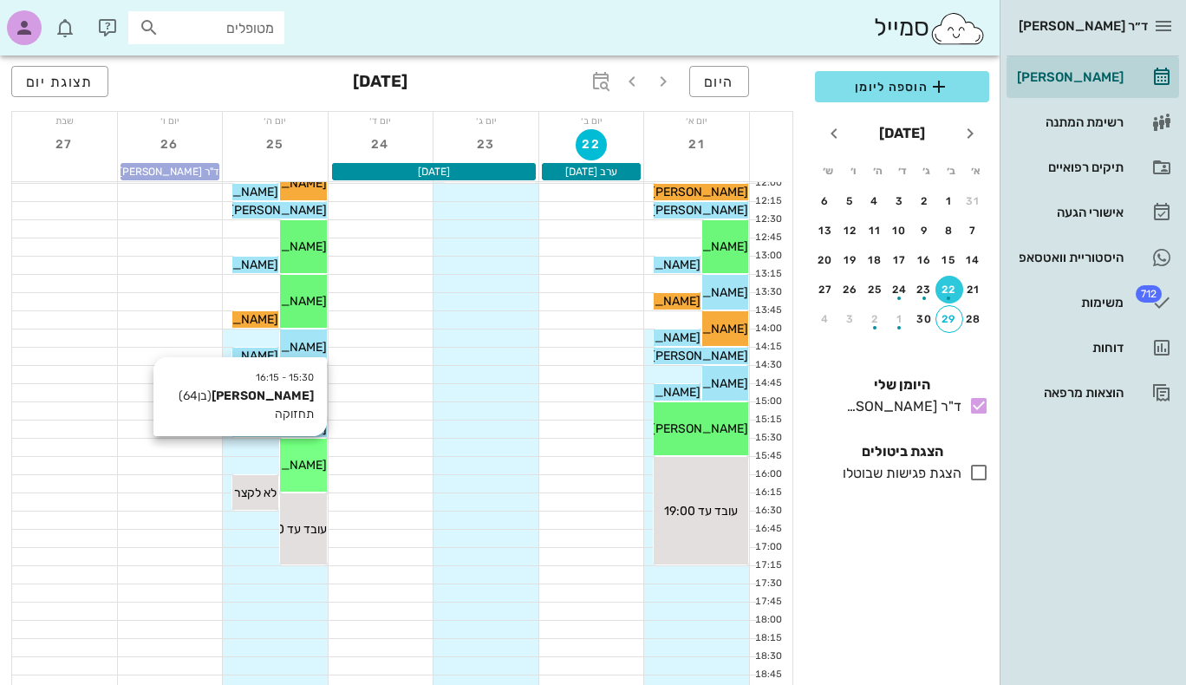
click at [314, 456] on div "סימון תורגמן" at bounding box center [303, 465] width 46 height 18
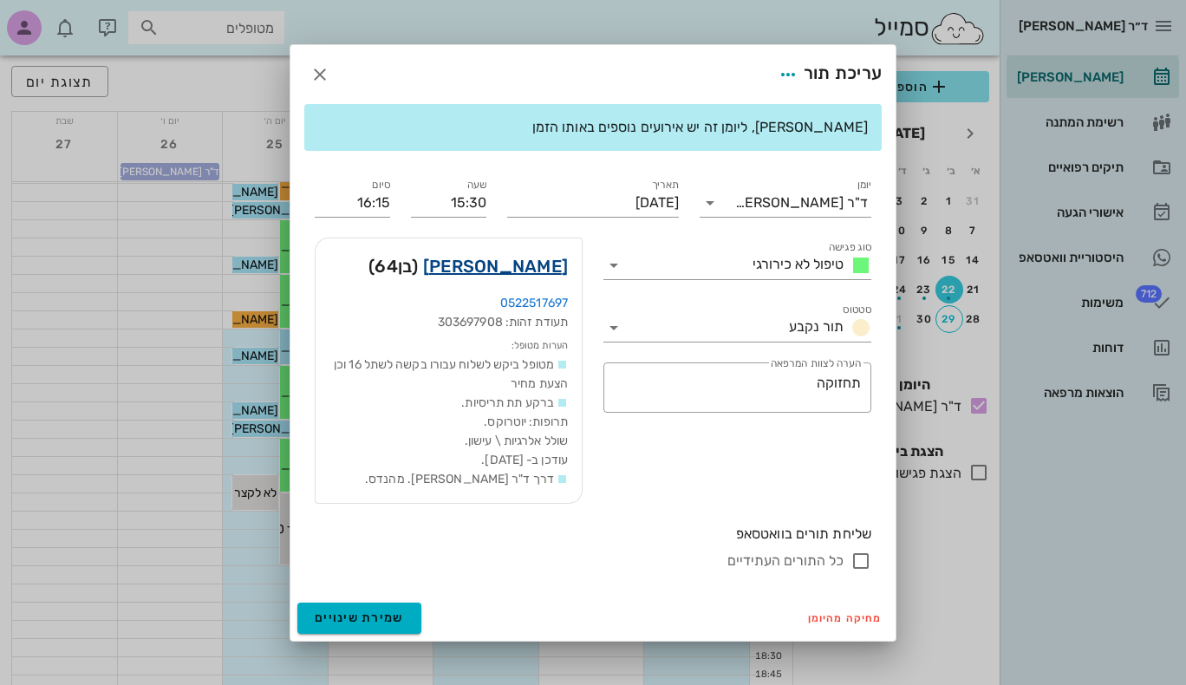
click at [539, 269] on link "סימון תורגמן" at bounding box center [495, 266] width 145 height 28
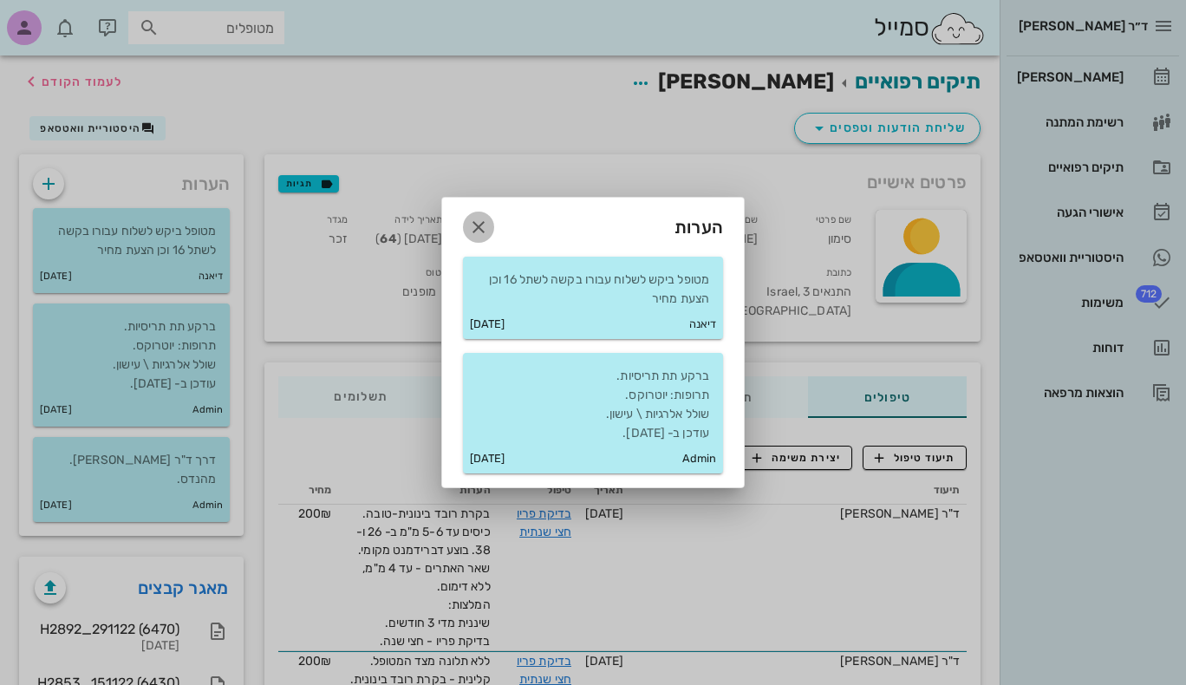
click at [482, 236] on icon "button" at bounding box center [478, 227] width 21 height 21
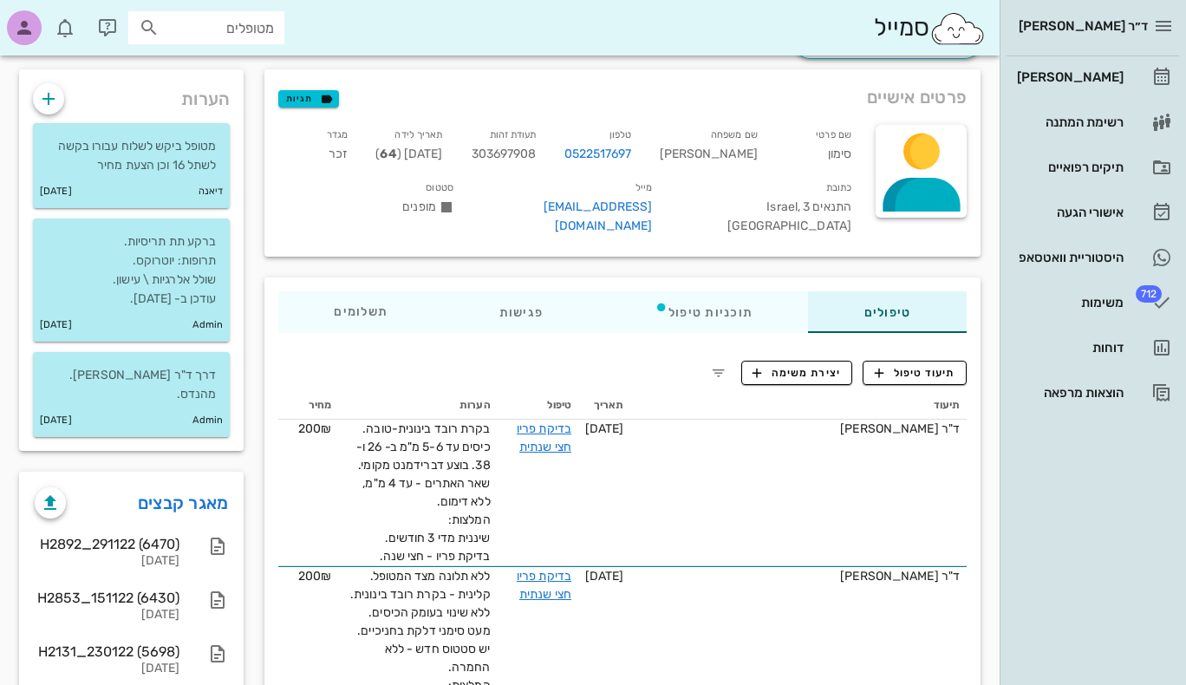
scroll to position [86, 0]
click at [378, 305] on span "תשלומים 0₪" at bounding box center [362, 311] width 54 height 12
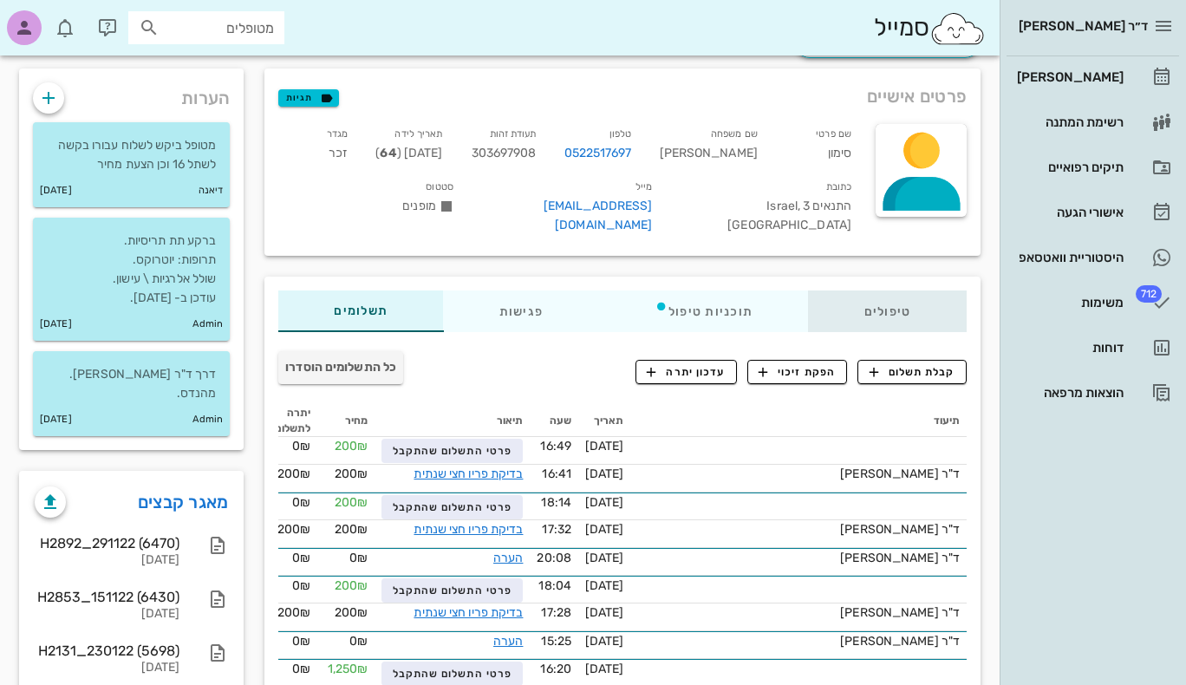
click at [882, 290] on div "טיפולים" at bounding box center [888, 311] width 158 height 42
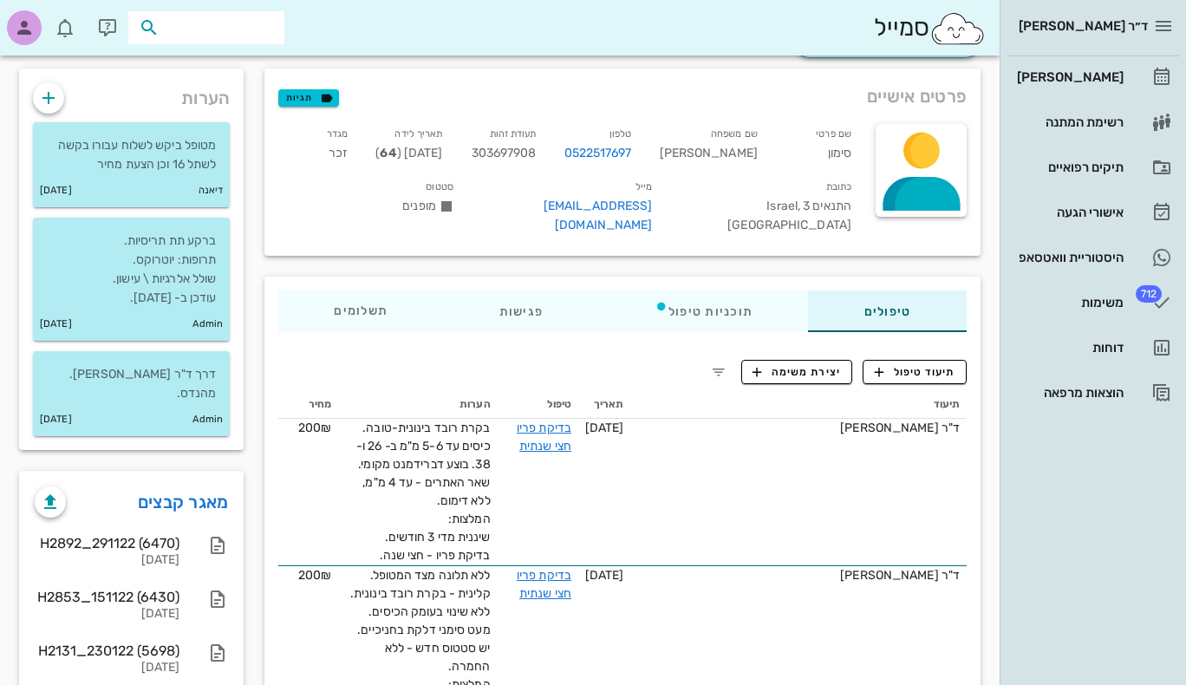
click at [219, 26] on input "text" at bounding box center [218, 27] width 111 height 23
click at [230, 30] on input "text" at bounding box center [218, 27] width 111 height 23
type input "h"
type input "יבגני וינ"
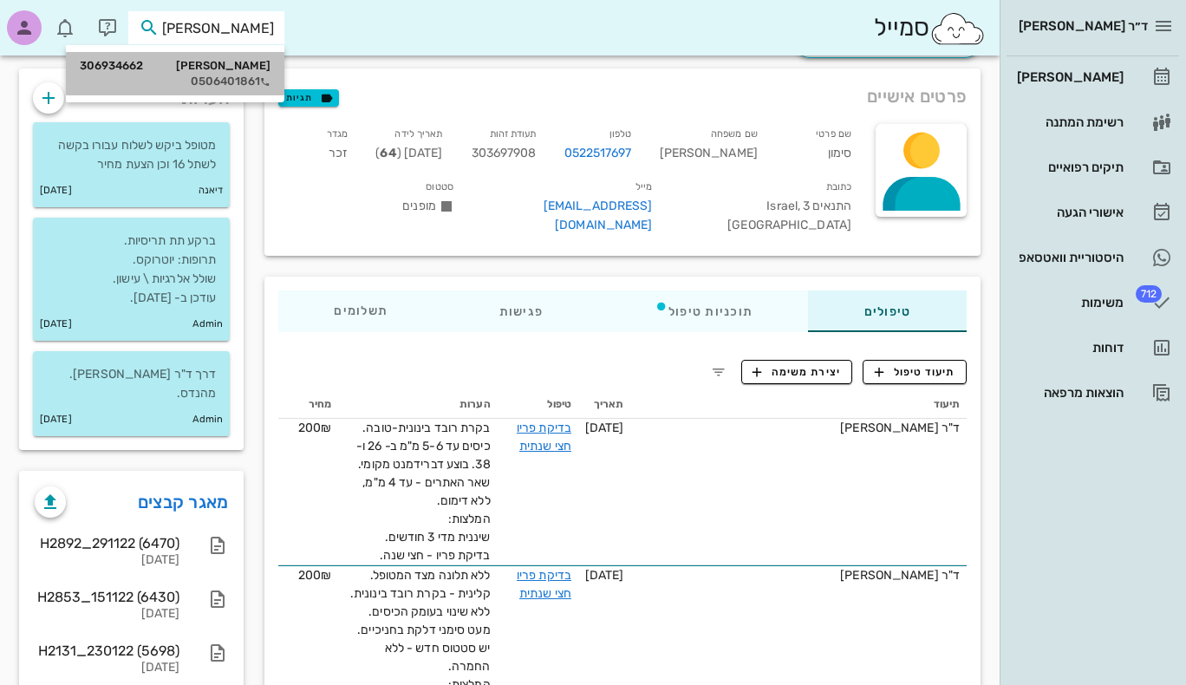
click at [196, 82] on div "0506401861" at bounding box center [175, 82] width 191 height 14
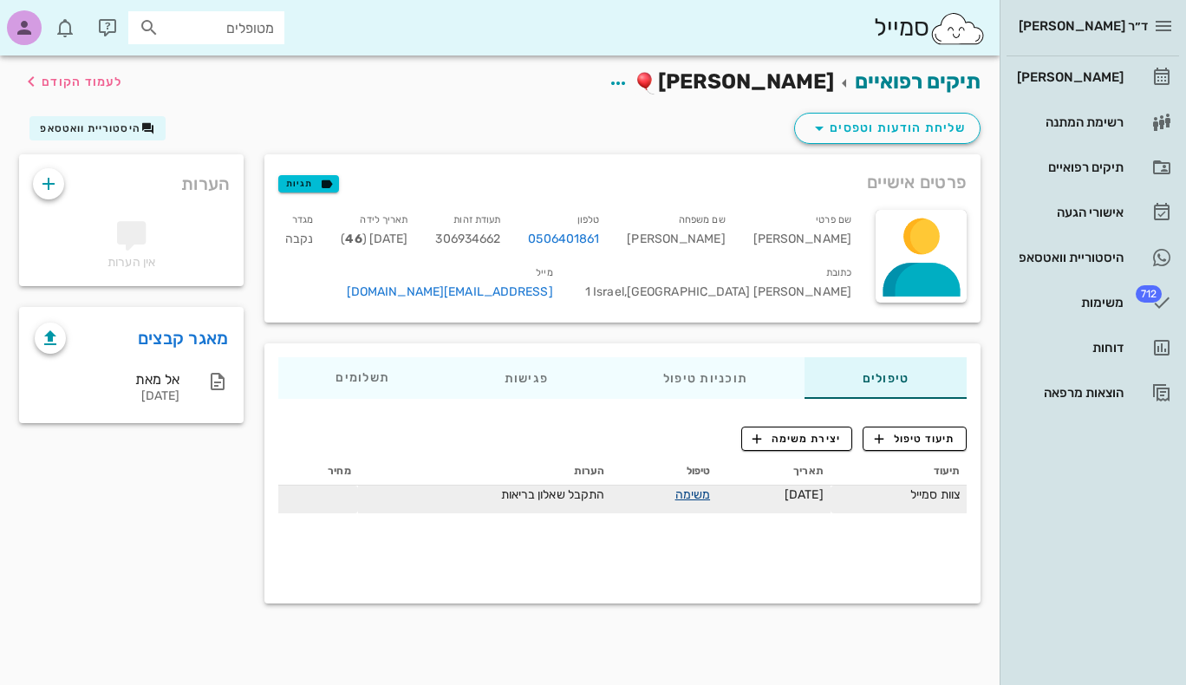
click at [675, 495] on link "משימה" at bounding box center [693, 494] width 36 height 15
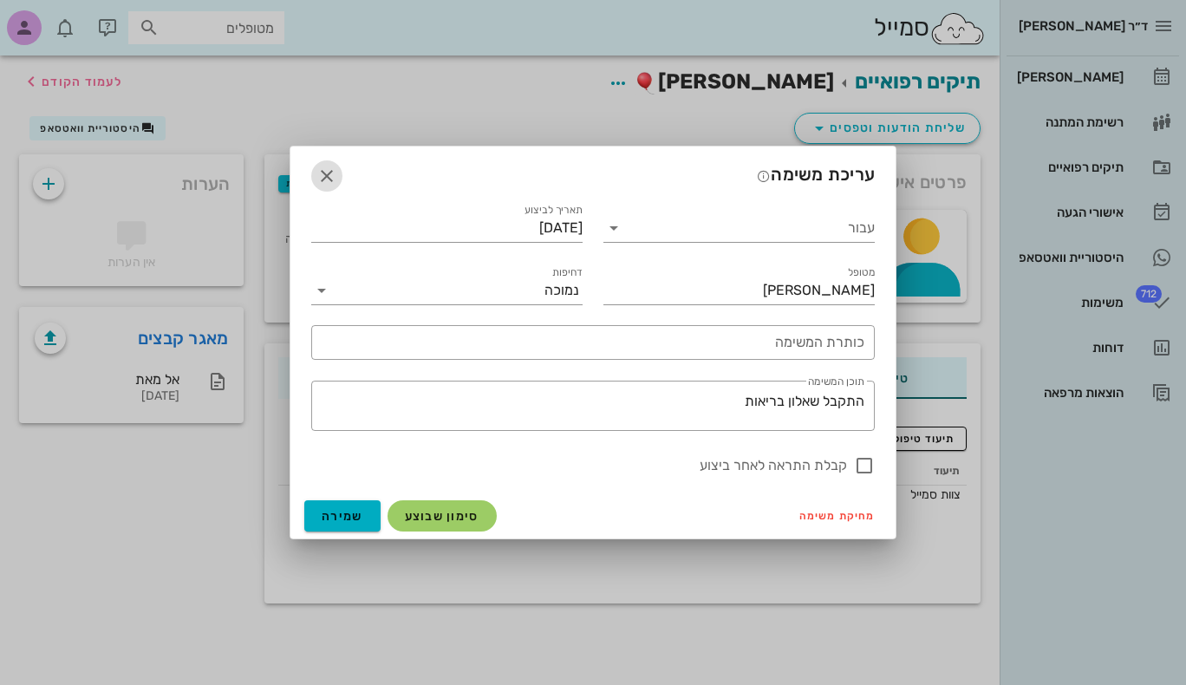
click at [324, 179] on icon "button" at bounding box center [326, 176] width 21 height 21
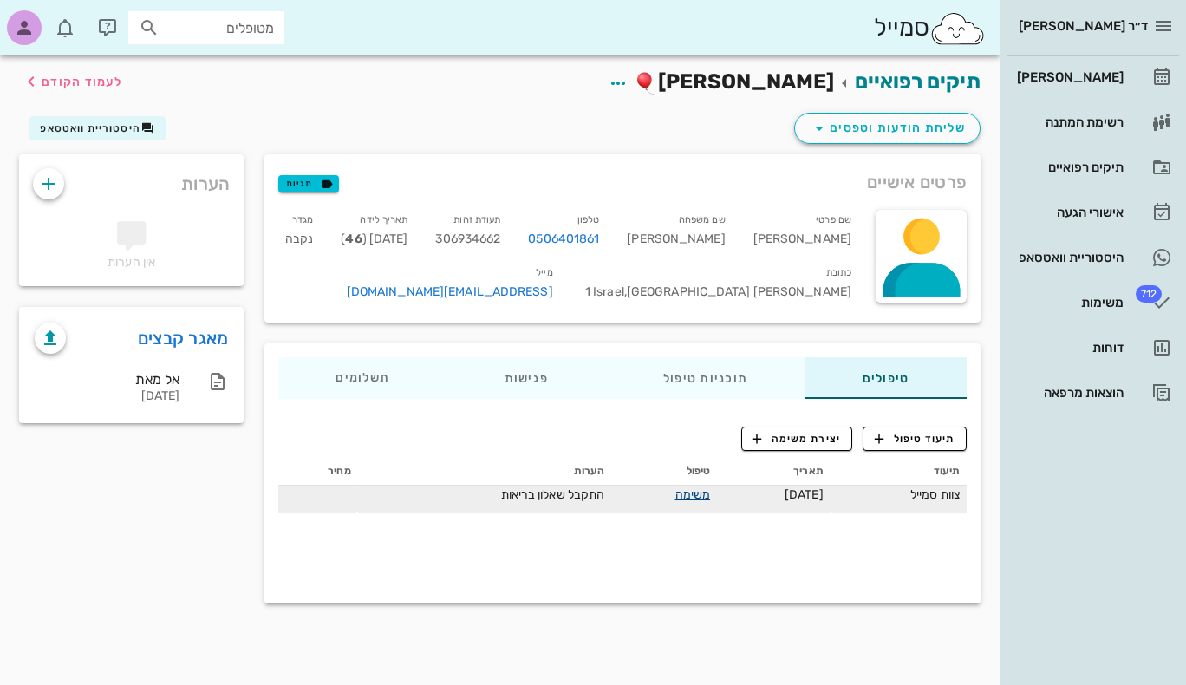
click at [675, 494] on link "משימה" at bounding box center [693, 494] width 36 height 15
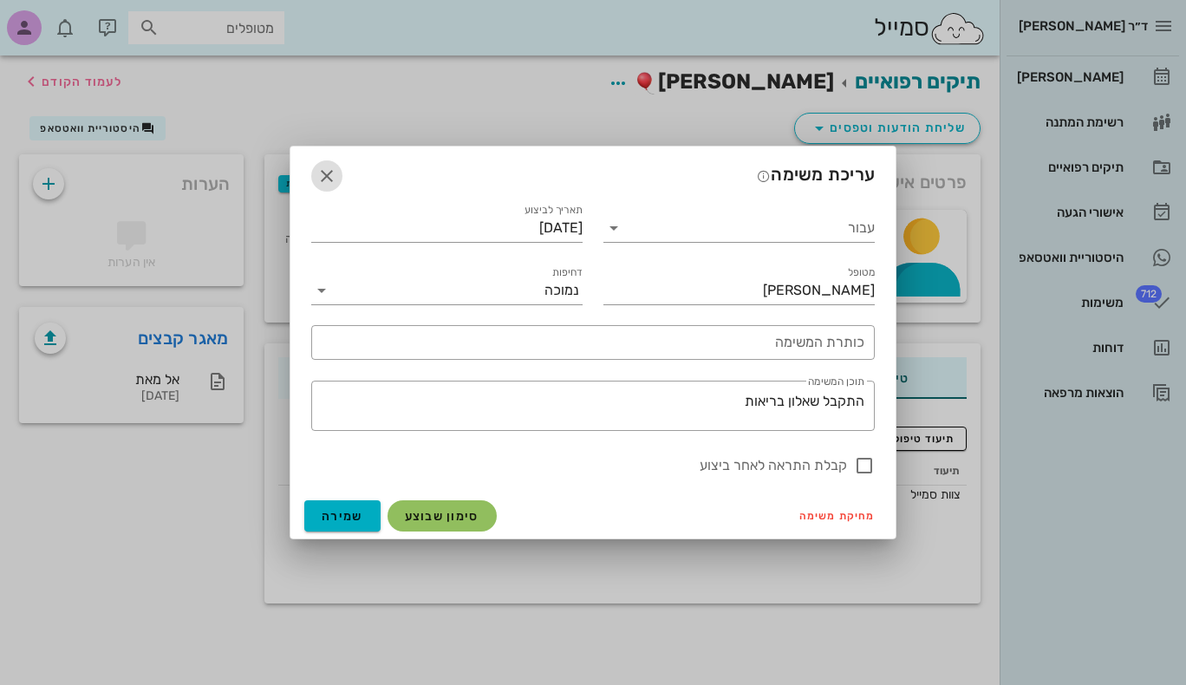
drag, startPoint x: 324, startPoint y: 179, endPoint x: 413, endPoint y: 513, distance: 345.2
click at [413, 513] on div "עריכת משימה עבור תאריך לביצוע 24/09/2025 מטופל יבגני וינברג דחיפות נמוכה ​ כותר…" at bounding box center [592, 342] width 607 height 393
click at [328, 177] on icon "button" at bounding box center [326, 176] width 21 height 21
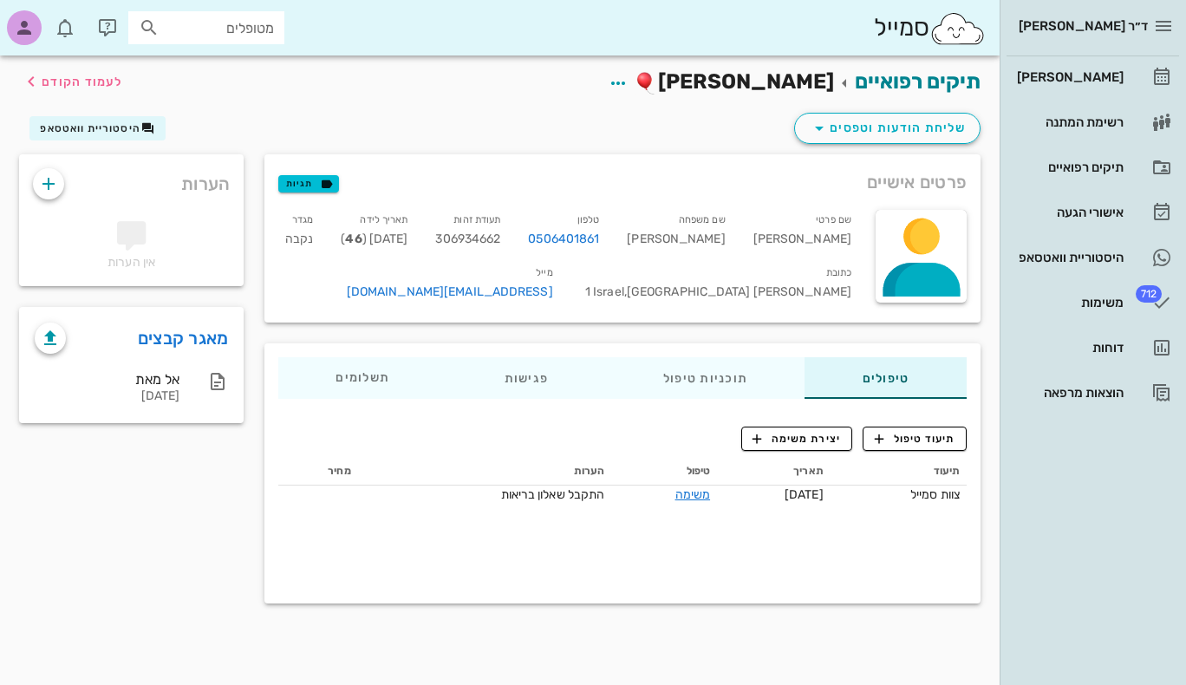
drag, startPoint x: 182, startPoint y: 182, endPoint x: 231, endPoint y: 191, distance: 50.2
click at [236, 186] on div "הערות" at bounding box center [131, 179] width 224 height 50
click at [54, 184] on icon "button" at bounding box center [48, 183] width 21 height 21
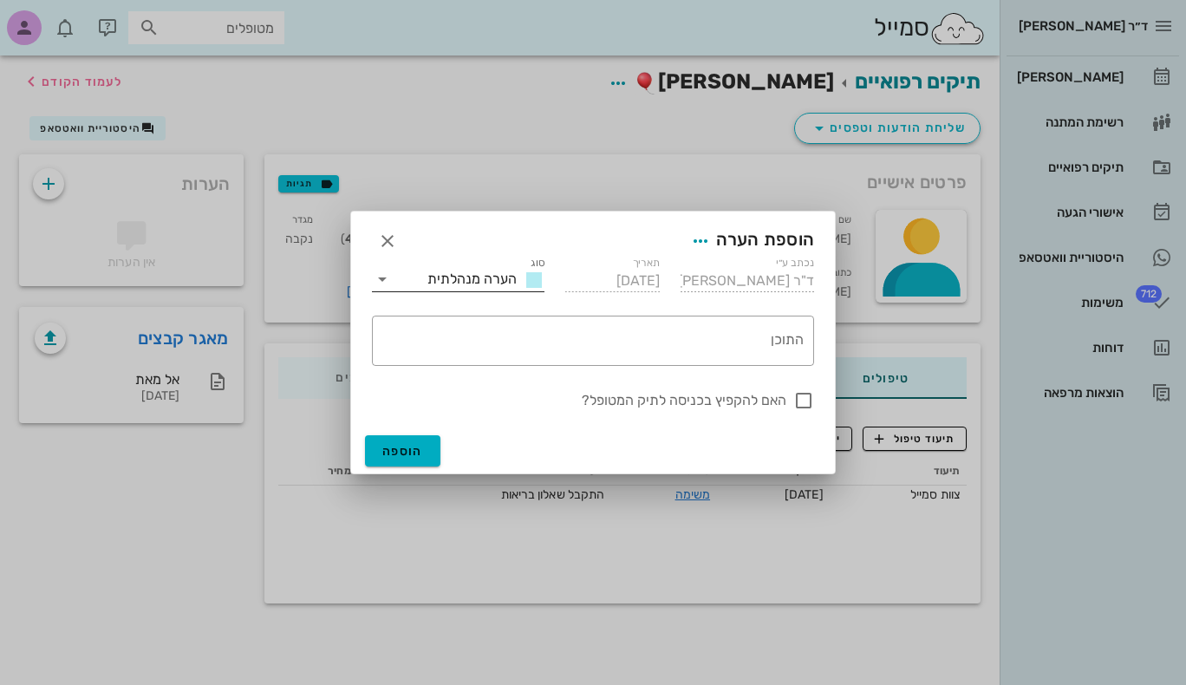
click at [383, 280] on icon at bounding box center [382, 279] width 21 height 21
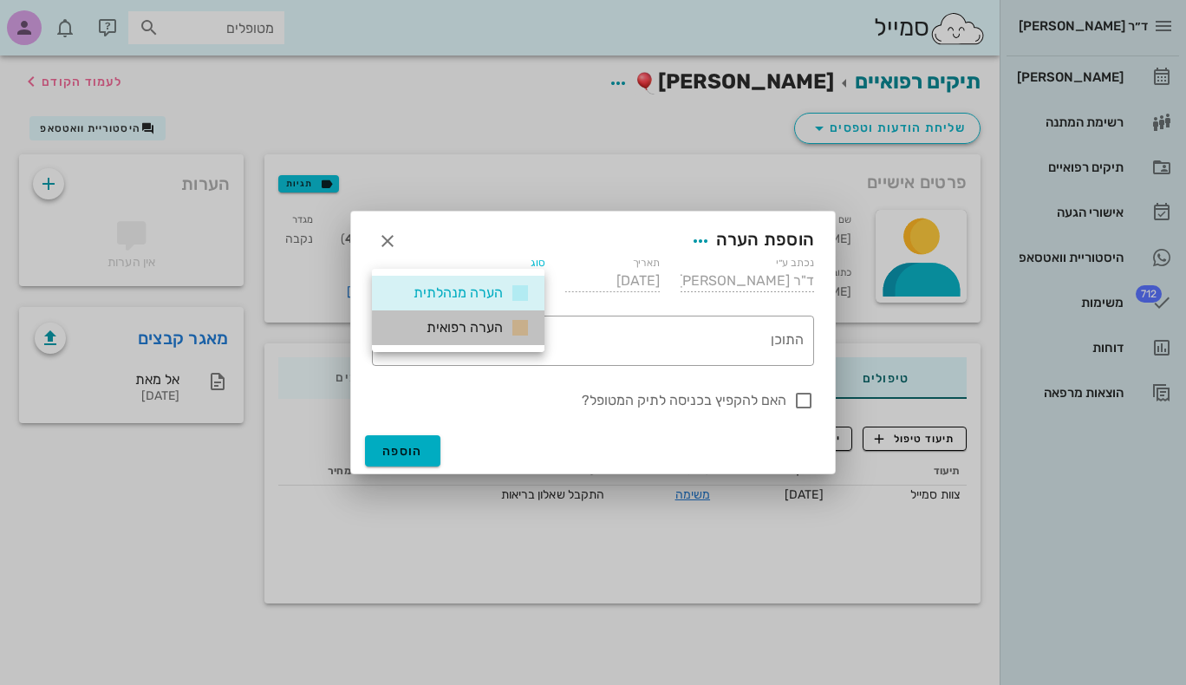
click at [519, 328] on icon at bounding box center [520, 327] width 21 height 21
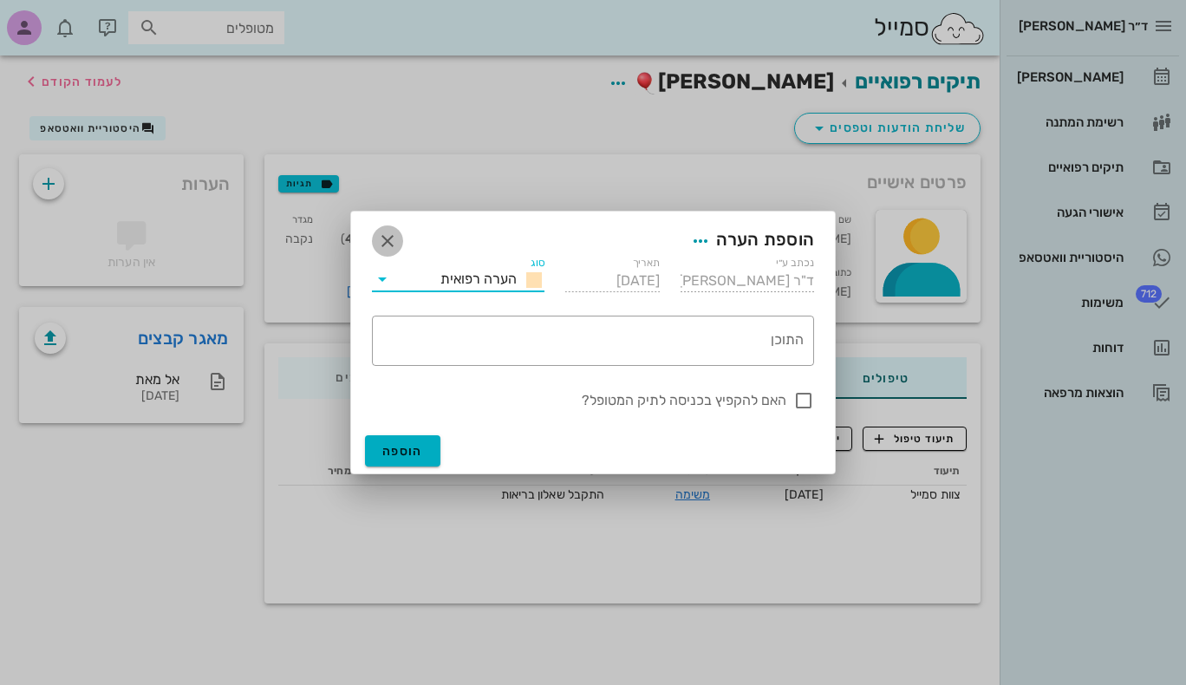
click at [387, 239] on icon "button" at bounding box center [387, 241] width 21 height 21
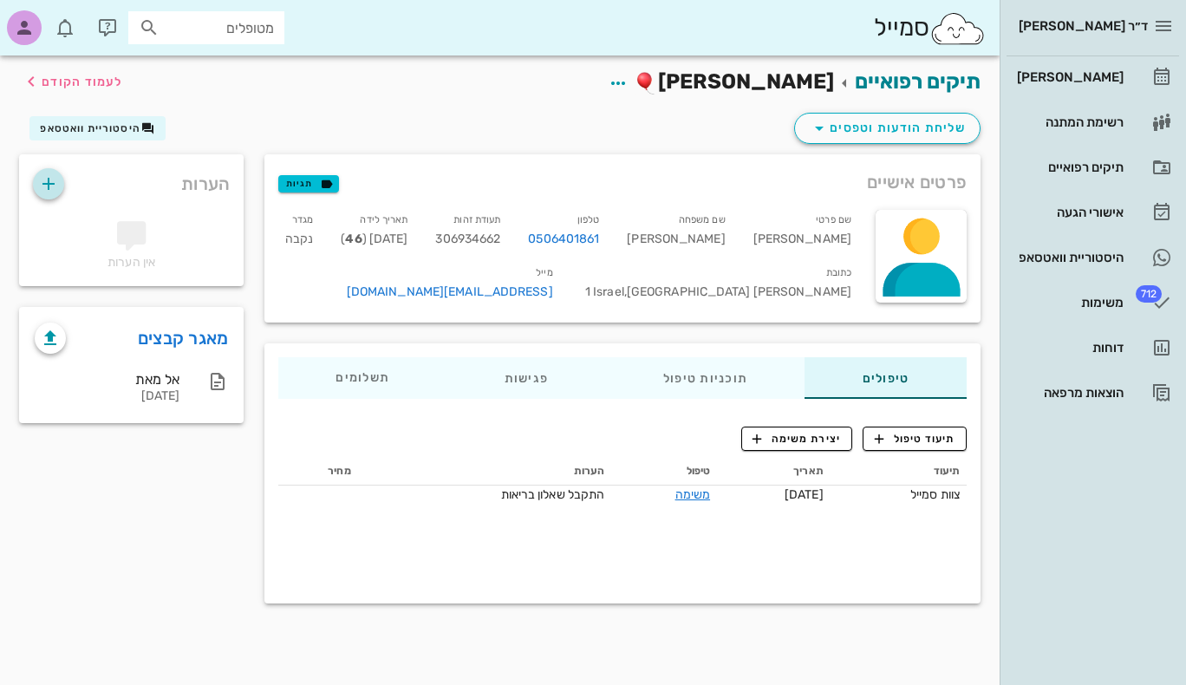
click at [51, 182] on icon "button" at bounding box center [48, 183] width 21 height 21
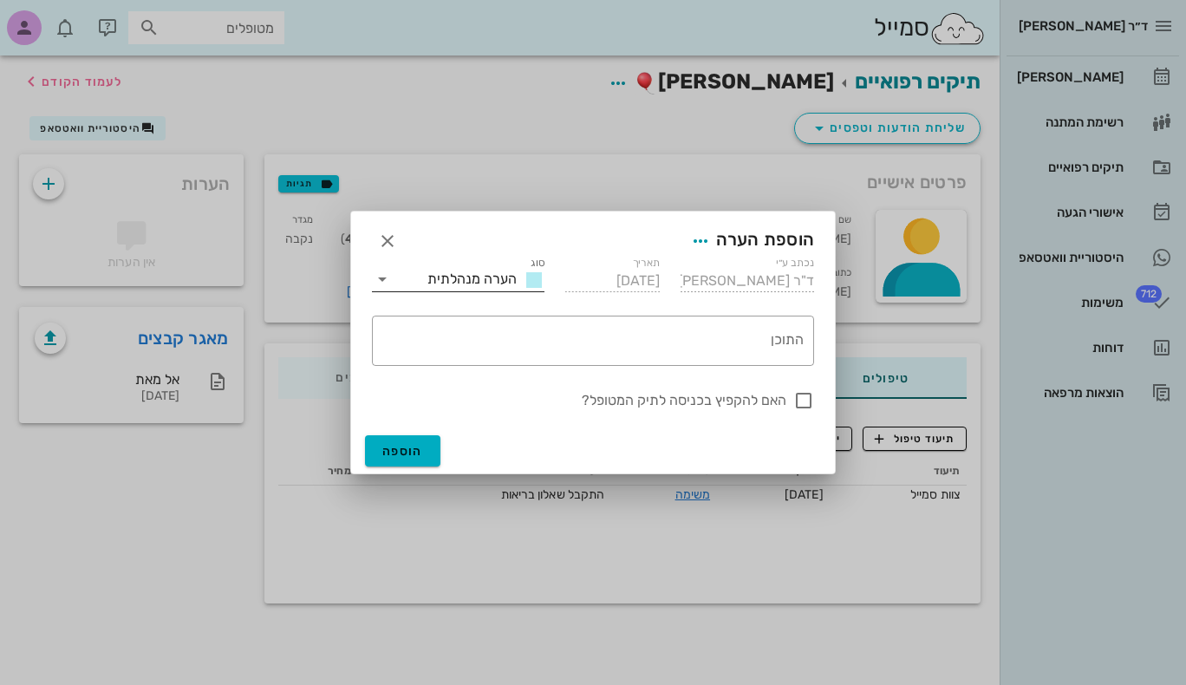
click at [387, 279] on icon at bounding box center [382, 279] width 21 height 21
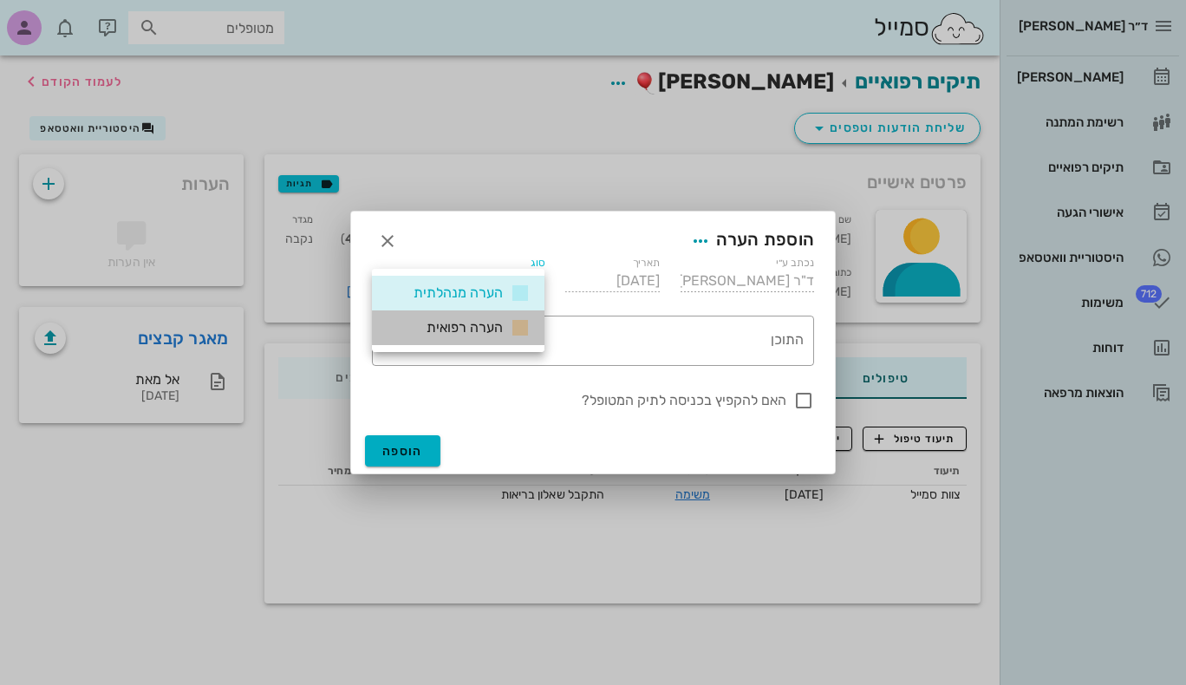
click at [489, 328] on span "הערה רפואית" at bounding box center [464, 327] width 76 height 16
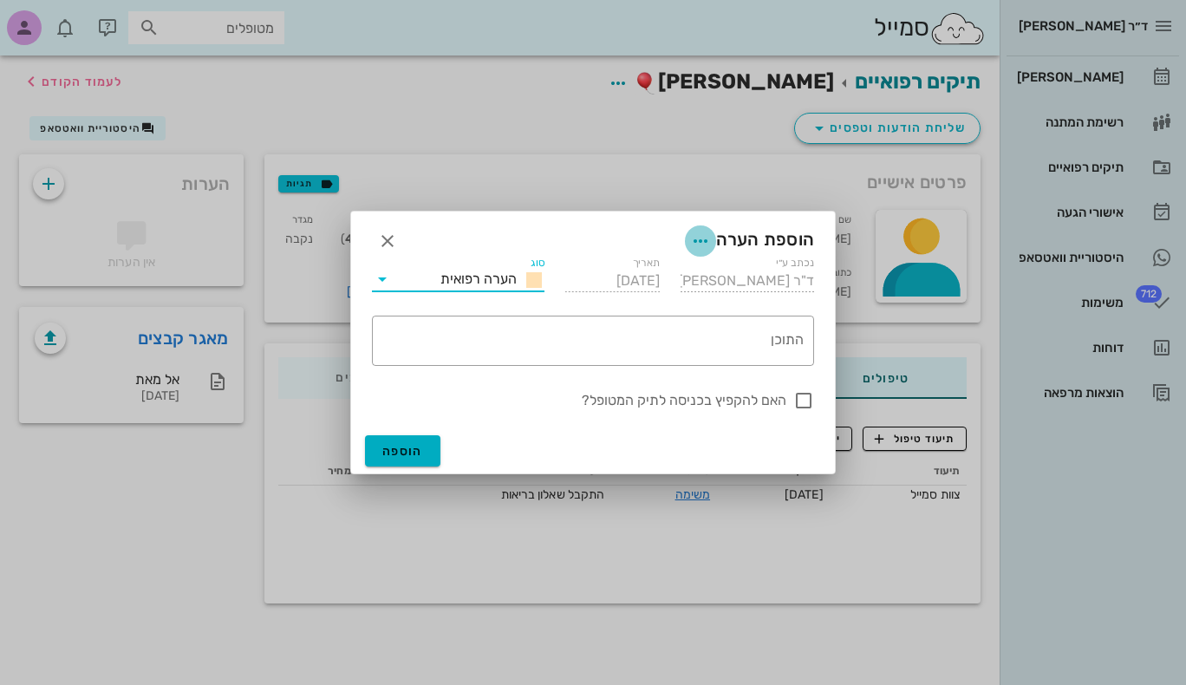
click at [693, 240] on icon "button" at bounding box center [700, 241] width 21 height 21
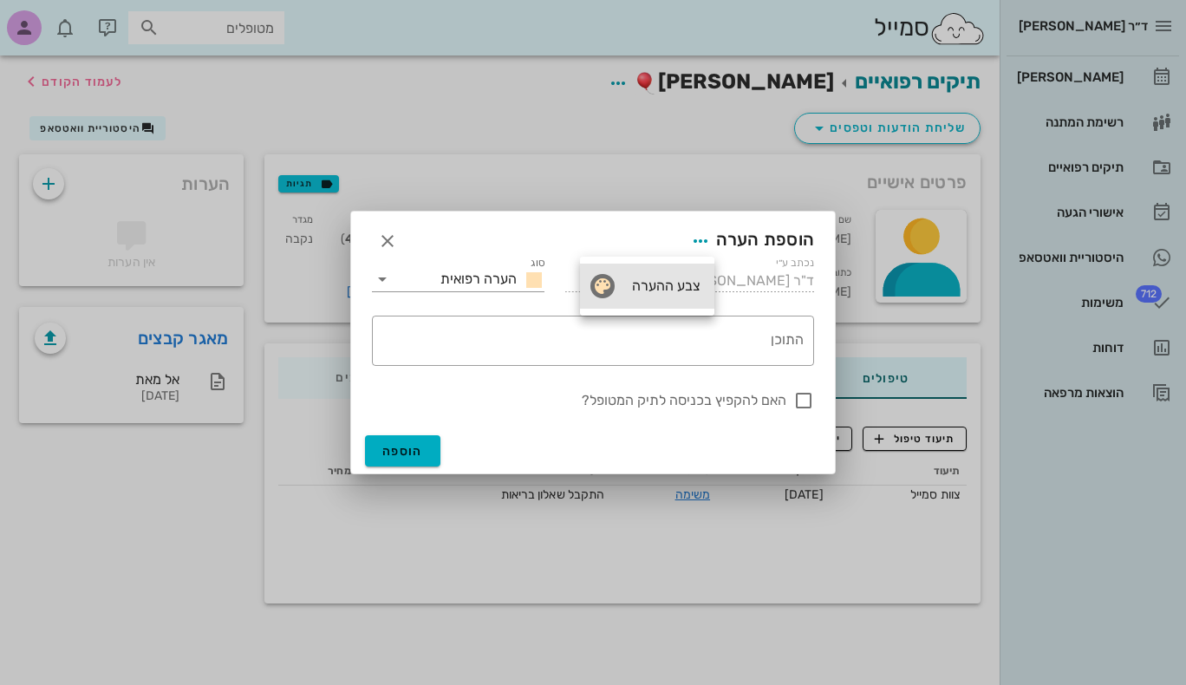
click at [674, 281] on div "צבע ההערה" at bounding box center [664, 285] width 72 height 16
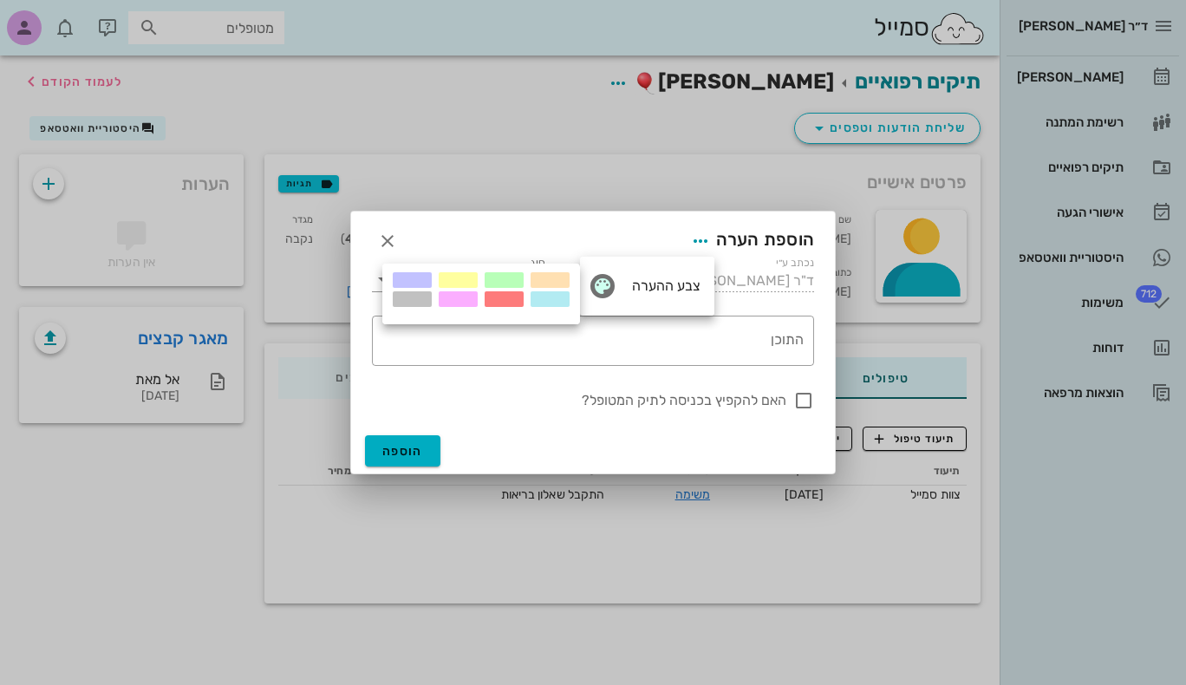
click at [505, 293] on div at bounding box center [503, 299] width 39 height 16
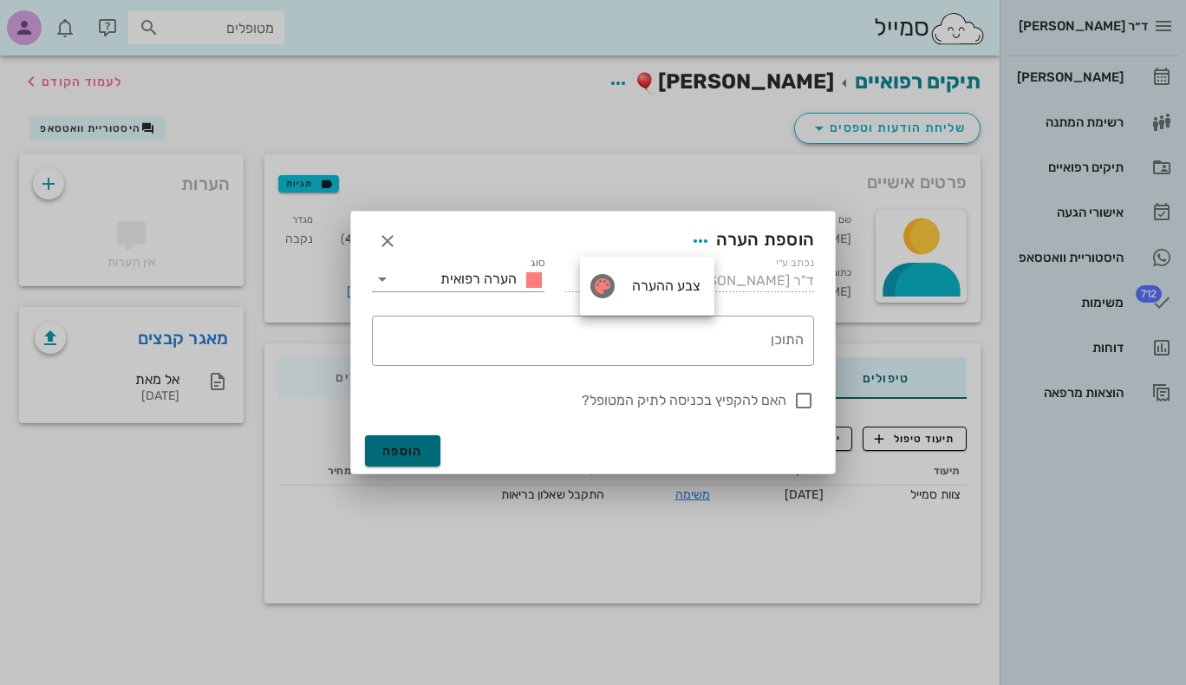
click at [411, 453] on span "הוספה" at bounding box center [402, 451] width 41 height 15
click at [417, 437] on button "הוספה" at bounding box center [402, 450] width 75 height 31
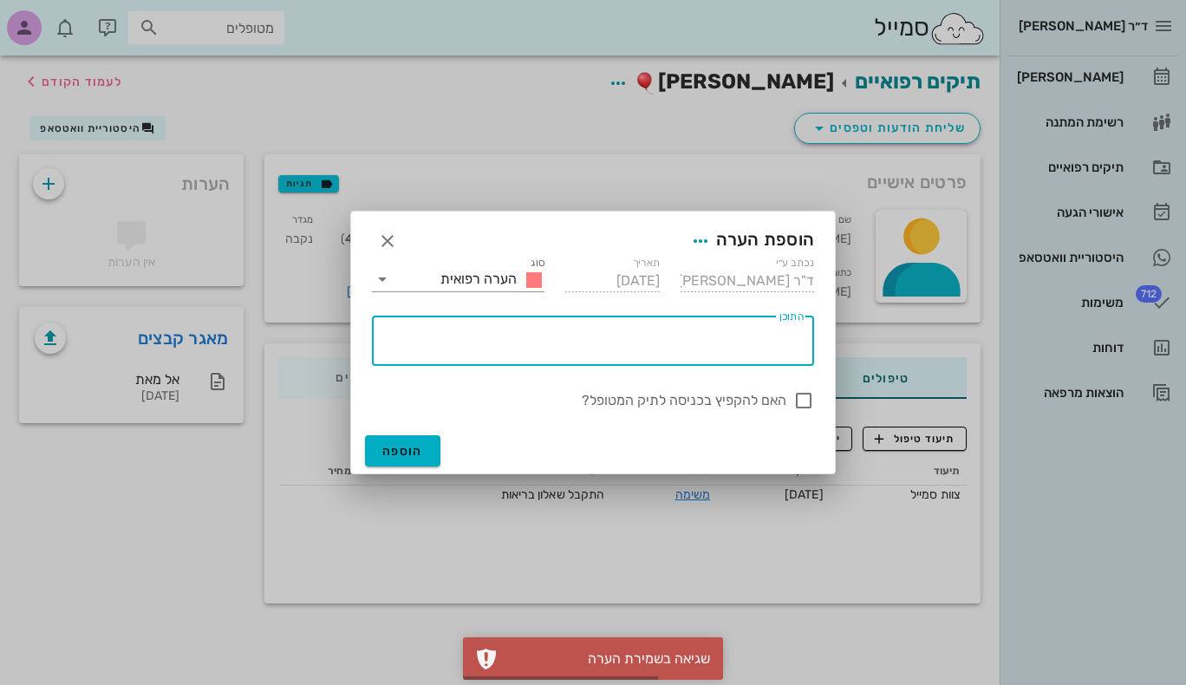
click at [725, 339] on textarea "התוכן" at bounding box center [589, 345] width 428 height 42
type textarea "קרע"
click at [411, 442] on button "הוספה" at bounding box center [402, 450] width 75 height 31
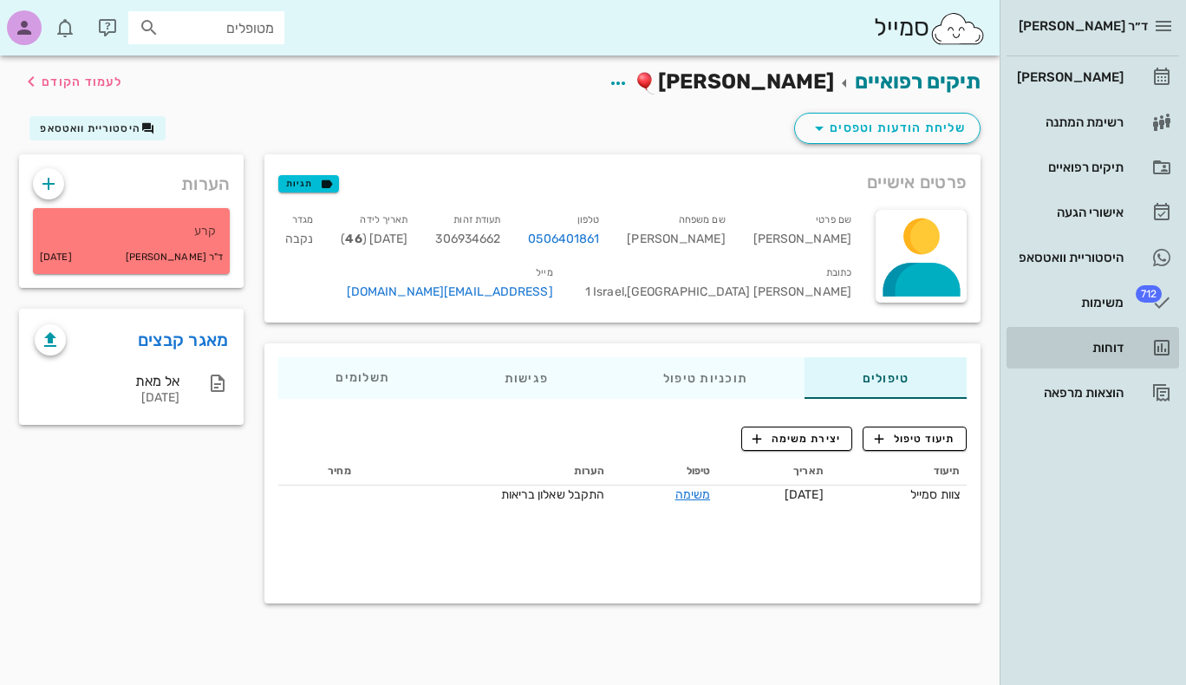
click at [1118, 342] on div "דוחות" at bounding box center [1068, 348] width 110 height 14
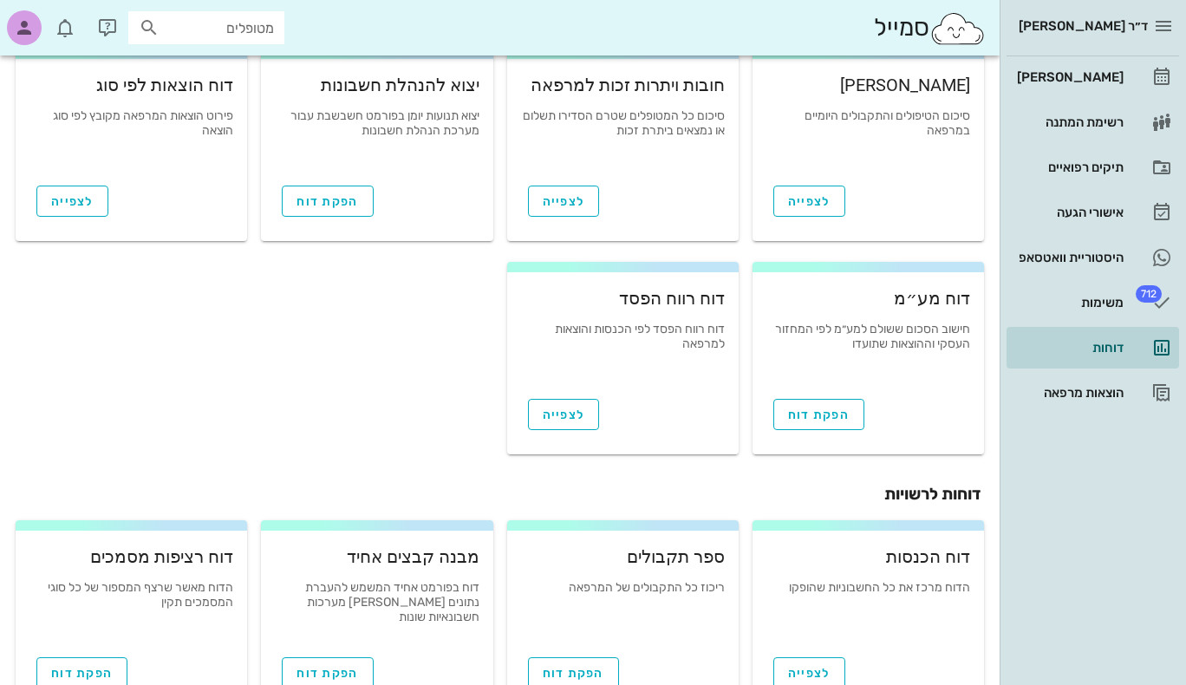
scroll to position [596, 0]
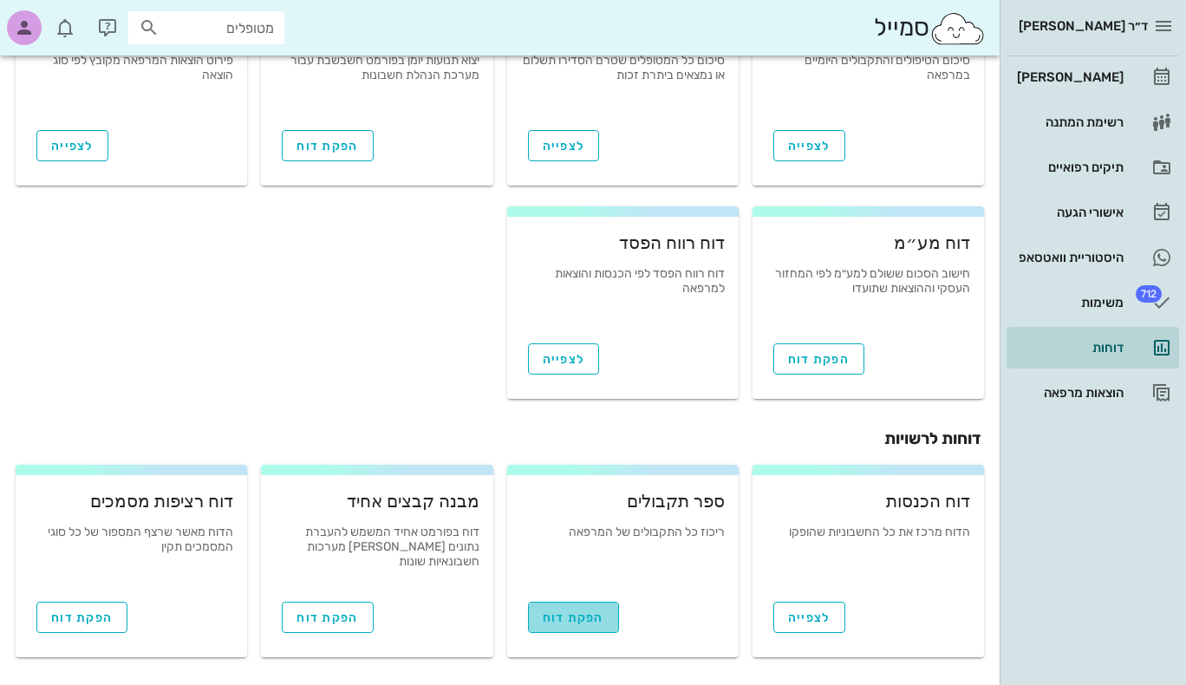
click at [584, 613] on span "הפקת דוח" at bounding box center [574, 617] width 62 height 15
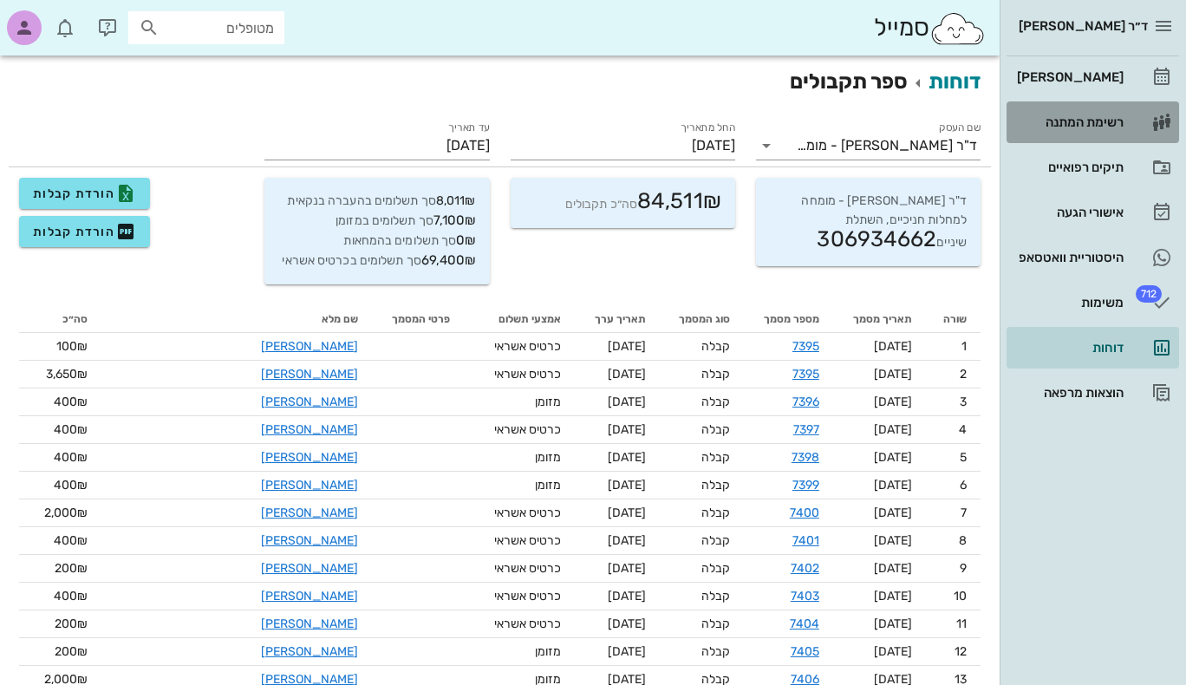
click at [1097, 118] on div "רשימת המתנה" at bounding box center [1068, 122] width 110 height 14
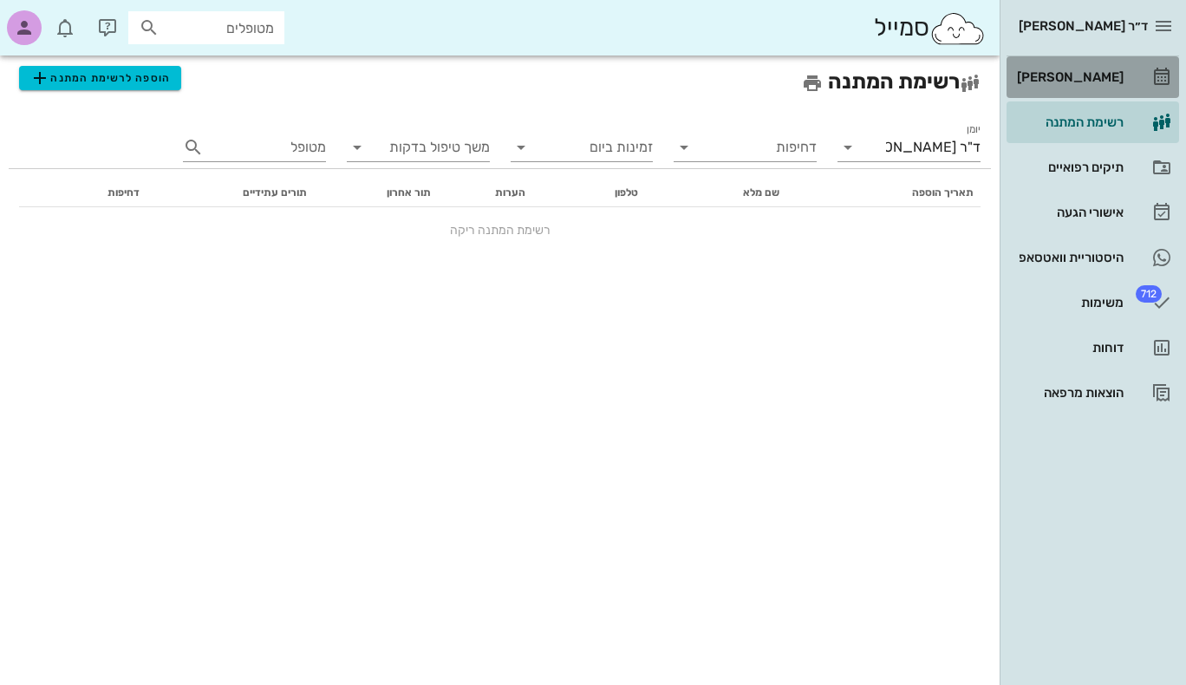
click at [1115, 80] on div "[PERSON_NAME]" at bounding box center [1068, 77] width 110 height 14
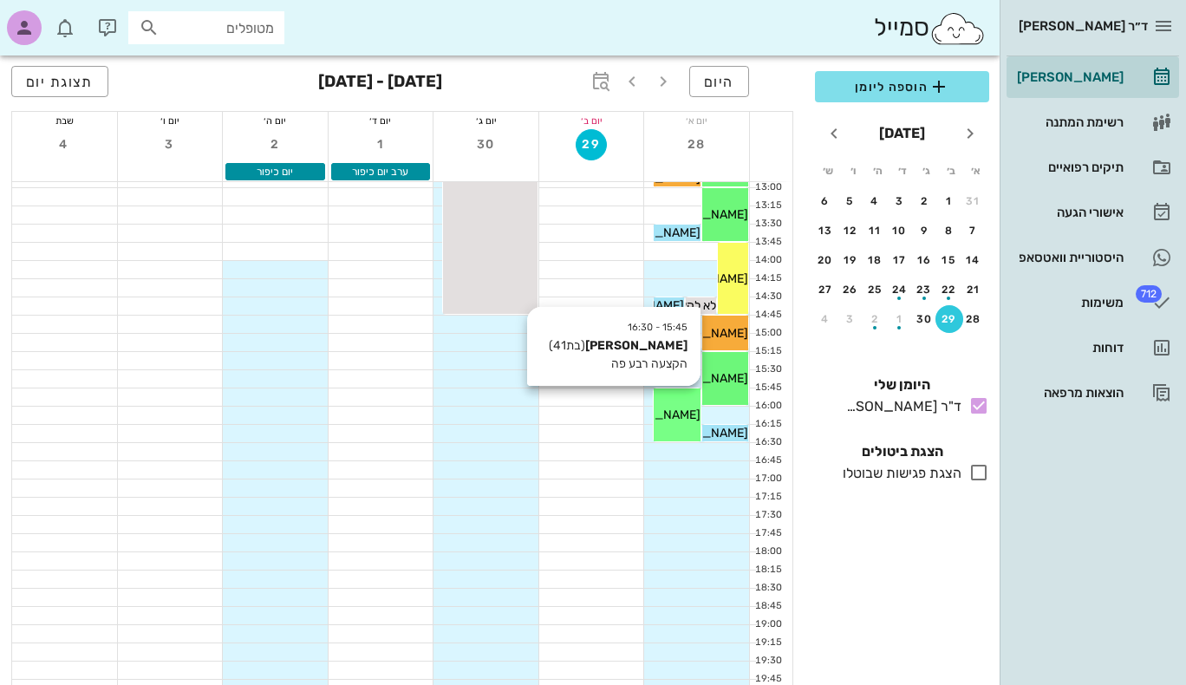
scroll to position [416, 0]
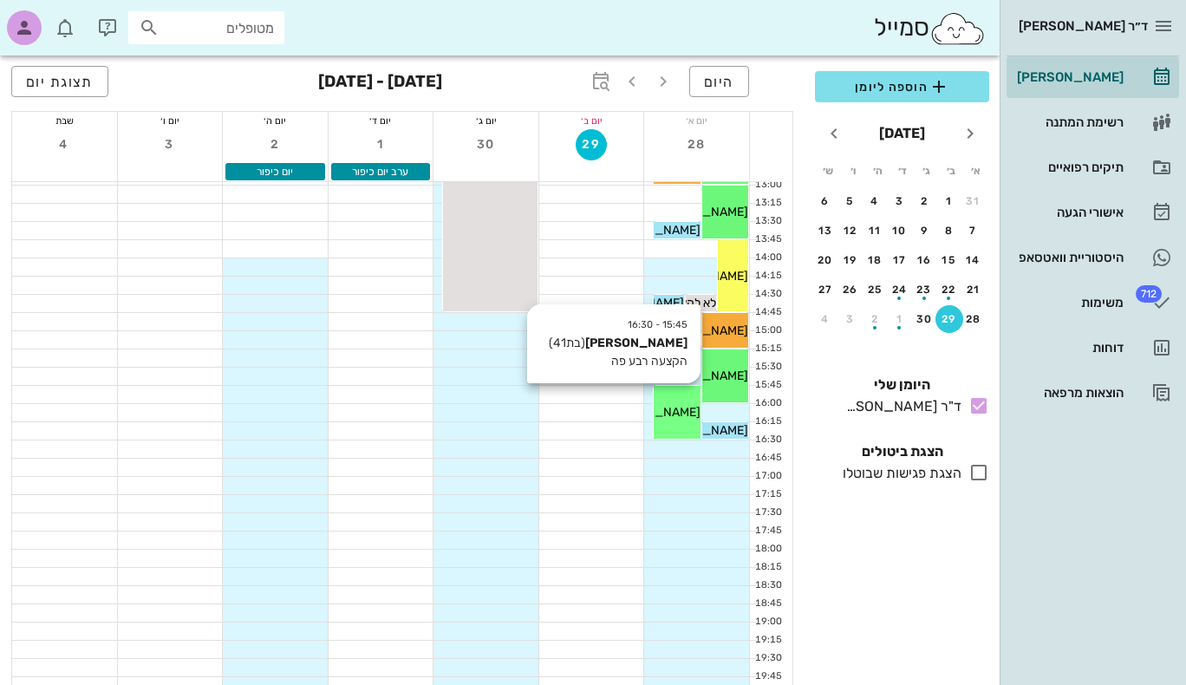
click at [679, 412] on span "[PERSON_NAME]" at bounding box center [651, 412] width 97 height 15
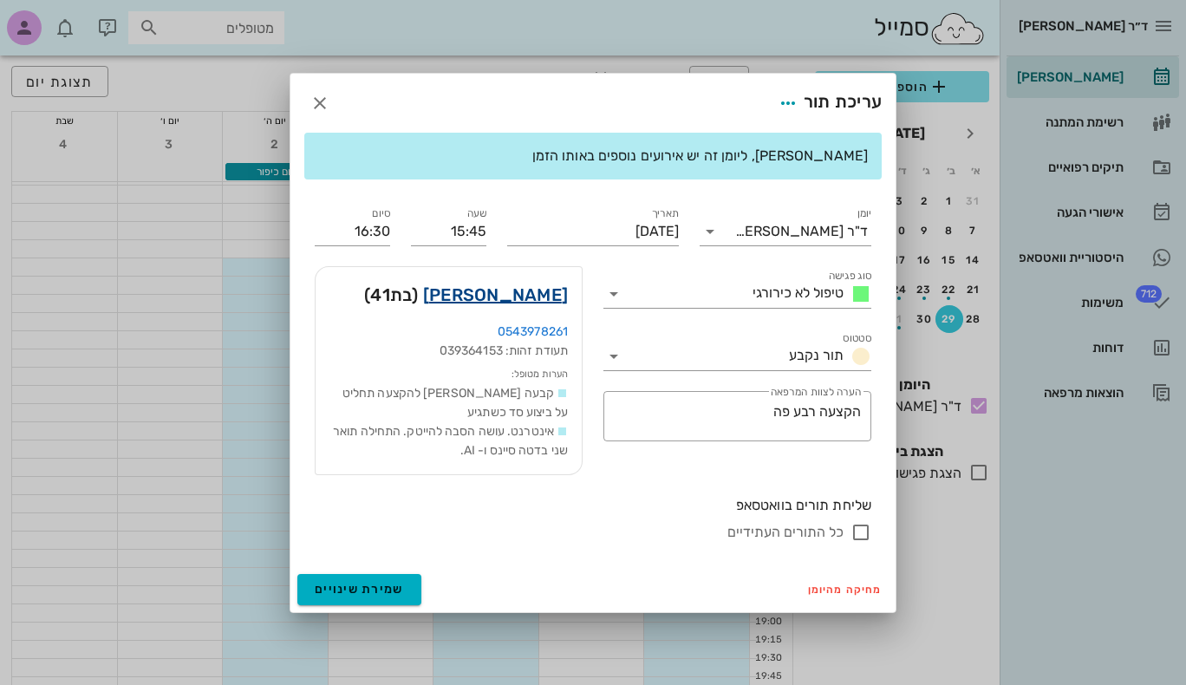
click at [536, 296] on link "דיאנה לוי" at bounding box center [495, 295] width 145 height 28
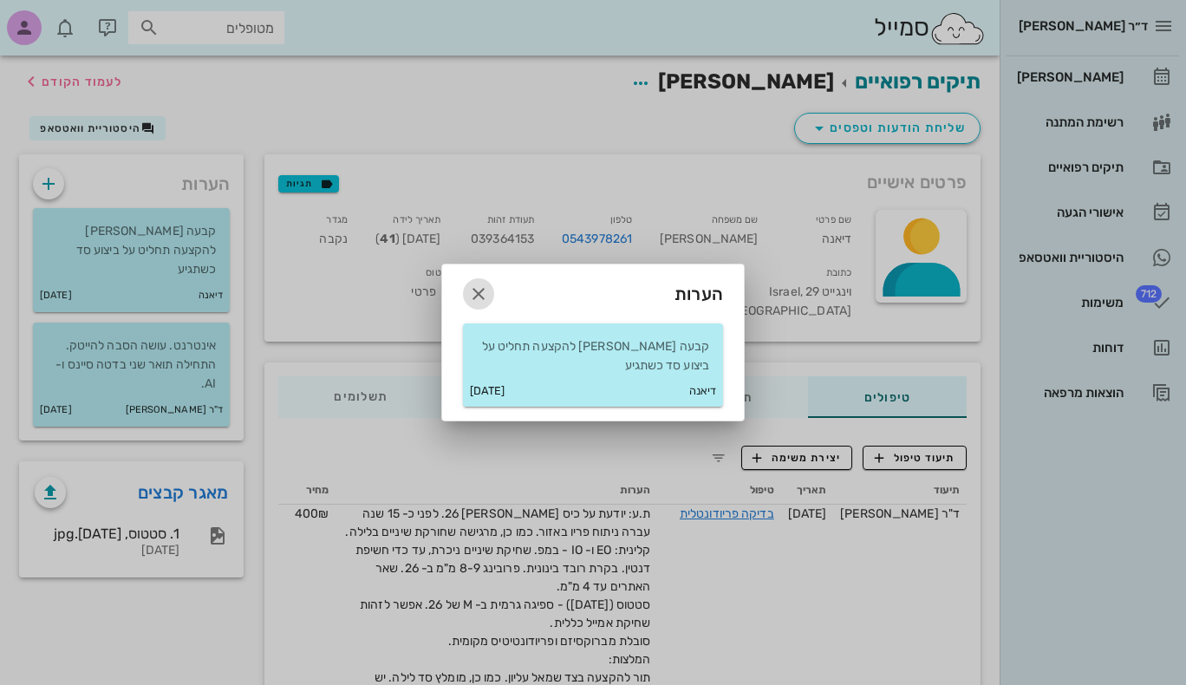
click at [479, 293] on icon "button" at bounding box center [478, 293] width 21 height 21
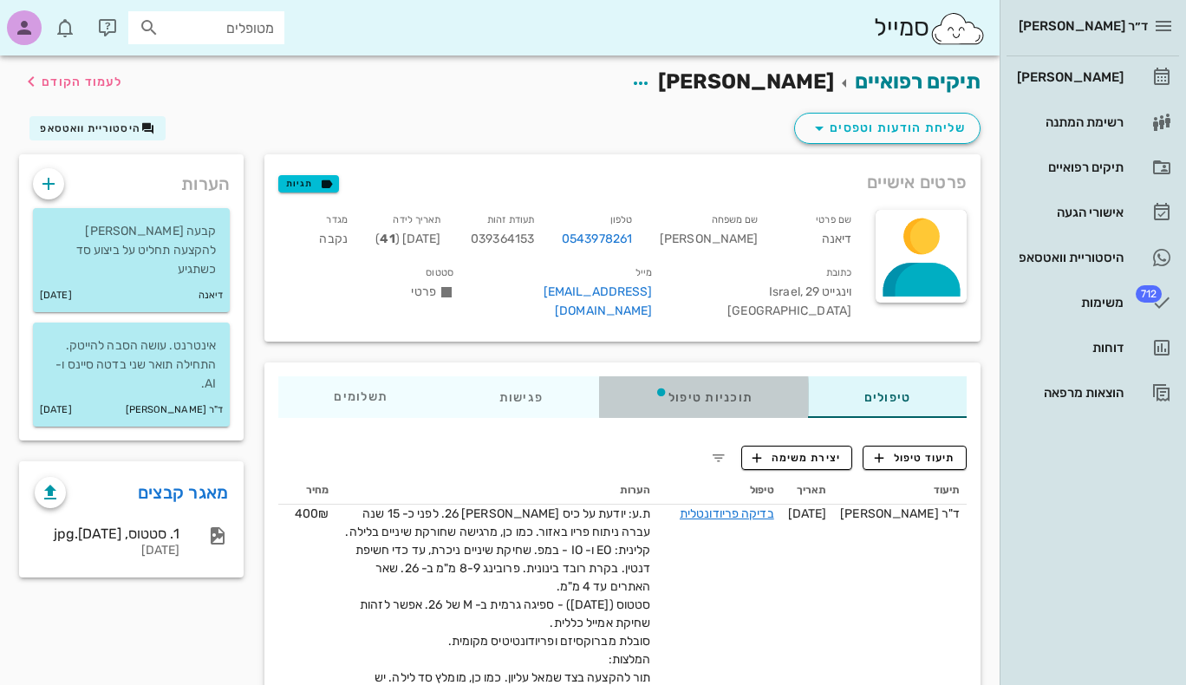
click at [703, 376] on div "תוכניות טיפול" at bounding box center [704, 397] width 210 height 42
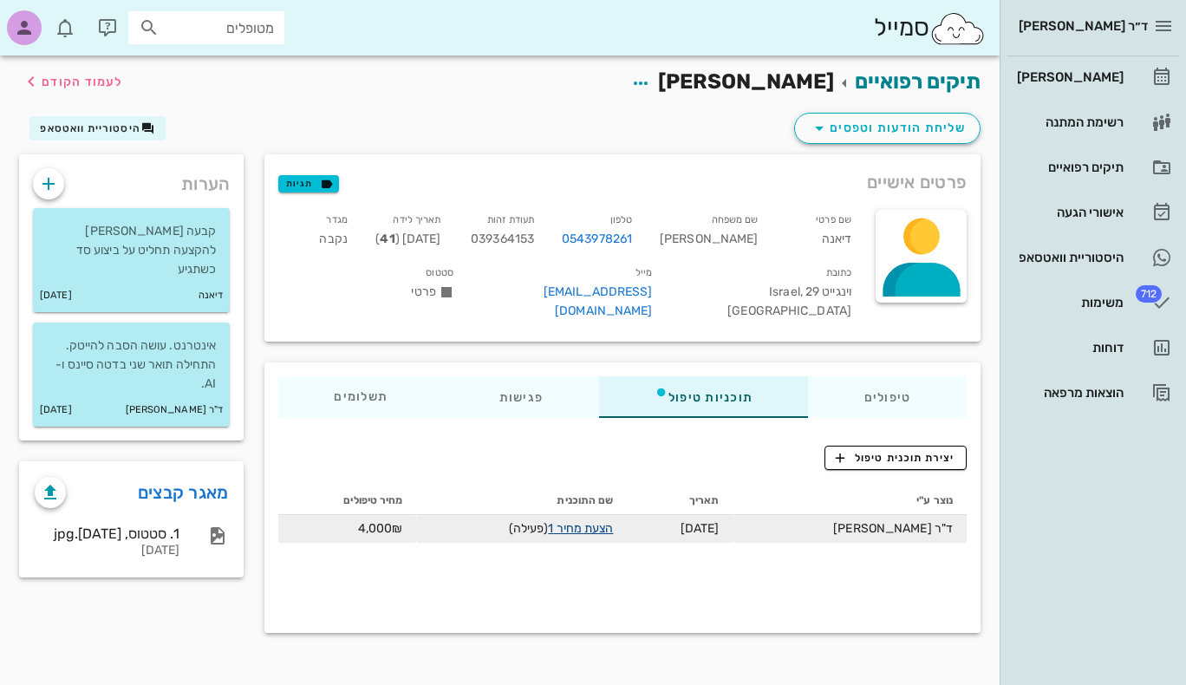
click at [601, 521] on link "הצעת מחיר 1" at bounding box center [580, 528] width 65 height 15
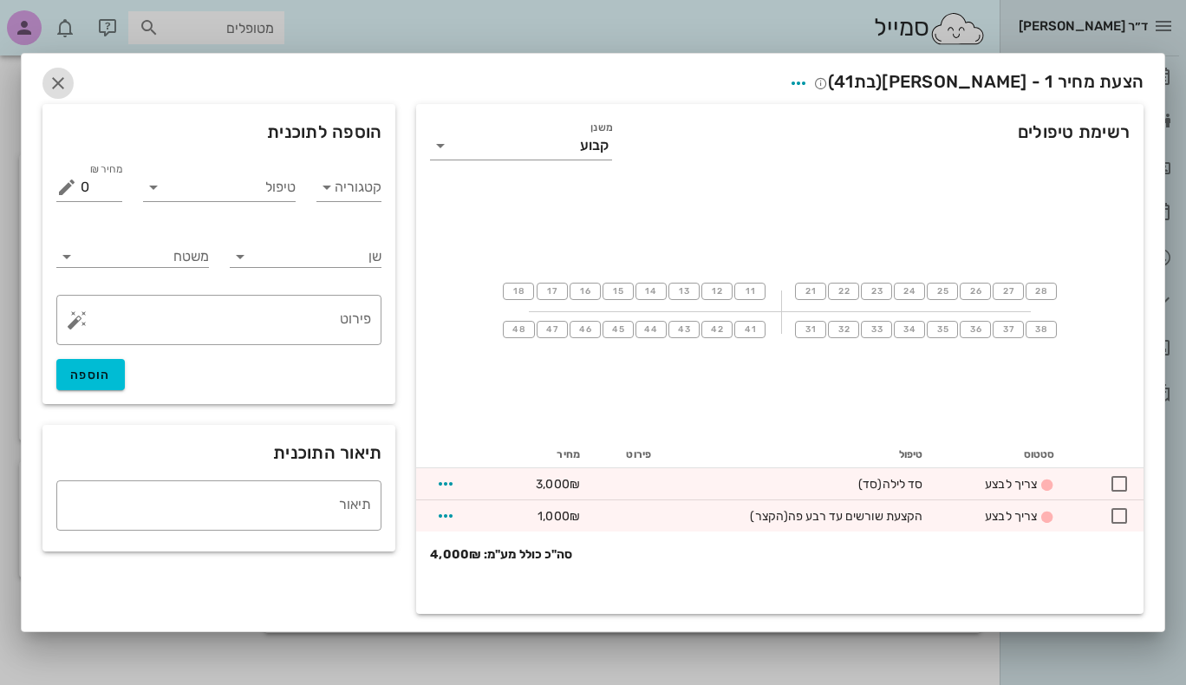
click at [56, 88] on icon "button" at bounding box center [58, 83] width 21 height 21
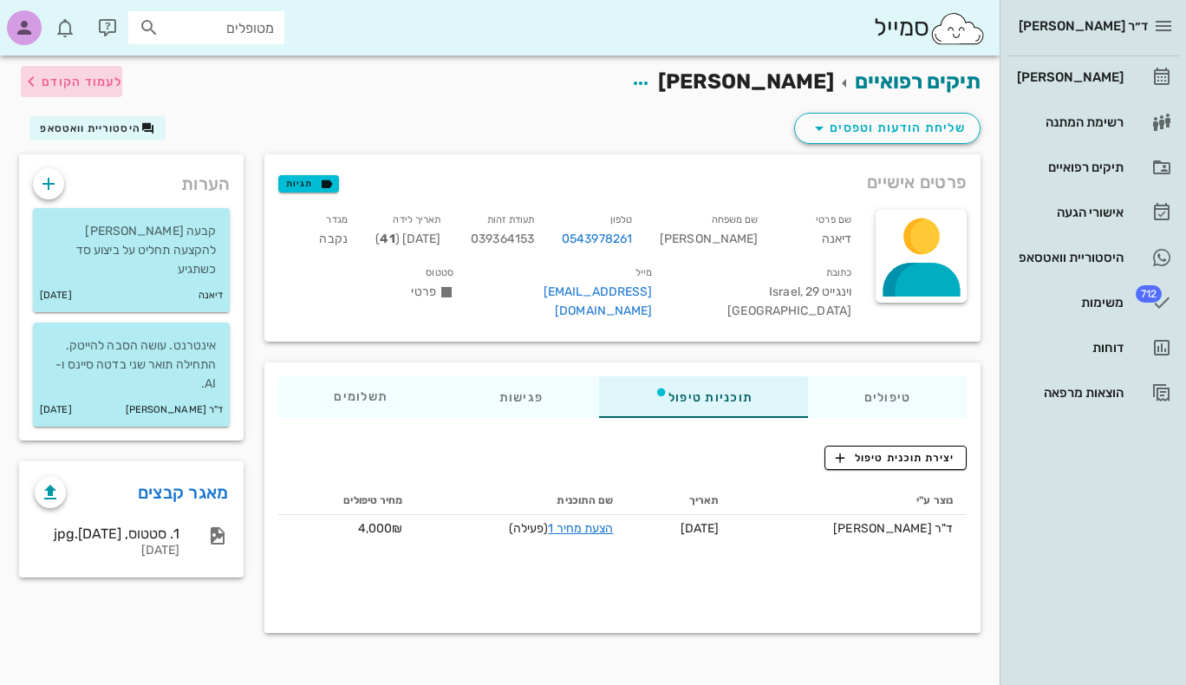
click at [45, 81] on span "לעמוד הקודם" at bounding box center [82, 82] width 81 height 15
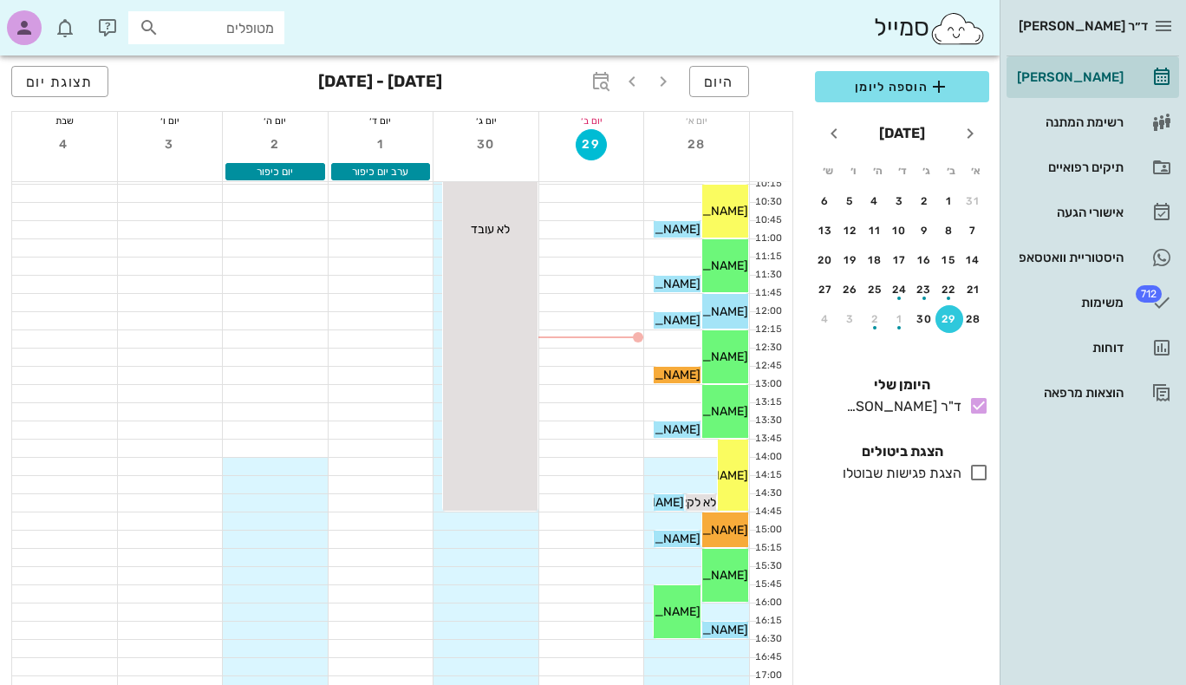
scroll to position [433, 0]
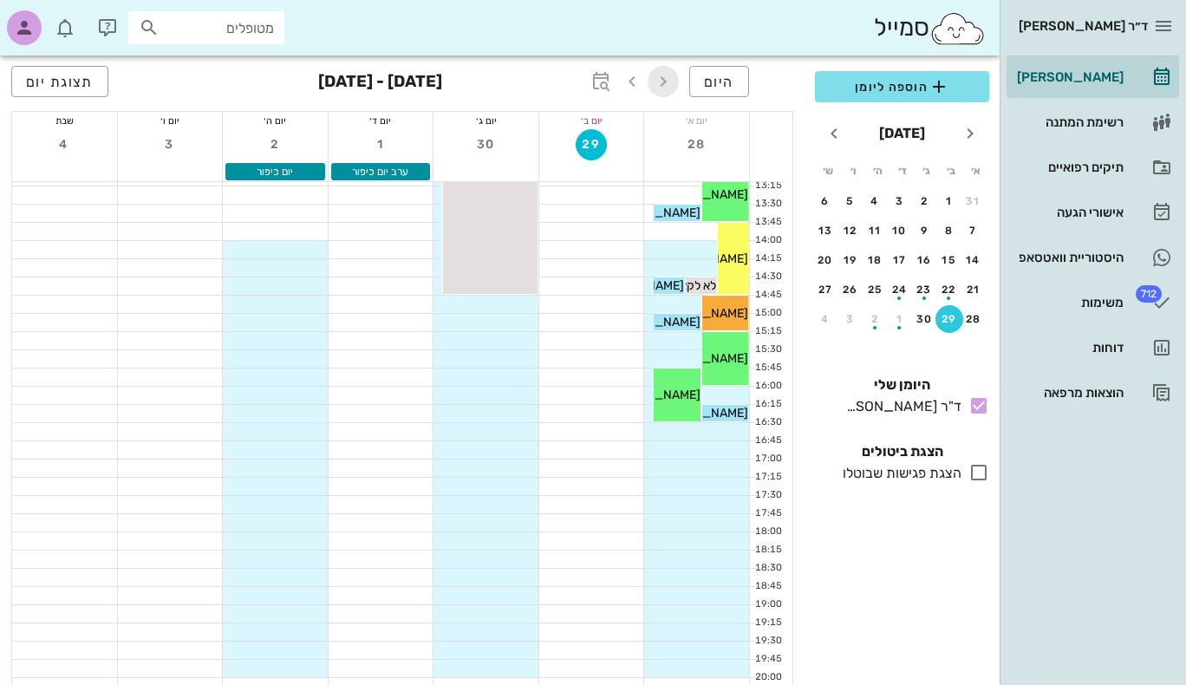
click at [664, 84] on icon "button" at bounding box center [663, 81] width 21 height 21
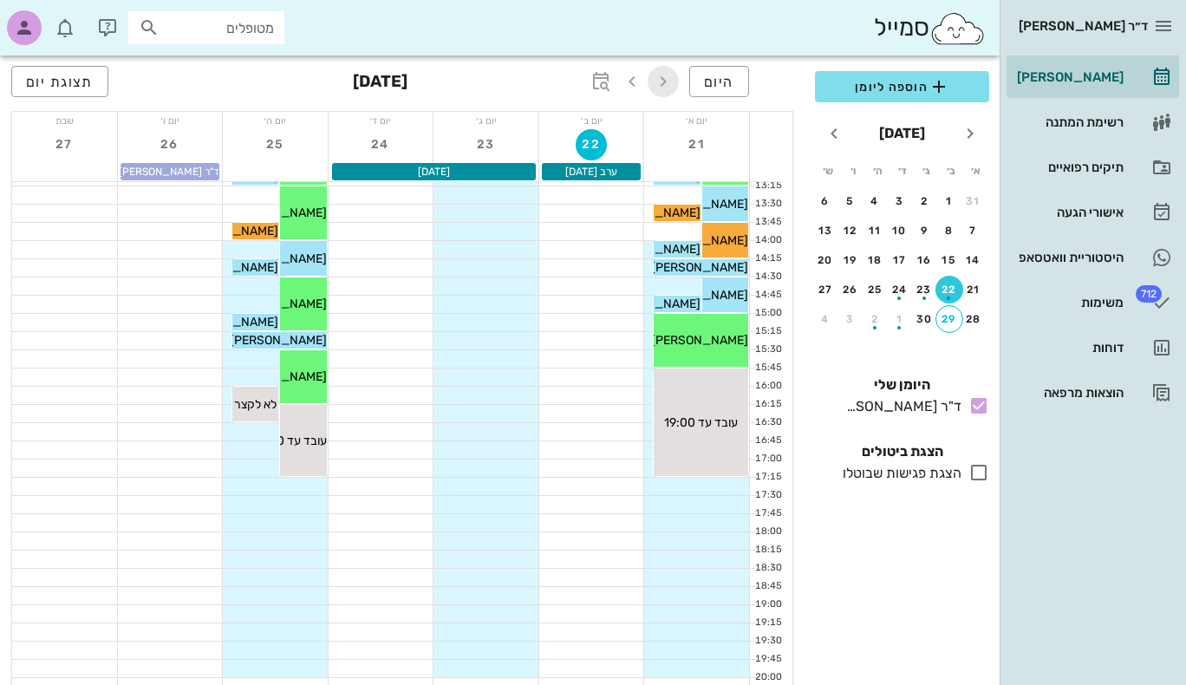
click at [668, 86] on icon "button" at bounding box center [663, 81] width 21 height 21
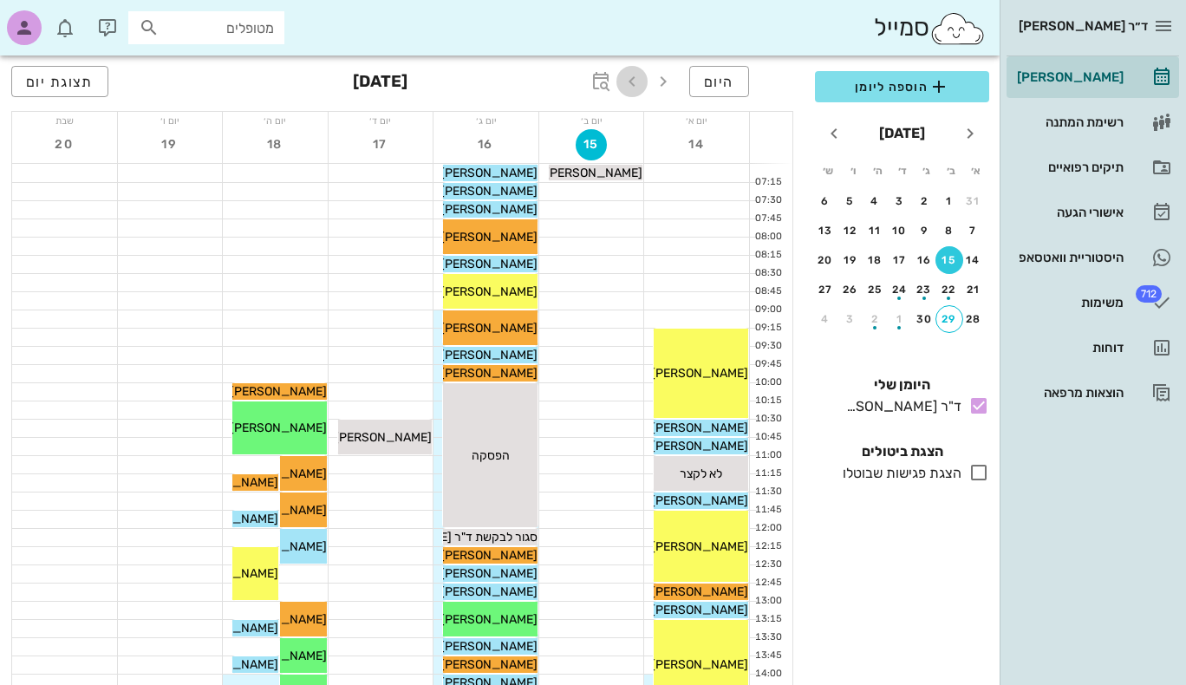
click at [634, 79] on icon "button" at bounding box center [631, 81] width 21 height 21
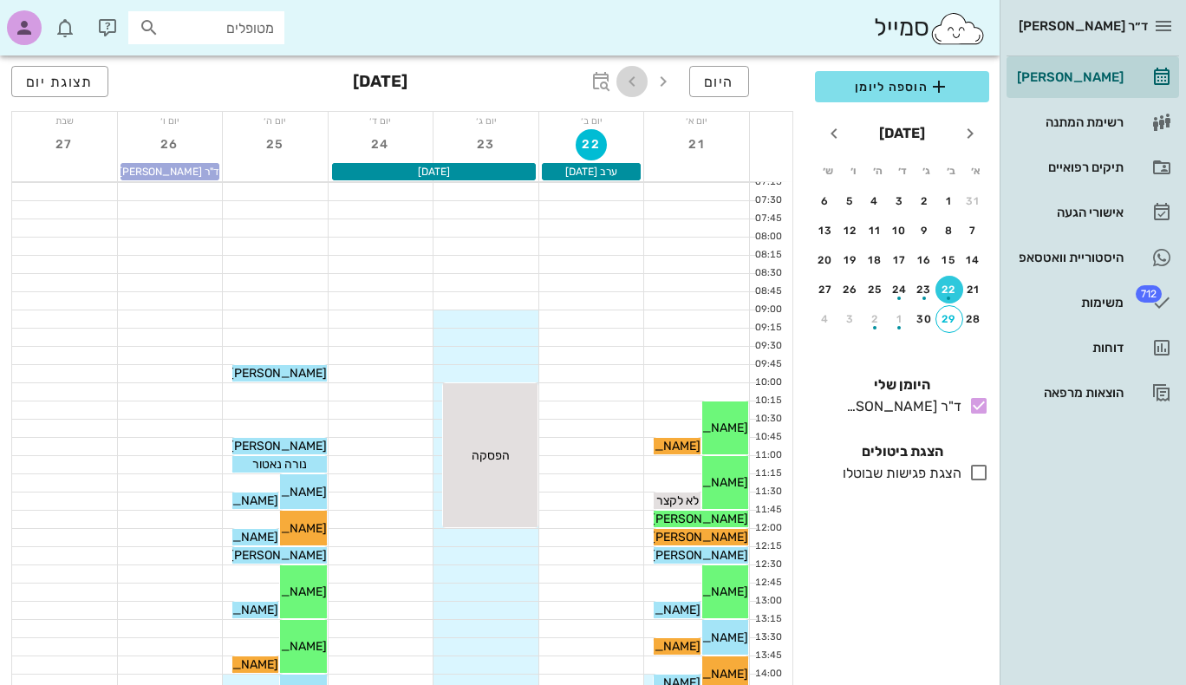
click at [637, 83] on icon "button" at bounding box center [631, 81] width 21 height 21
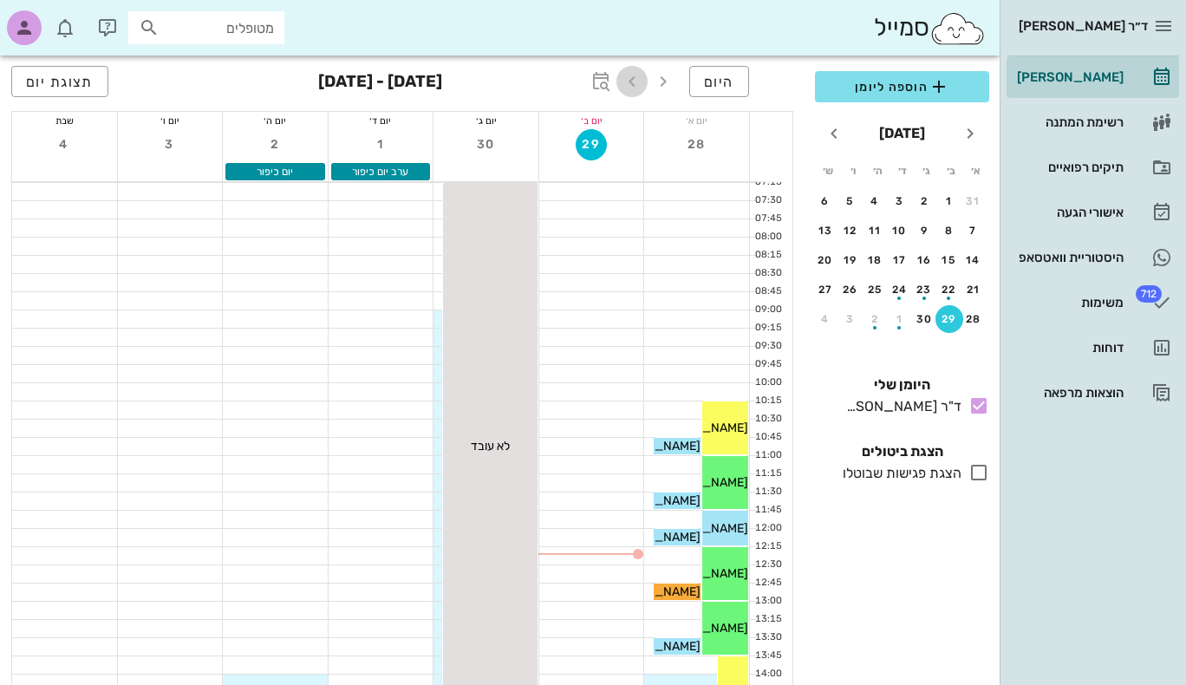
click at [637, 83] on icon "button" at bounding box center [631, 81] width 21 height 21
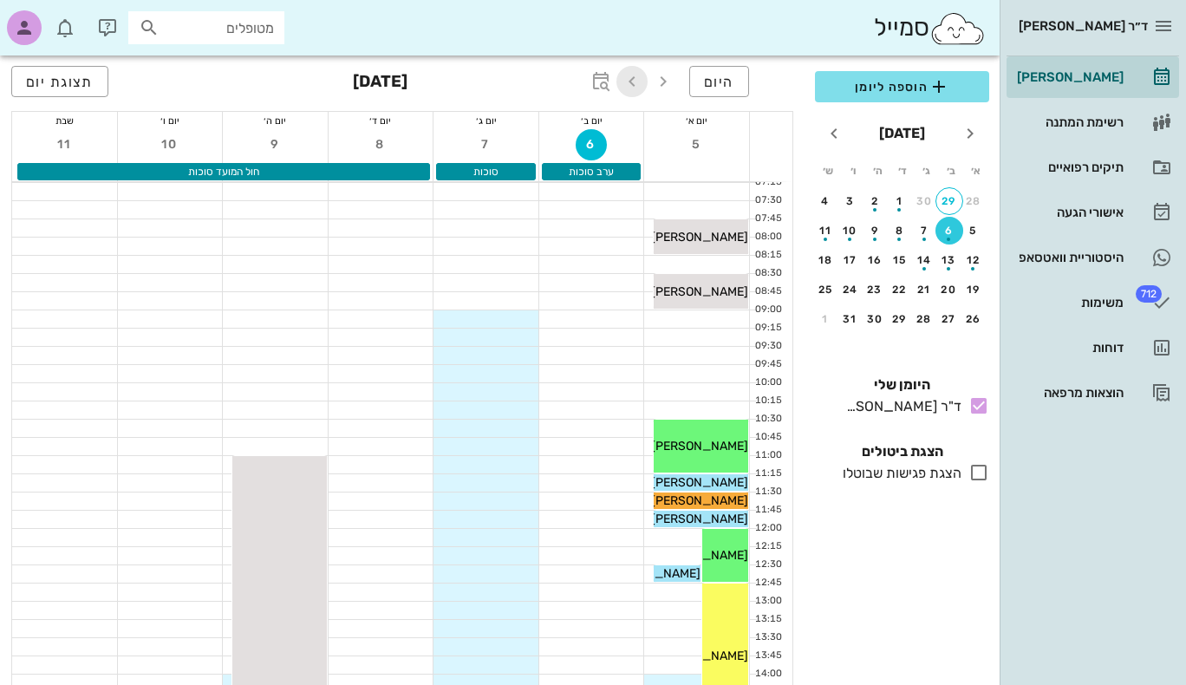
click at [633, 83] on icon "button" at bounding box center [631, 81] width 21 height 21
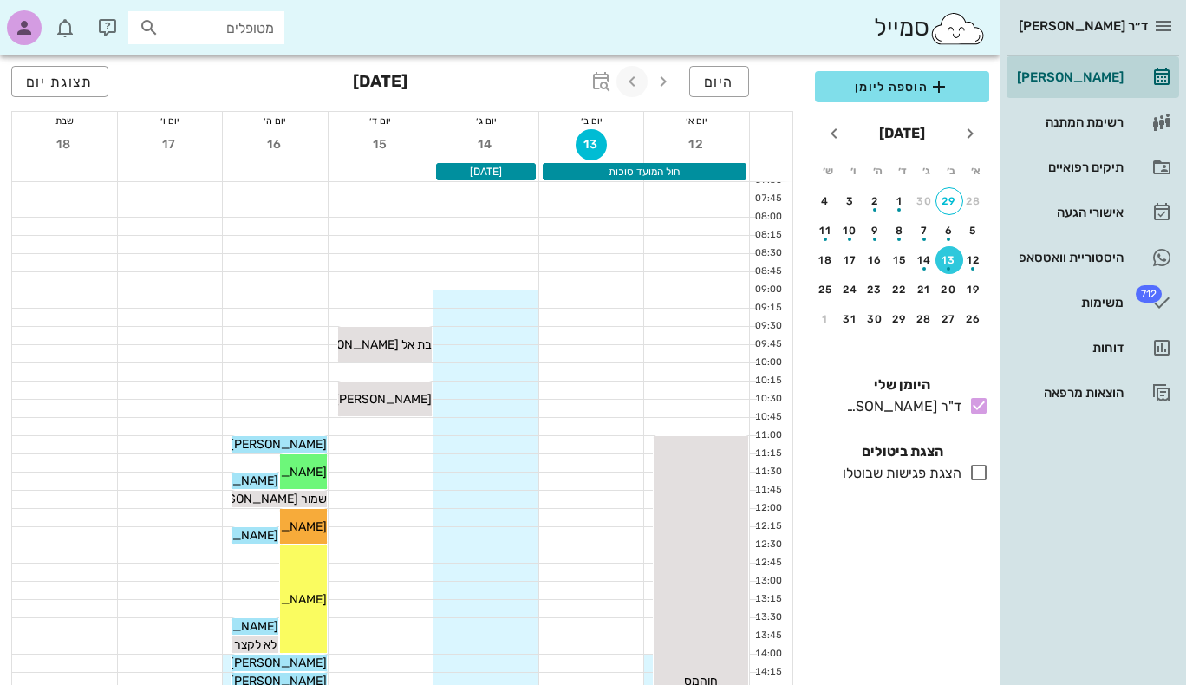
scroll to position [20, 0]
click at [633, 85] on icon "button" at bounding box center [631, 81] width 21 height 21
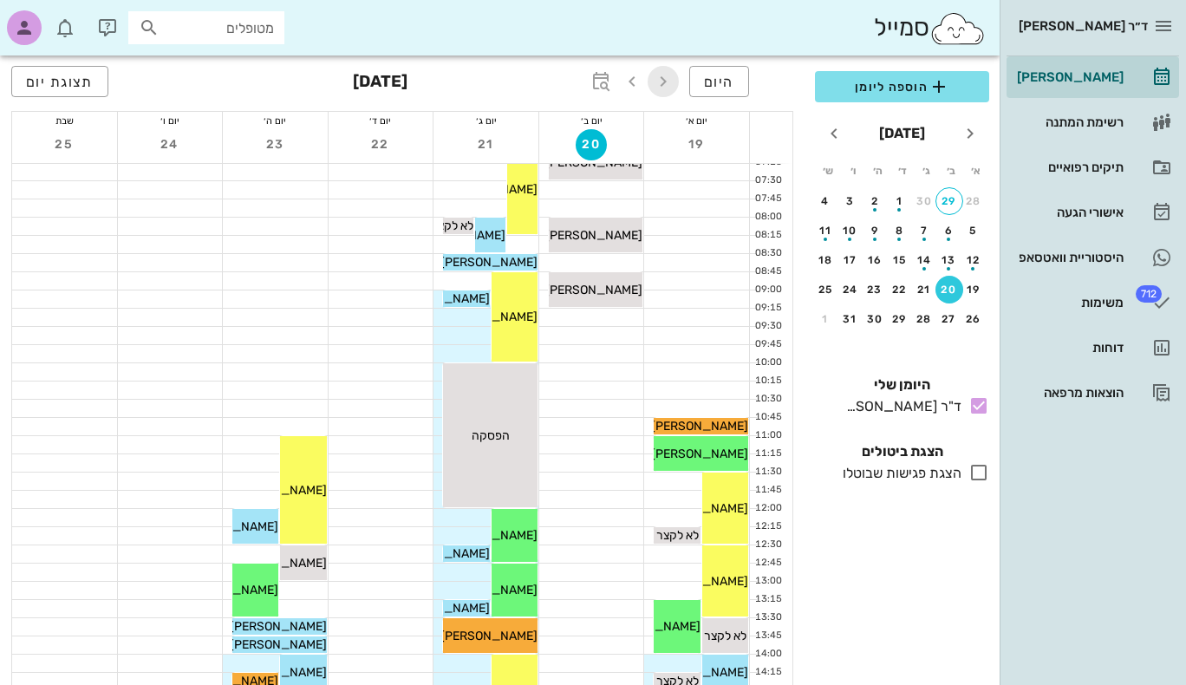
click at [667, 79] on icon "button" at bounding box center [663, 81] width 21 height 21
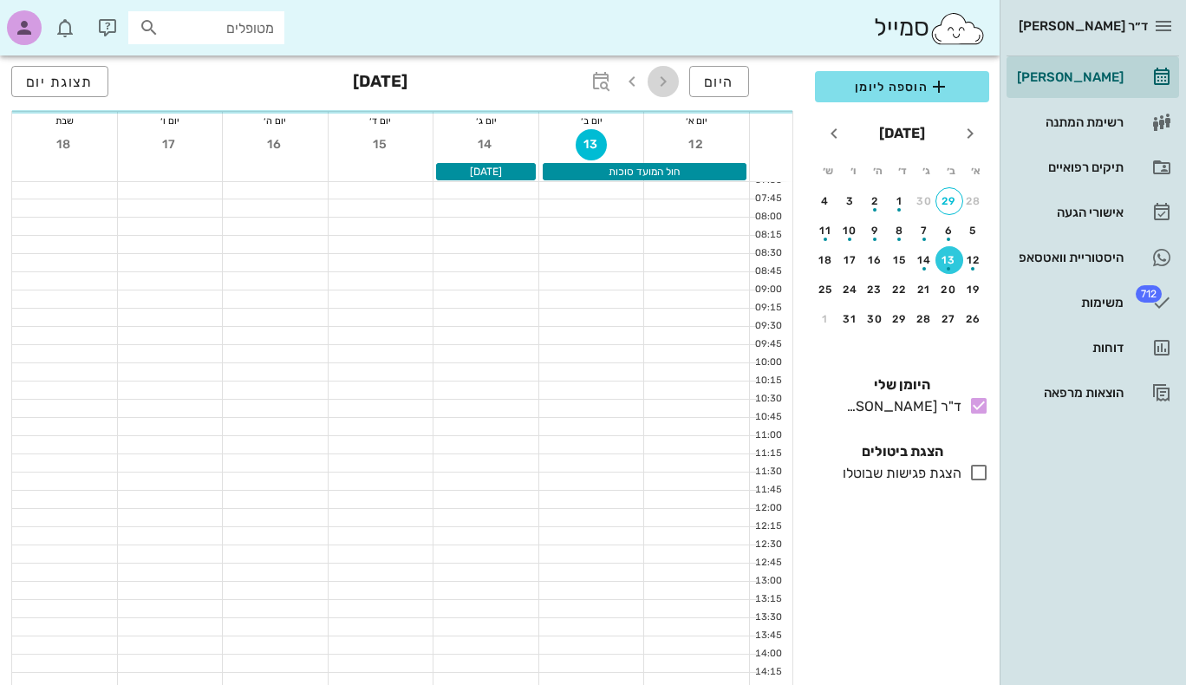
click at [667, 79] on icon "button" at bounding box center [663, 81] width 21 height 21
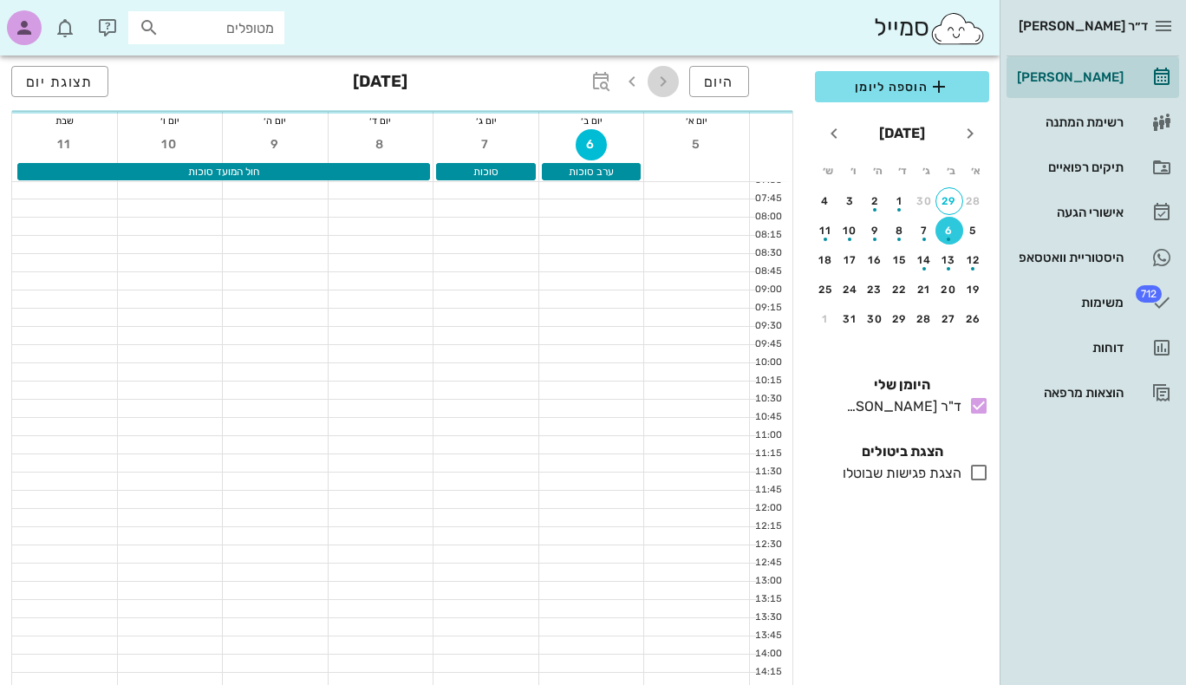
click at [666, 79] on icon "button" at bounding box center [663, 81] width 21 height 21
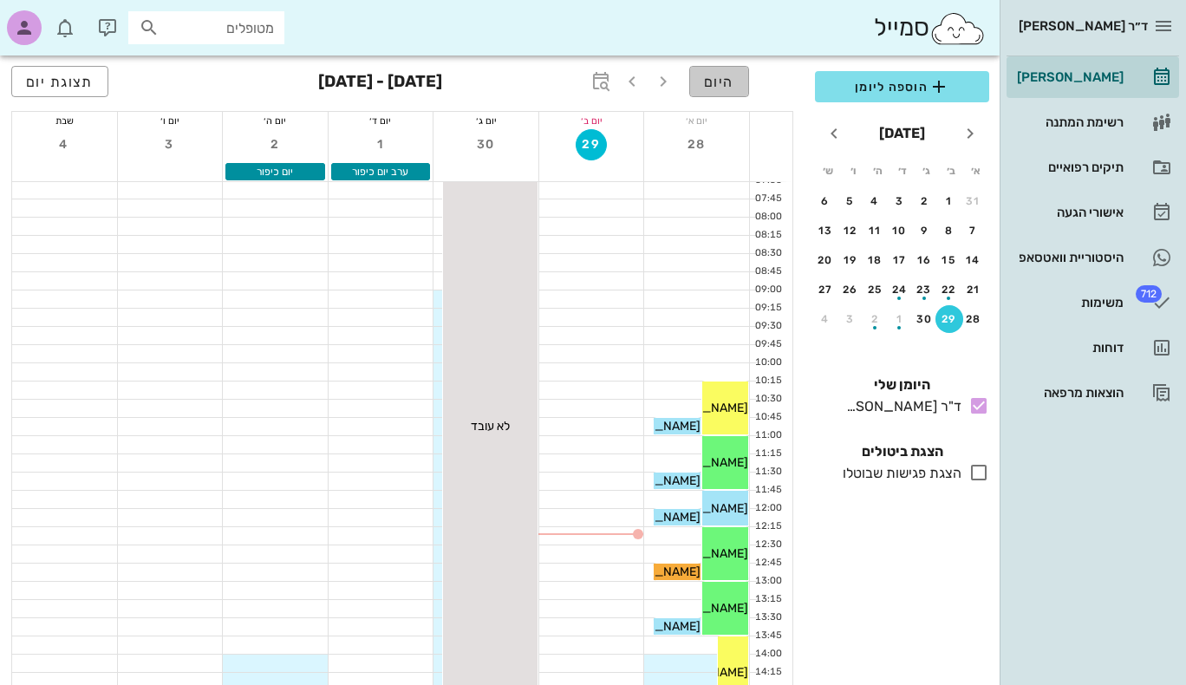
click at [726, 85] on span "היום" at bounding box center [719, 82] width 30 height 16
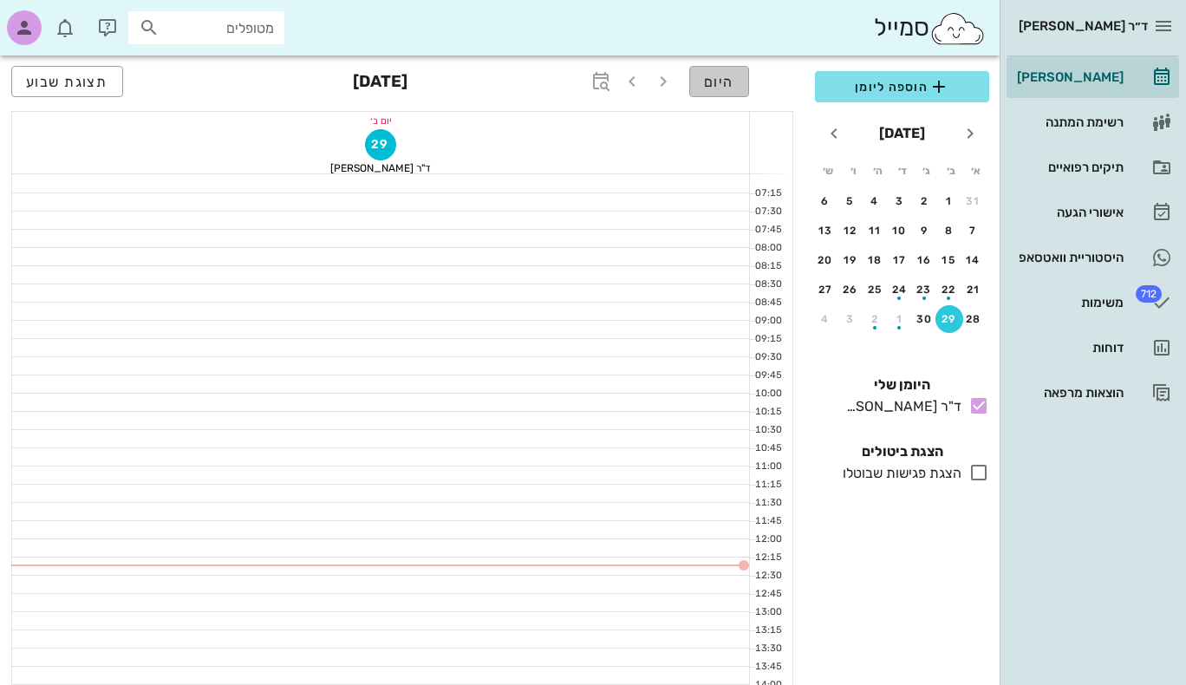
click at [709, 81] on span "היום" at bounding box center [719, 82] width 30 height 16
click at [69, 81] on span "תצוגת שבוע" at bounding box center [67, 82] width 82 height 16
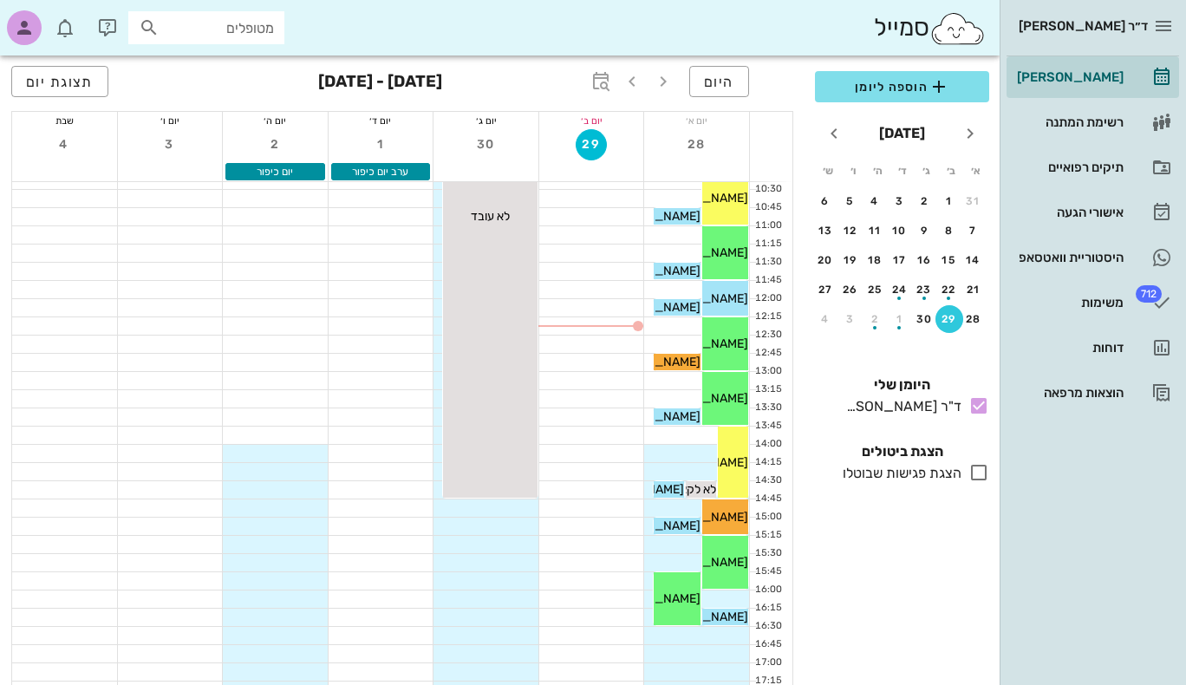
scroll to position [231, 0]
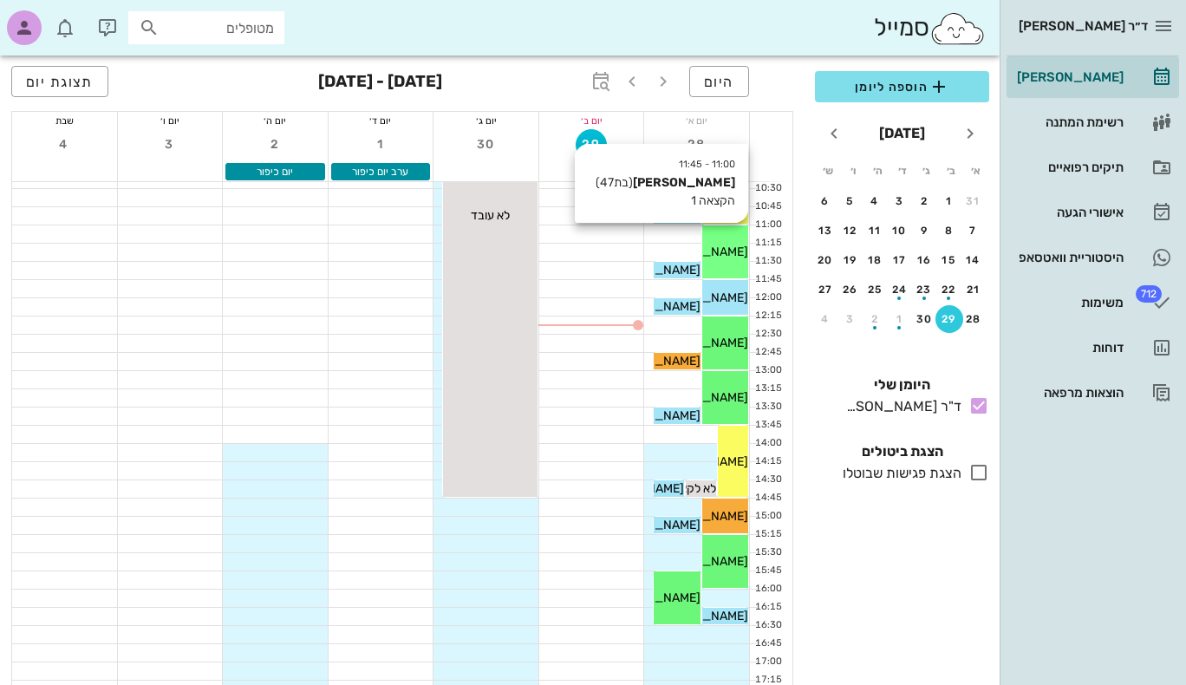
click at [730, 251] on span "[PERSON_NAME]" at bounding box center [699, 251] width 97 height 15
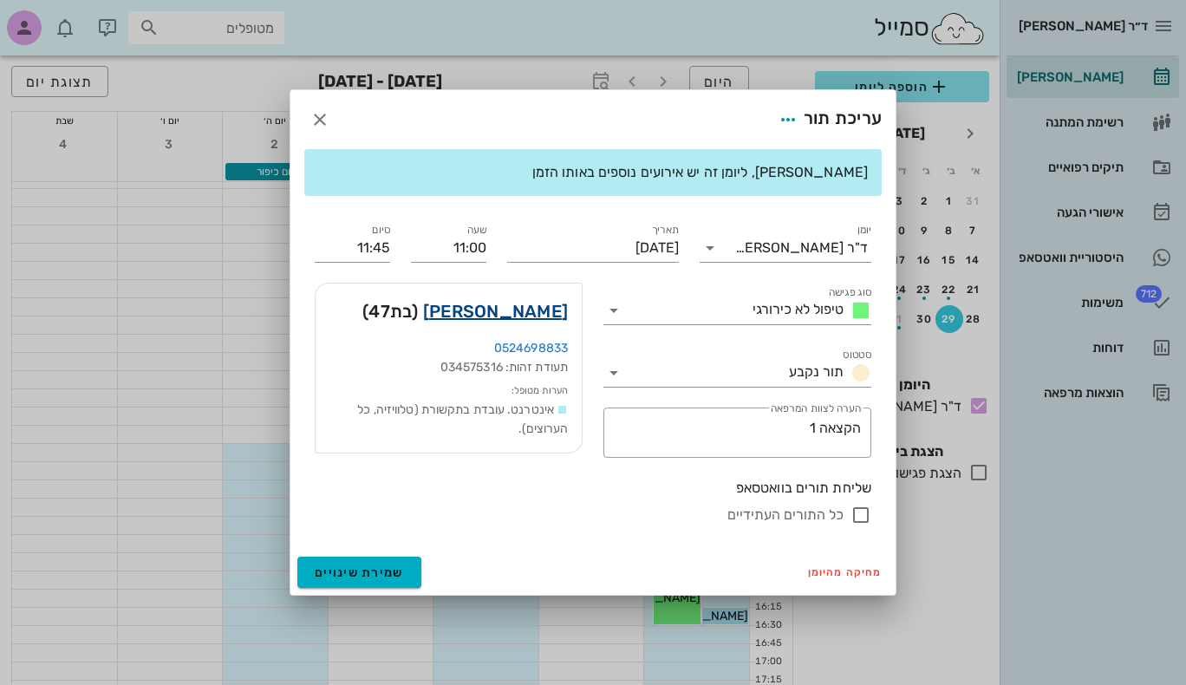
click at [529, 311] on link "ענת דולב" at bounding box center [495, 311] width 145 height 28
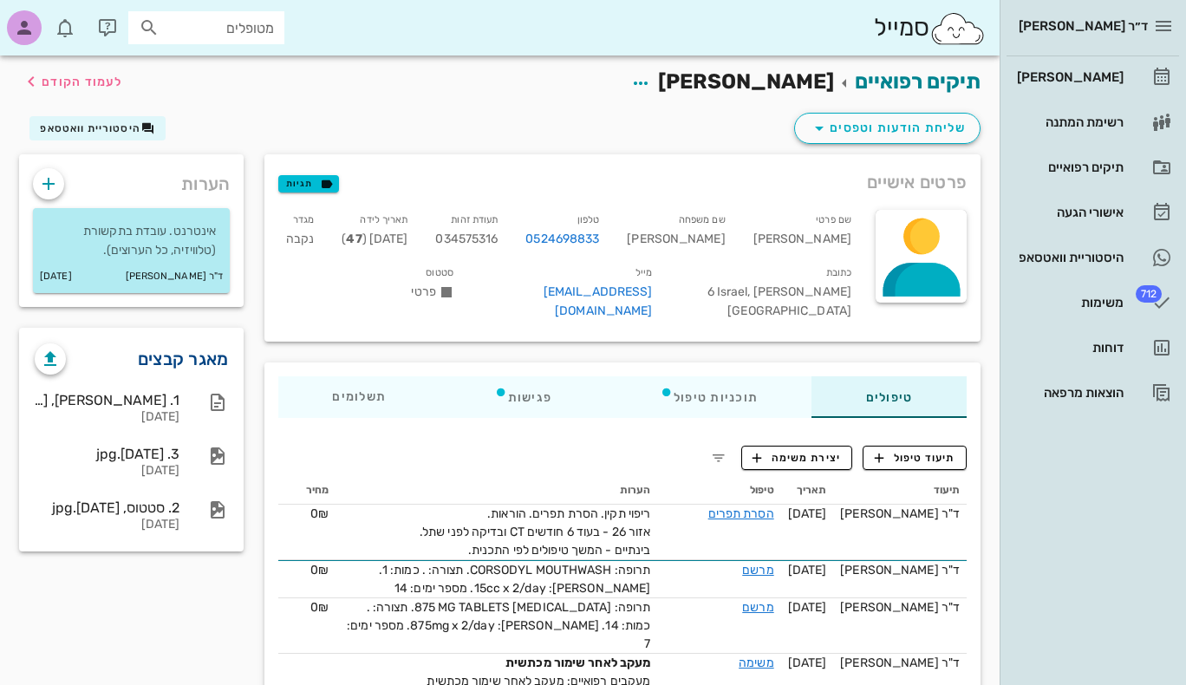
click at [203, 358] on link "מאגר קבצים" at bounding box center [183, 359] width 91 height 28
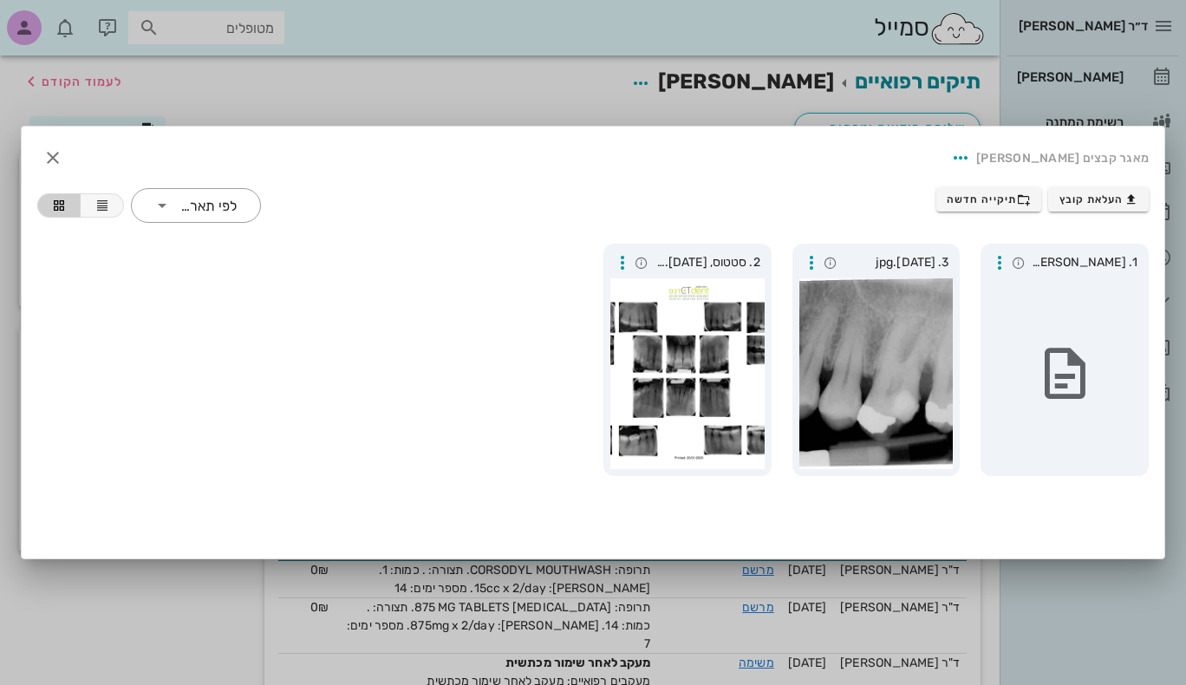
drag, startPoint x: 566, startPoint y: 315, endPoint x: 538, endPoint y: 317, distance: 27.8
click at [539, 317] on div "1. סי טי, 14.01.25.pdf 3. 31.07.25.jpg 2. סטטוס, 20.01.25.jpg" at bounding box center [593, 359] width 1132 height 253
click at [160, 206] on icon at bounding box center [162, 205] width 21 height 21
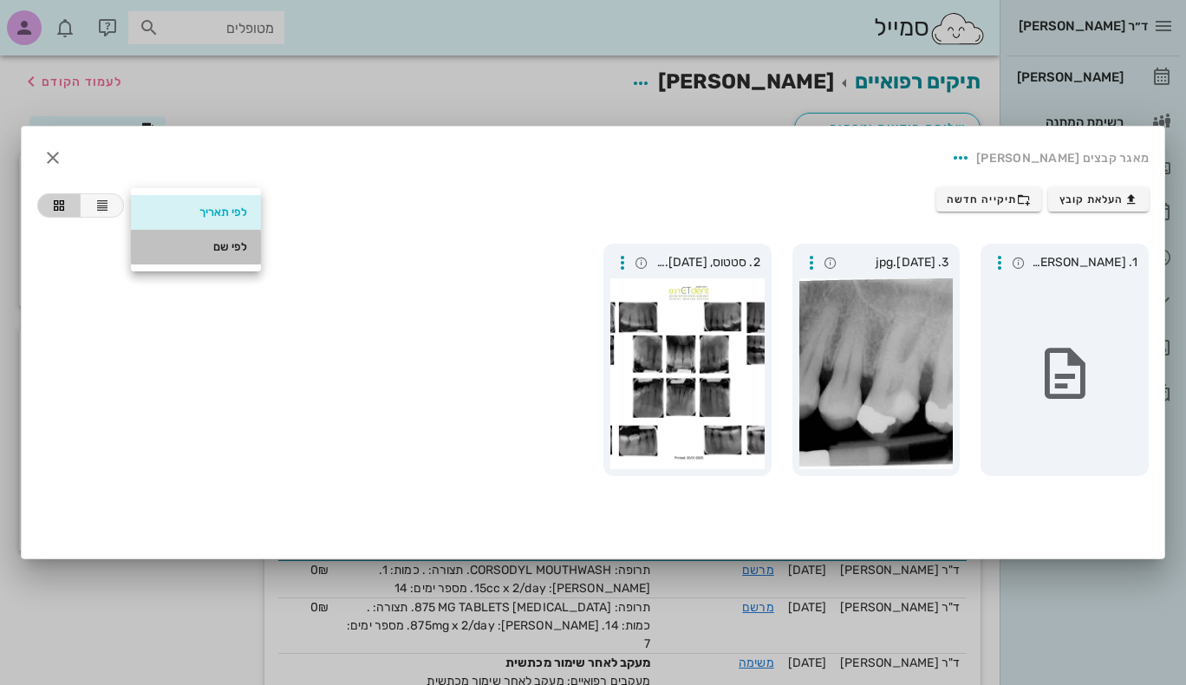
click at [213, 248] on div "לפי שם" at bounding box center [196, 247] width 102 height 14
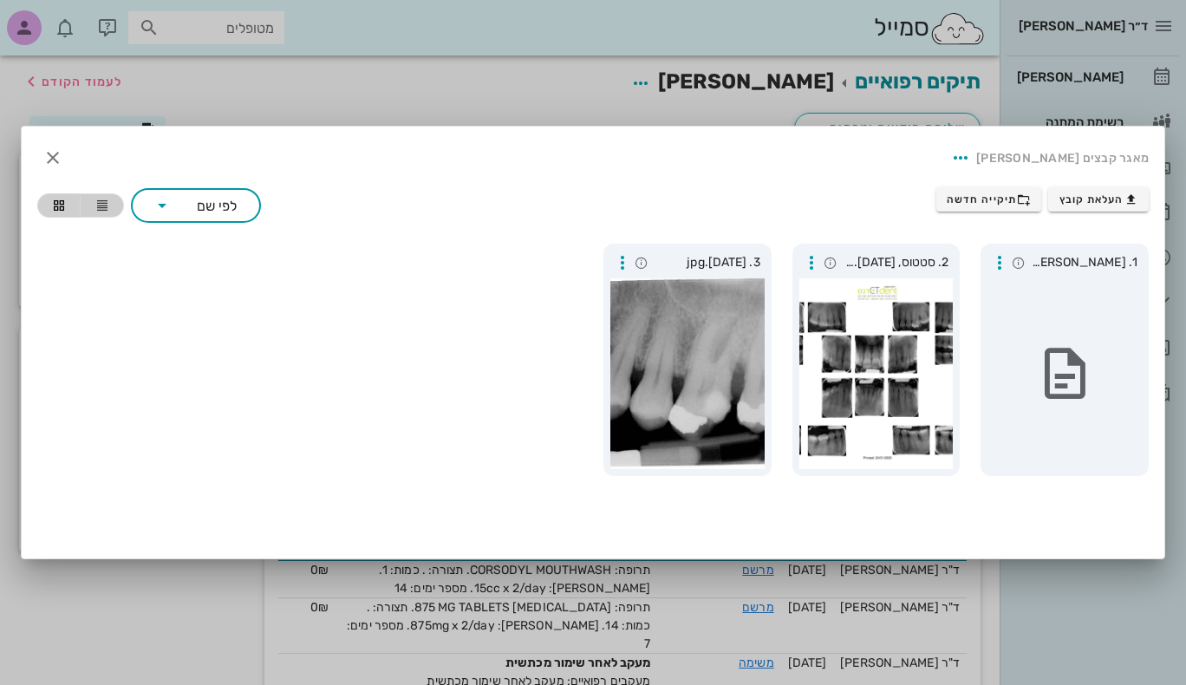
click at [101, 208] on icon "button" at bounding box center [102, 205] width 14 height 14
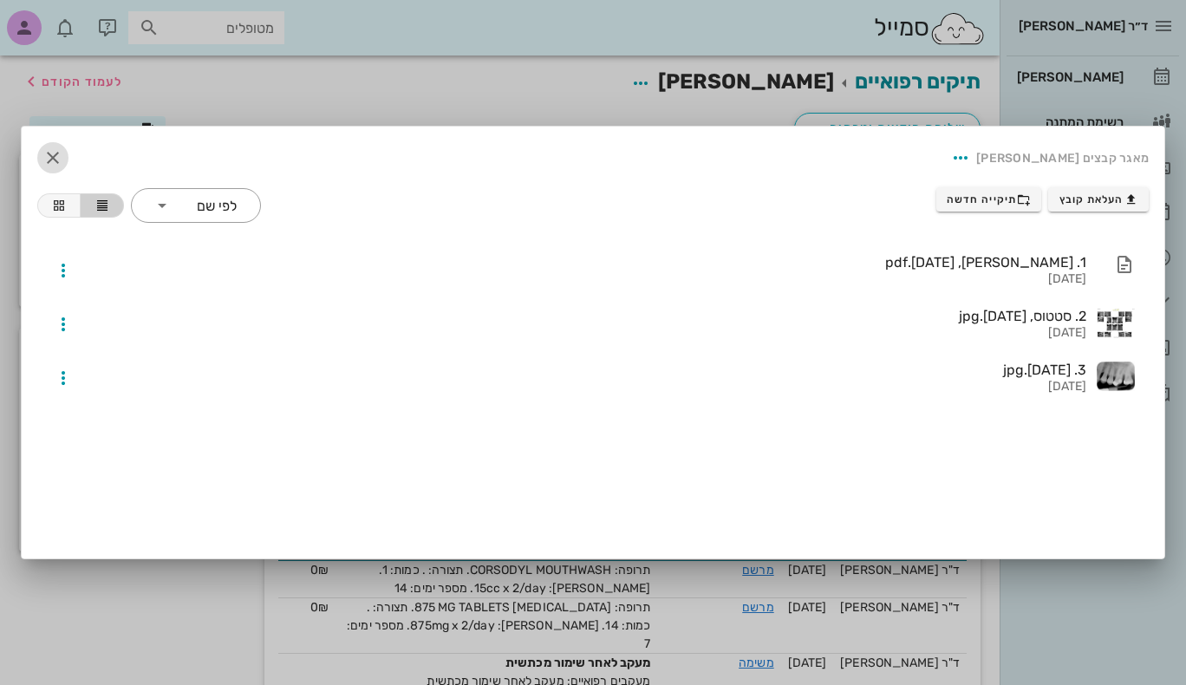
click at [52, 156] on icon "button" at bounding box center [52, 157] width 21 height 21
